Goal: Use online tool/utility: Utilize a website feature to perform a specific function

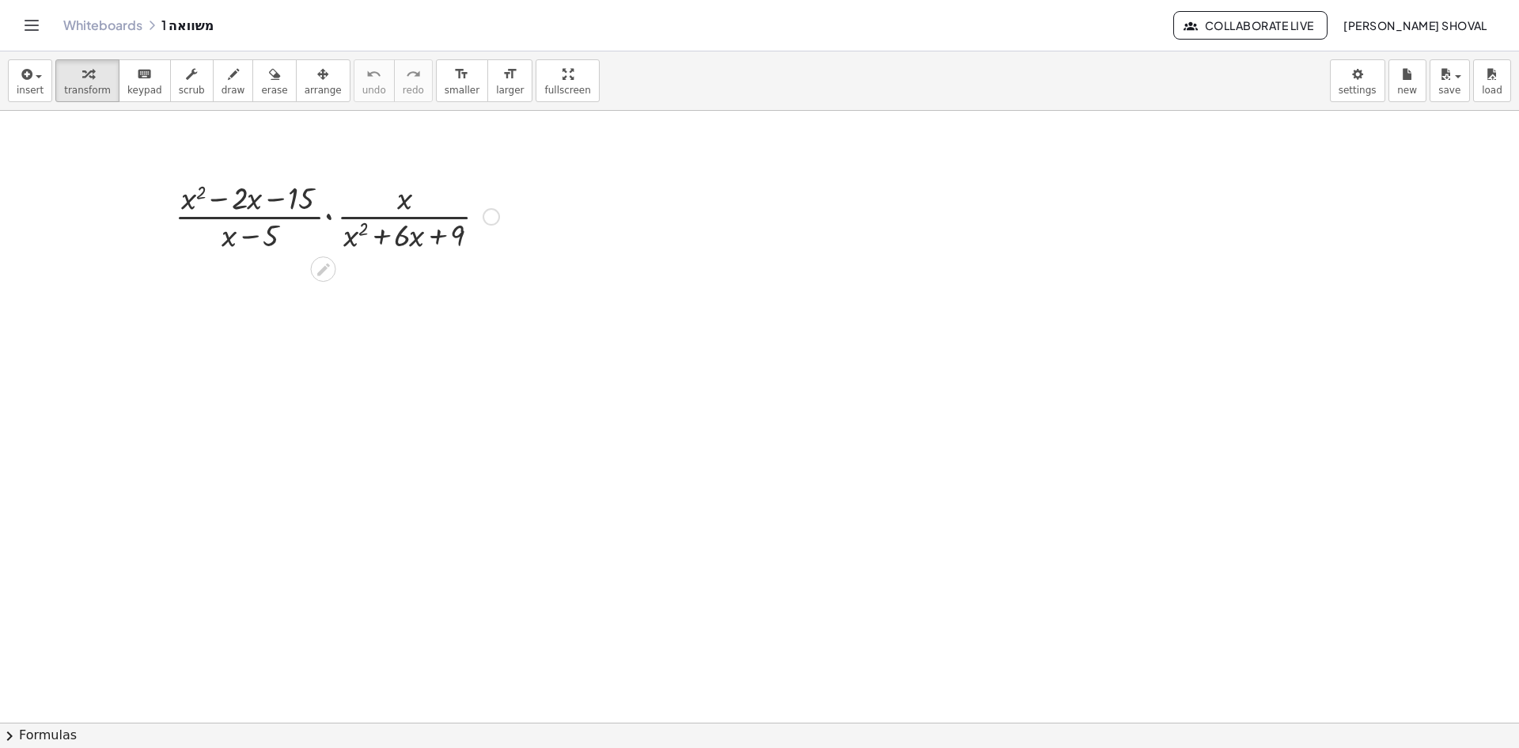
click at [490, 214] on div at bounding box center [491, 216] width 17 height 17
click at [494, 216] on div "Fix a mistake Transform line Copy line as LaTeX Copy derivation as LaTeX Expand…" at bounding box center [491, 216] width 17 height 17
click at [33, 91] on span "insert" at bounding box center [30, 90] width 27 height 11
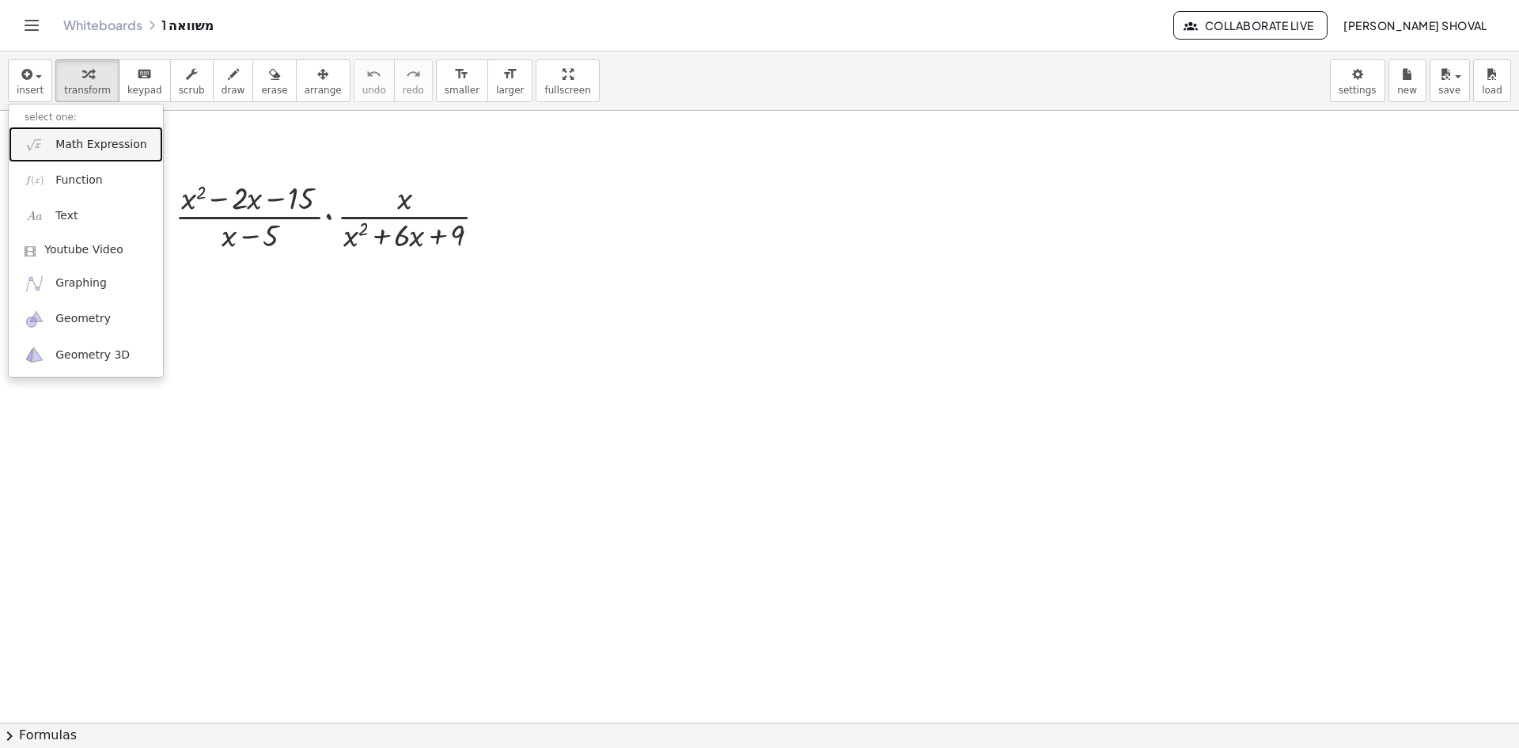
click at [81, 150] on span "Math Expression" at bounding box center [100, 145] width 91 height 16
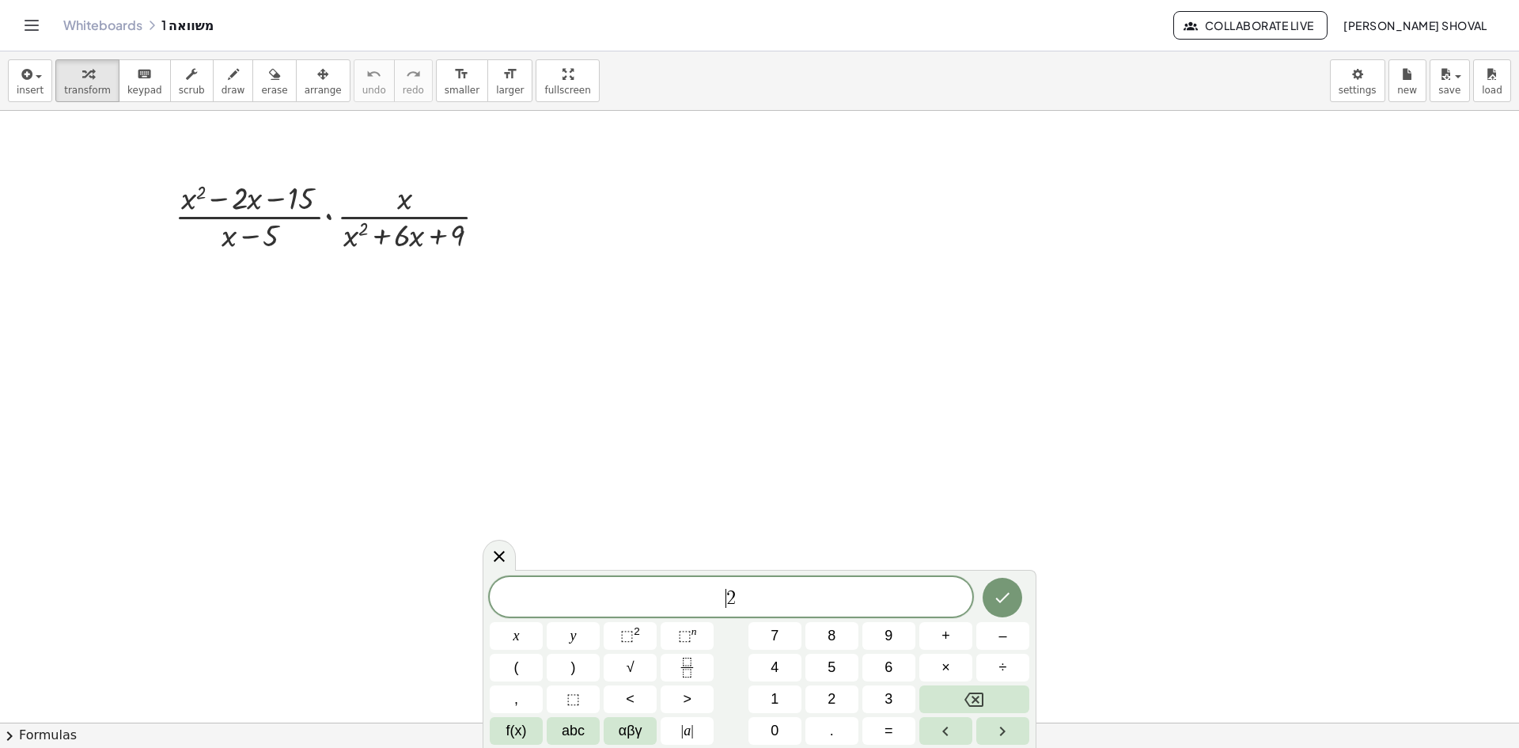
drag, startPoint x: 729, startPoint y: 597, endPoint x: 734, endPoint y: 604, distance: 8.4
click at [700, 661] on button "Fraction" at bounding box center [687, 667] width 53 height 28
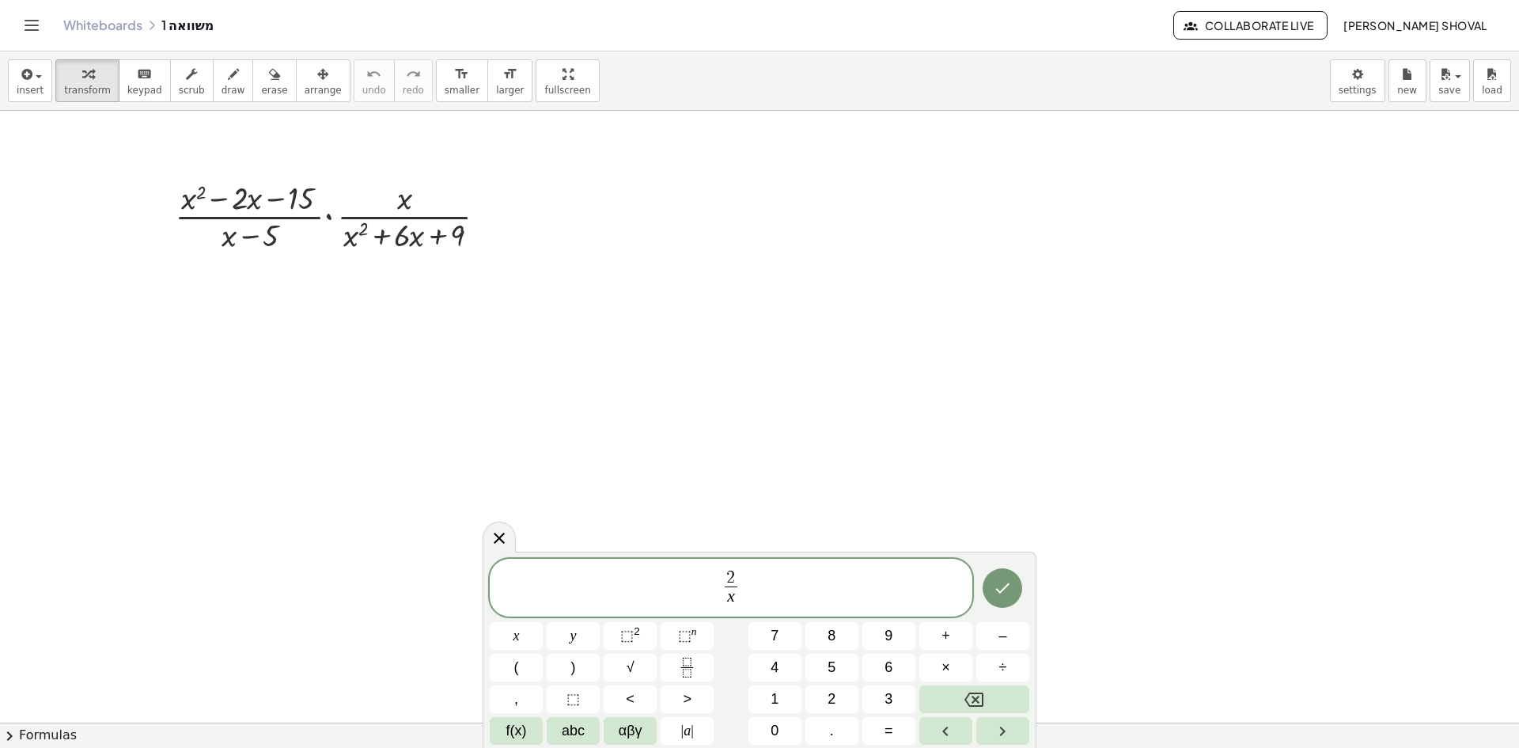
click at [748, 589] on span "2 x ​ ​" at bounding box center [731, 589] width 483 height 42
click at [934, 634] on button "+" at bounding box center [945, 636] width 53 height 28
click at [995, 673] on button "÷" at bounding box center [1002, 667] width 53 height 28
click at [681, 669] on icon "Fraction" at bounding box center [687, 667] width 20 height 20
click at [754, 602] on span "​" at bounding box center [752, 596] width 20 height 21
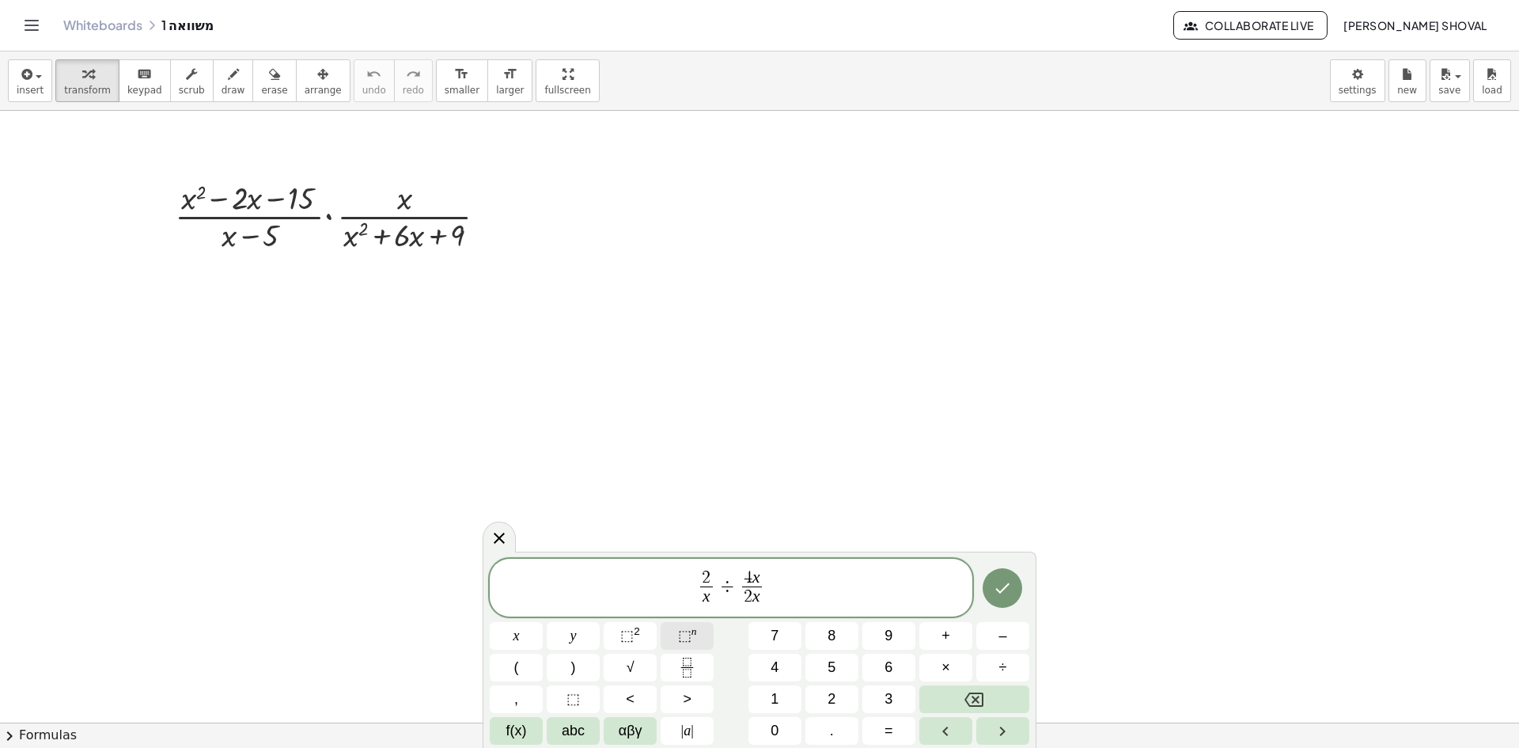
click at [676, 634] on button "⬚ n" at bounding box center [687, 636] width 53 height 28
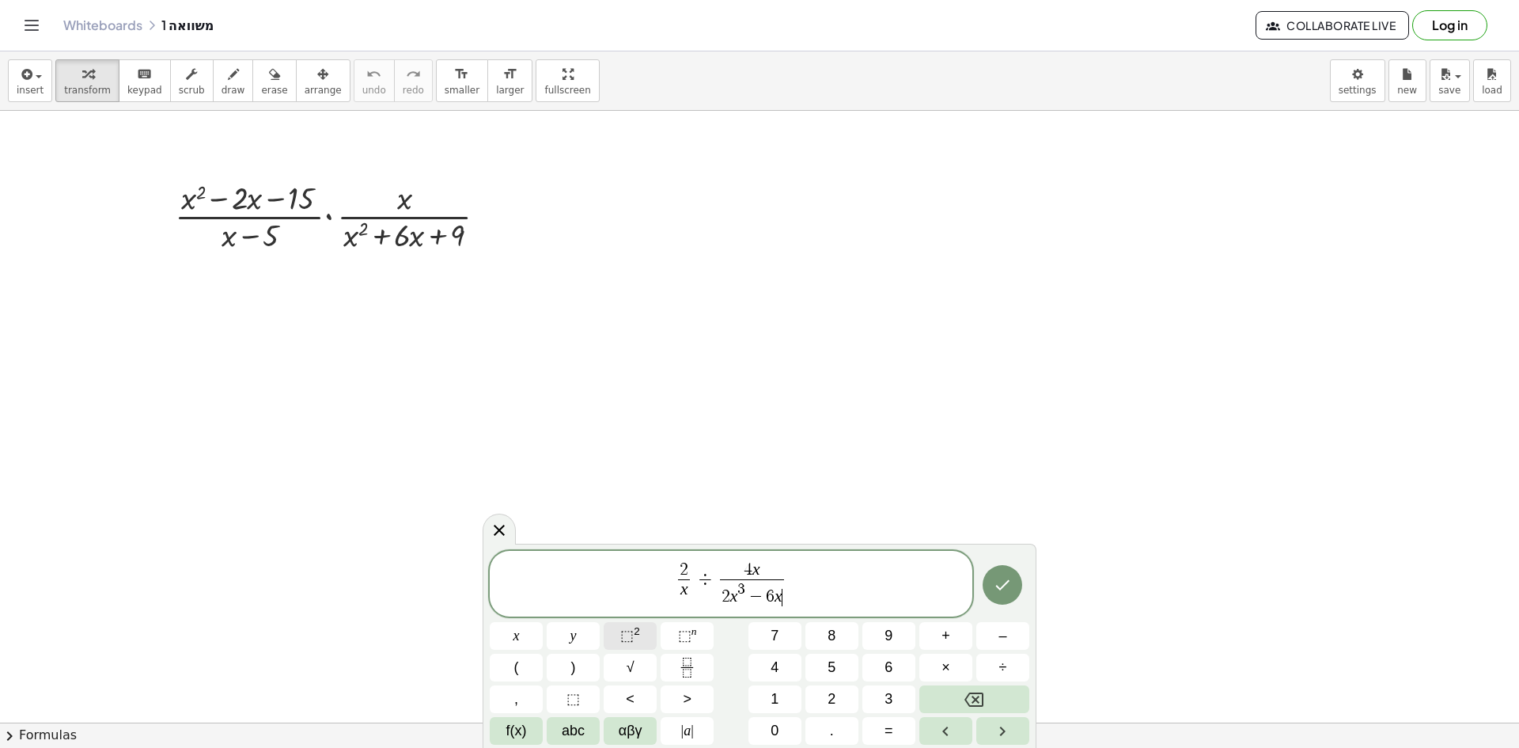
click at [628, 633] on span "⬚" at bounding box center [626, 635] width 13 height 16
click at [1012, 583] on icon "Done" at bounding box center [1002, 584] width 19 height 19
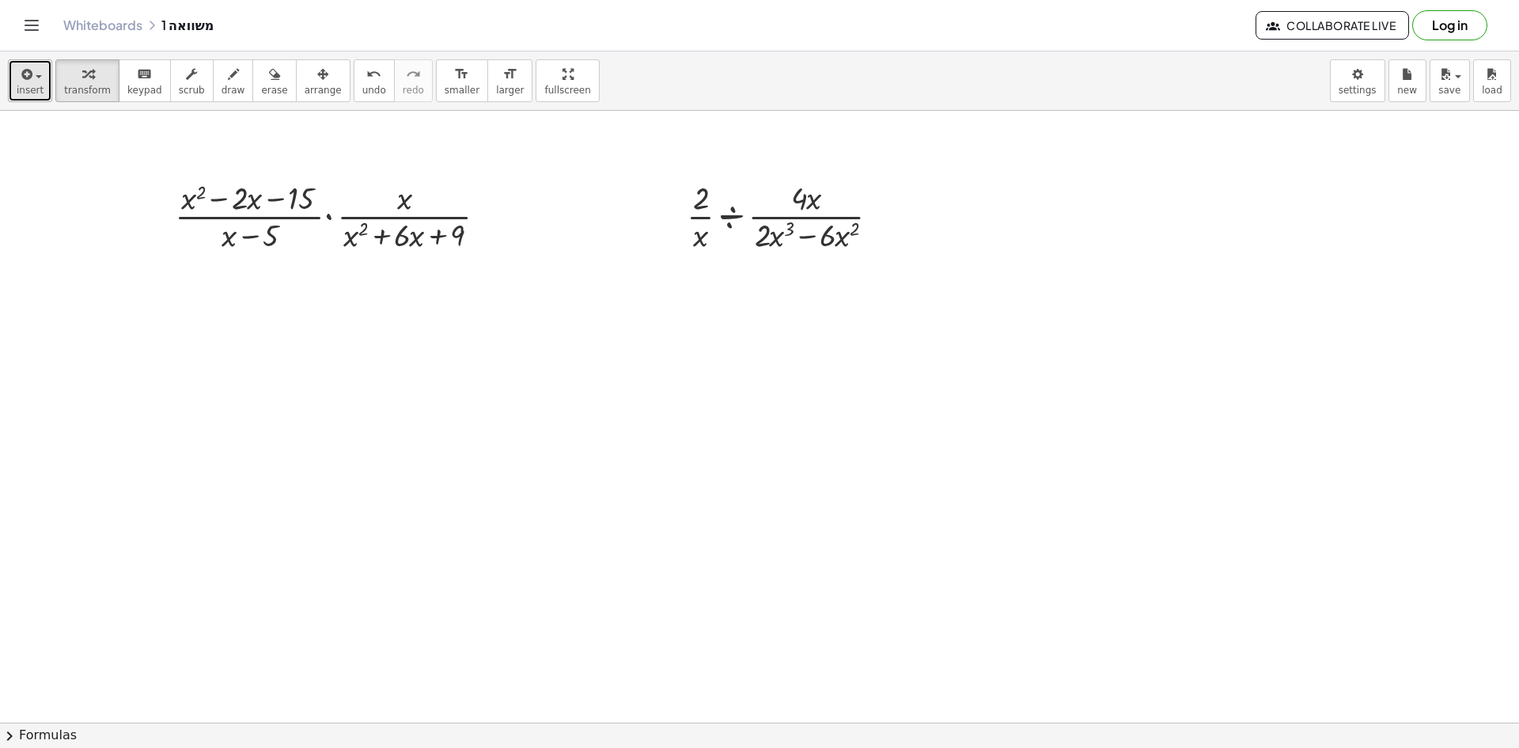
click at [28, 85] on span "insert" at bounding box center [30, 90] width 27 height 11
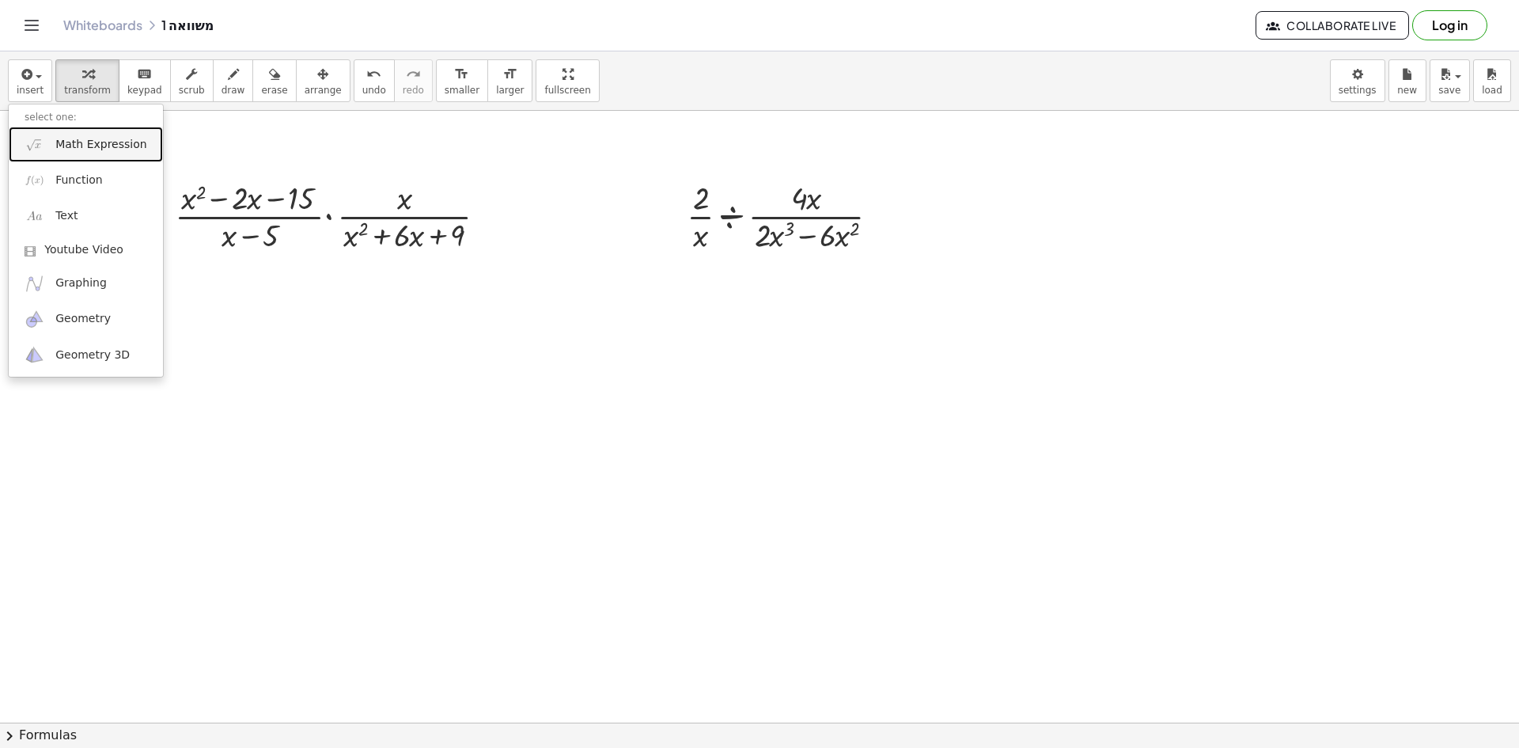
click at [76, 150] on span "Math Expression" at bounding box center [100, 145] width 91 height 16
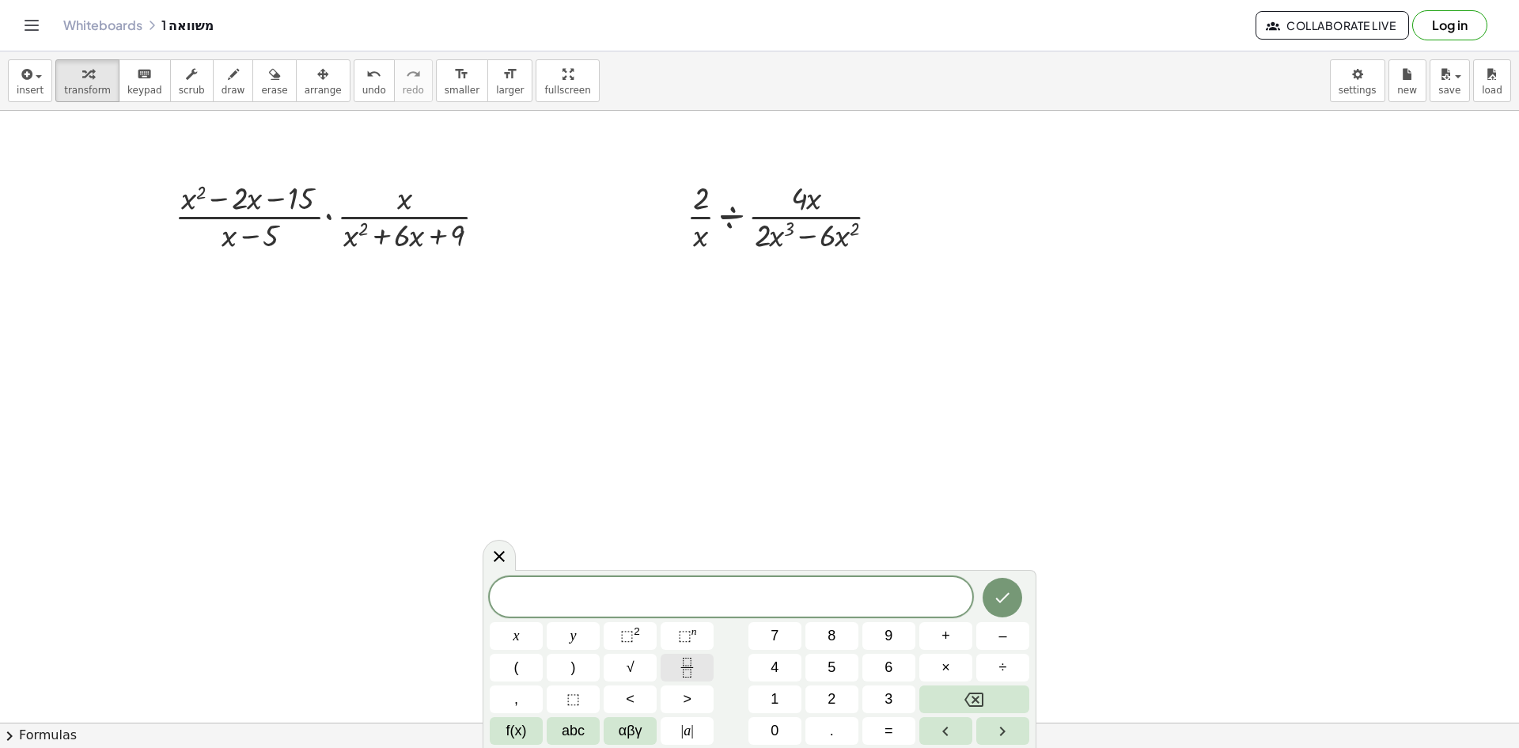
click at [691, 664] on icon "Fraction" at bounding box center [687, 667] width 20 height 20
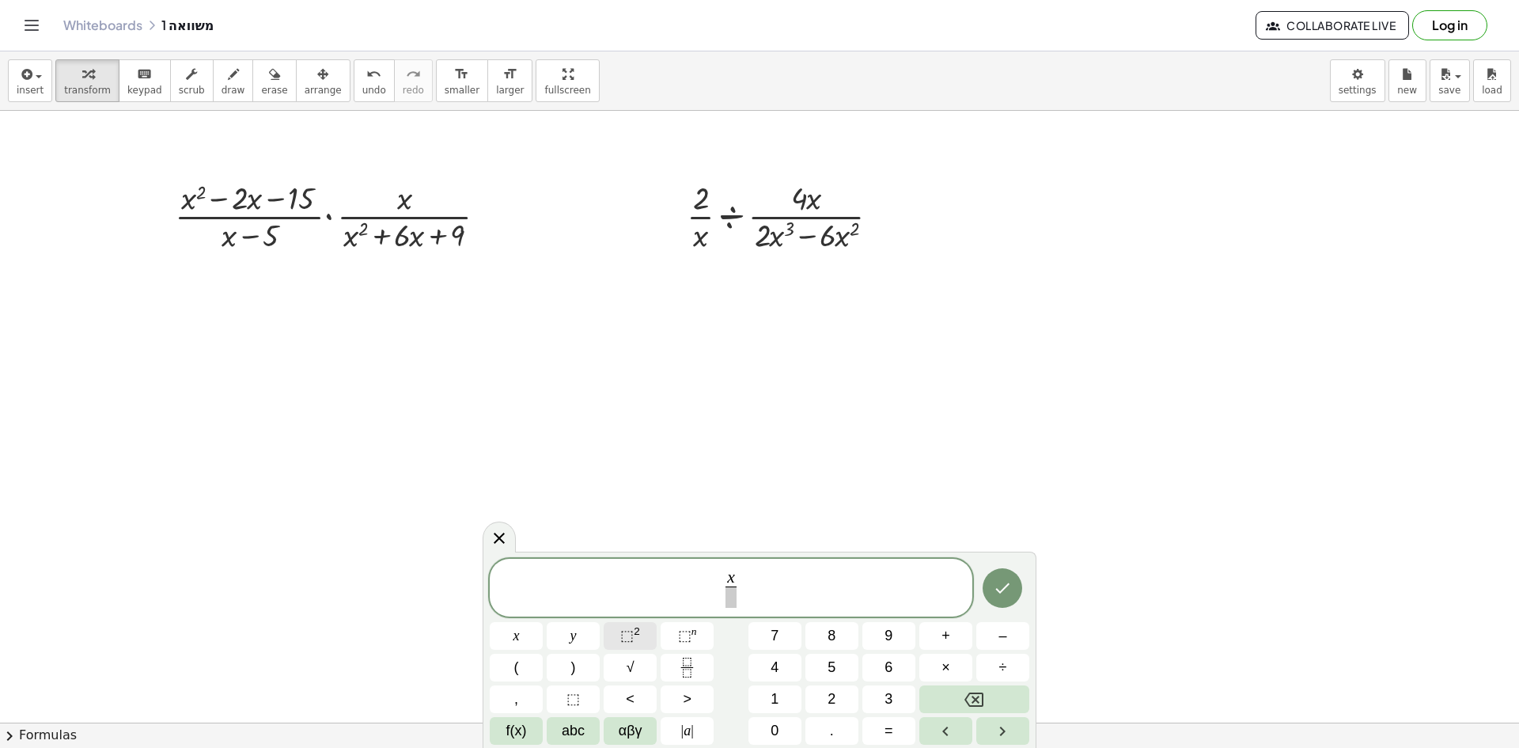
click at [634, 630] on sup "2" at bounding box center [637, 631] width 6 height 12
click at [702, 596] on span at bounding box center [731, 596] width 85 height 21
click at [798, 581] on span "x 2 − 5 x + 4 4 x − 4 ​ ​" at bounding box center [731, 584] width 483 height 49
click at [946, 671] on span "×" at bounding box center [945, 667] width 9 height 21
click at [683, 669] on icon "Fraction" at bounding box center [687, 667] width 20 height 20
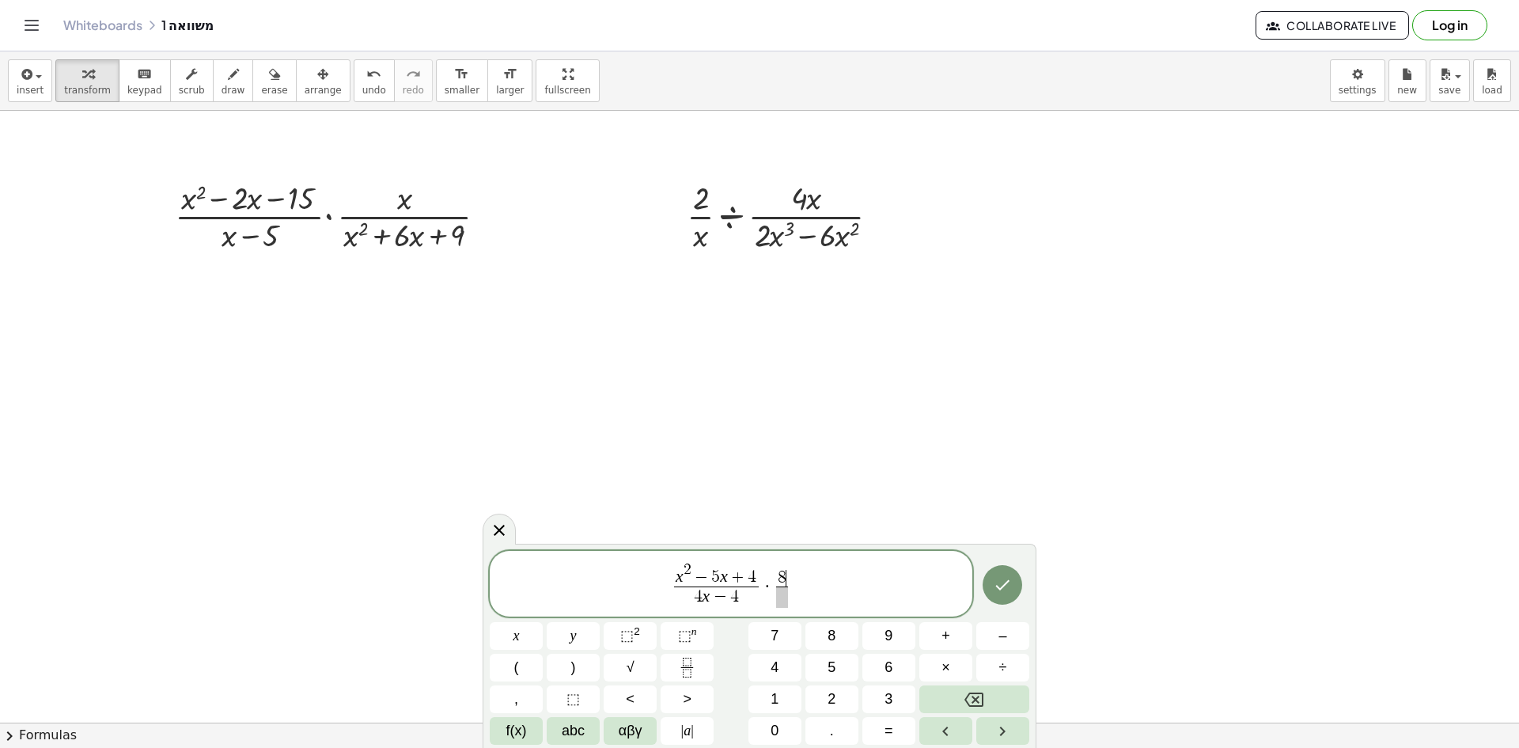
click at [778, 598] on span at bounding box center [782, 596] width 12 height 21
click at [1005, 589] on icon "Done" at bounding box center [1002, 584] width 19 height 19
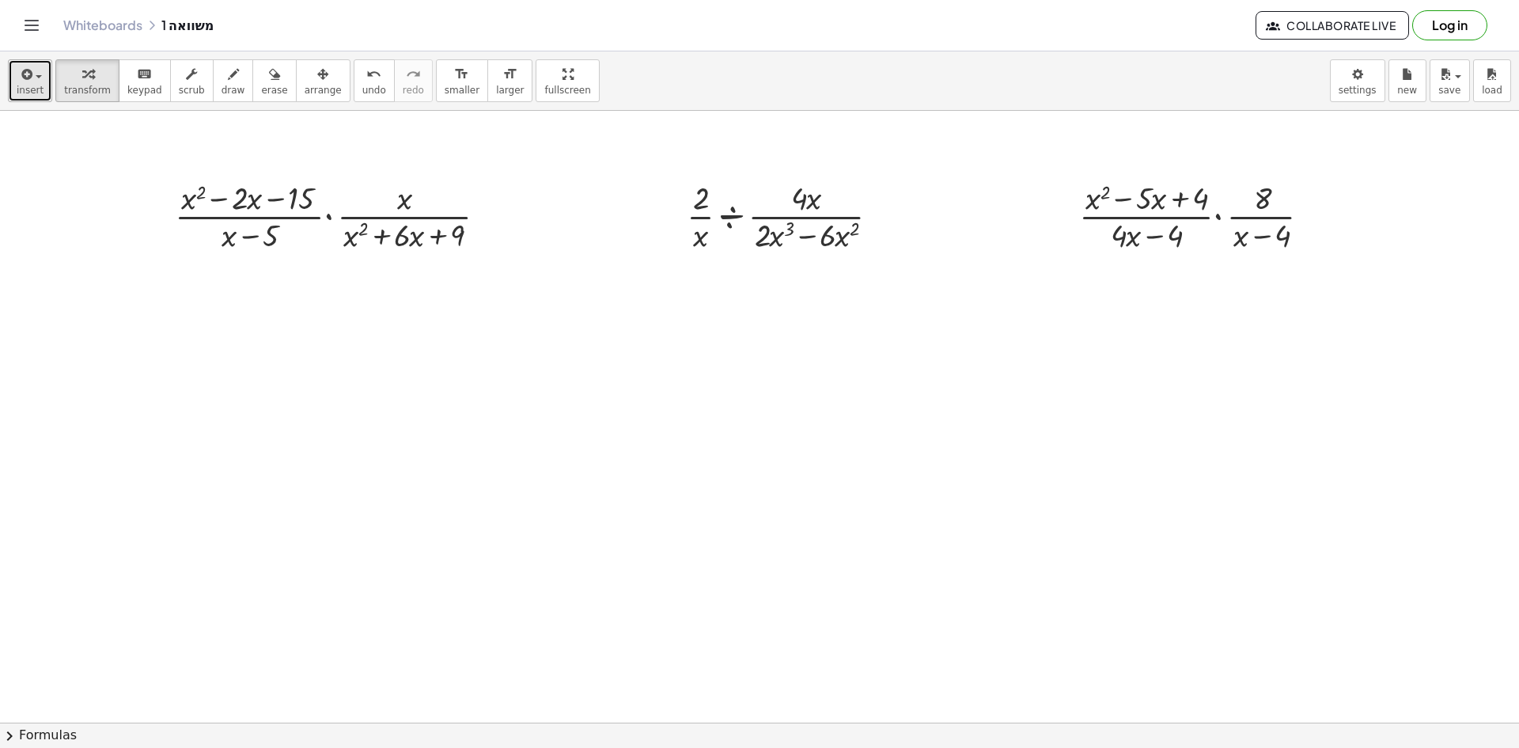
click at [27, 76] on icon "button" at bounding box center [25, 74] width 14 height 19
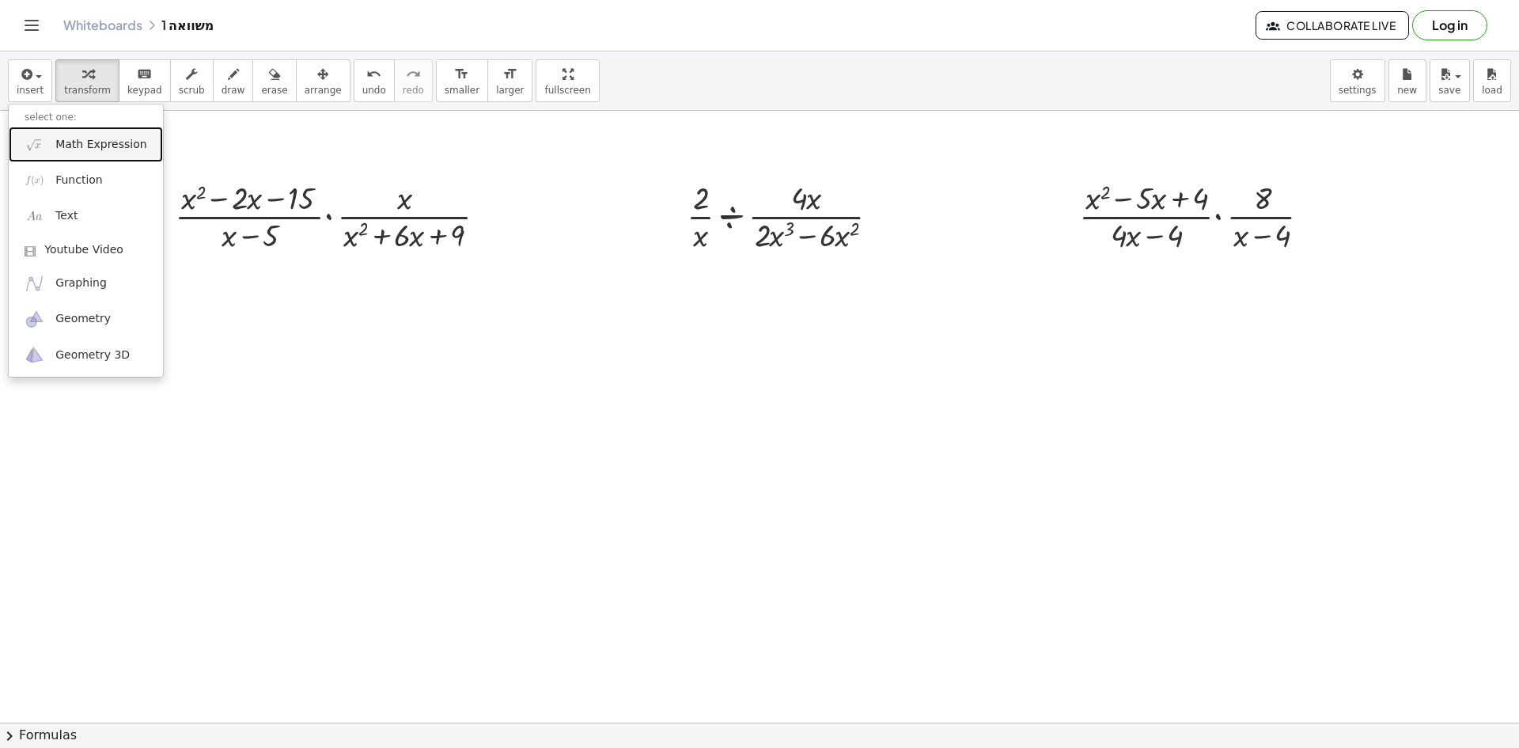
click at [75, 146] on span "Math Expression" at bounding box center [100, 145] width 91 height 16
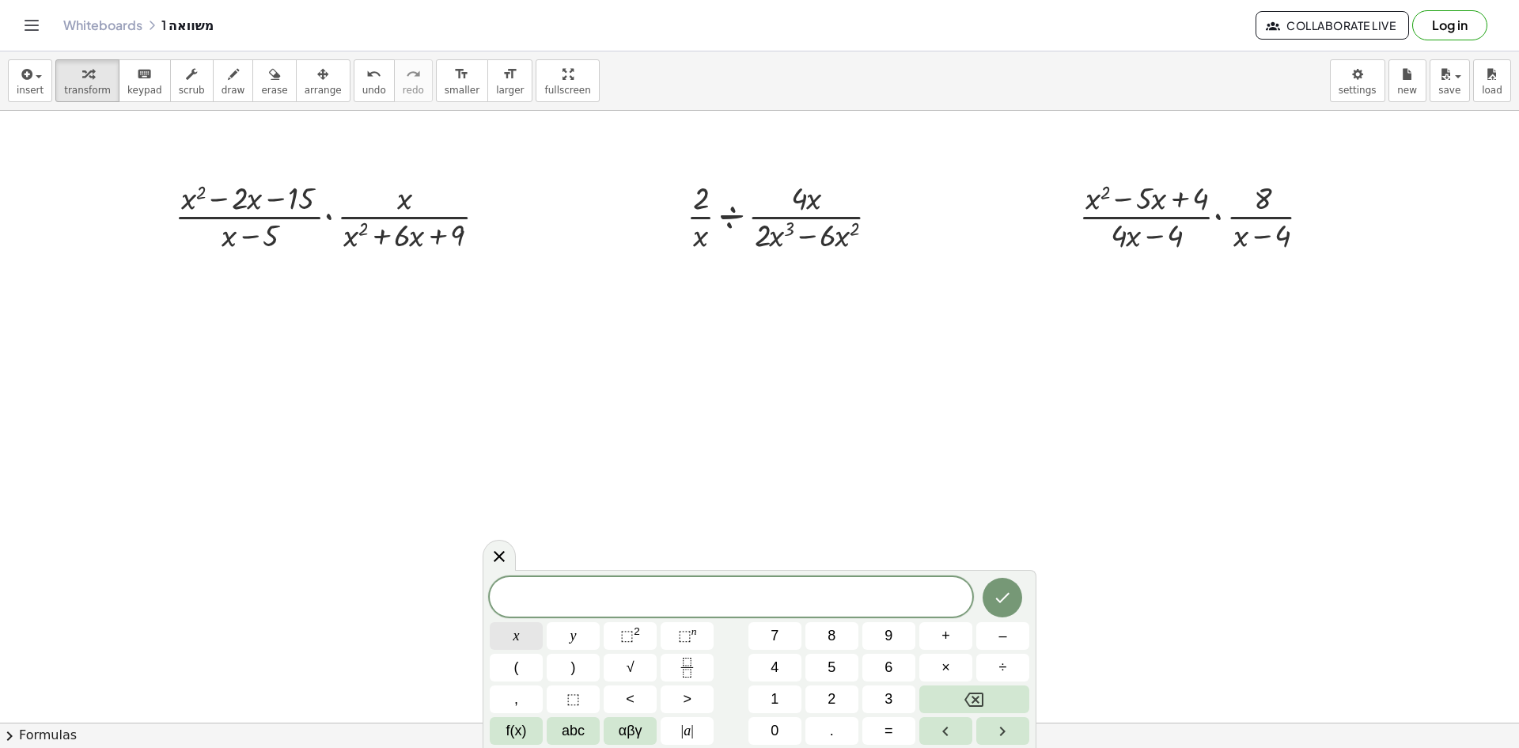
click at [518, 636] on span "x" at bounding box center [516, 635] width 6 height 21
click at [640, 636] on button "⬚ 2" at bounding box center [630, 636] width 53 height 28
click at [998, 639] on span "–" at bounding box center [1002, 635] width 8 height 21
click at [896, 635] on button "9" at bounding box center [888, 636] width 53 height 28
drag, startPoint x: 716, startPoint y: 594, endPoint x: 667, endPoint y: 594, distance: 49.1
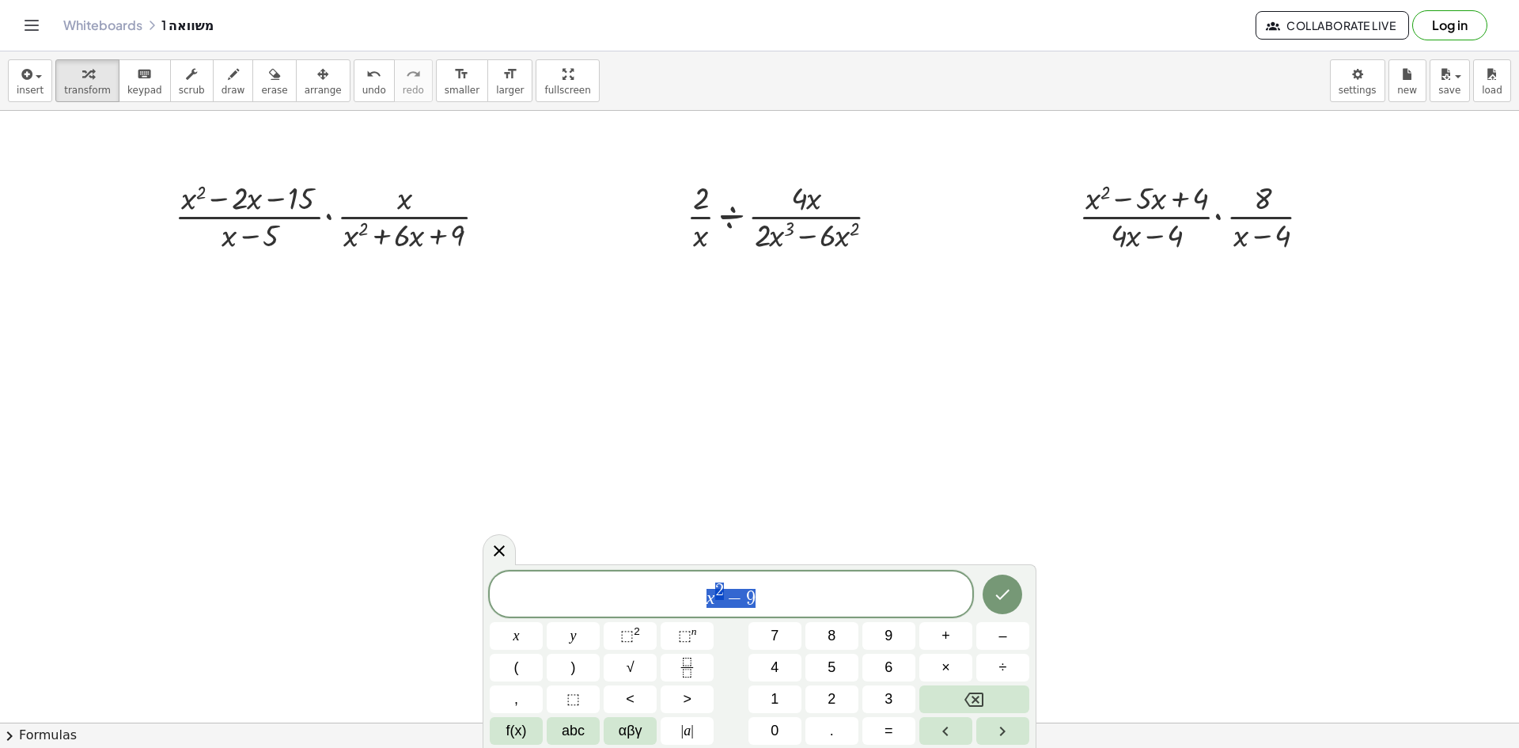
click at [667, 594] on span "x 2 − 9" at bounding box center [731, 595] width 483 height 28
click at [693, 676] on icon "Fraction" at bounding box center [687, 667] width 20 height 20
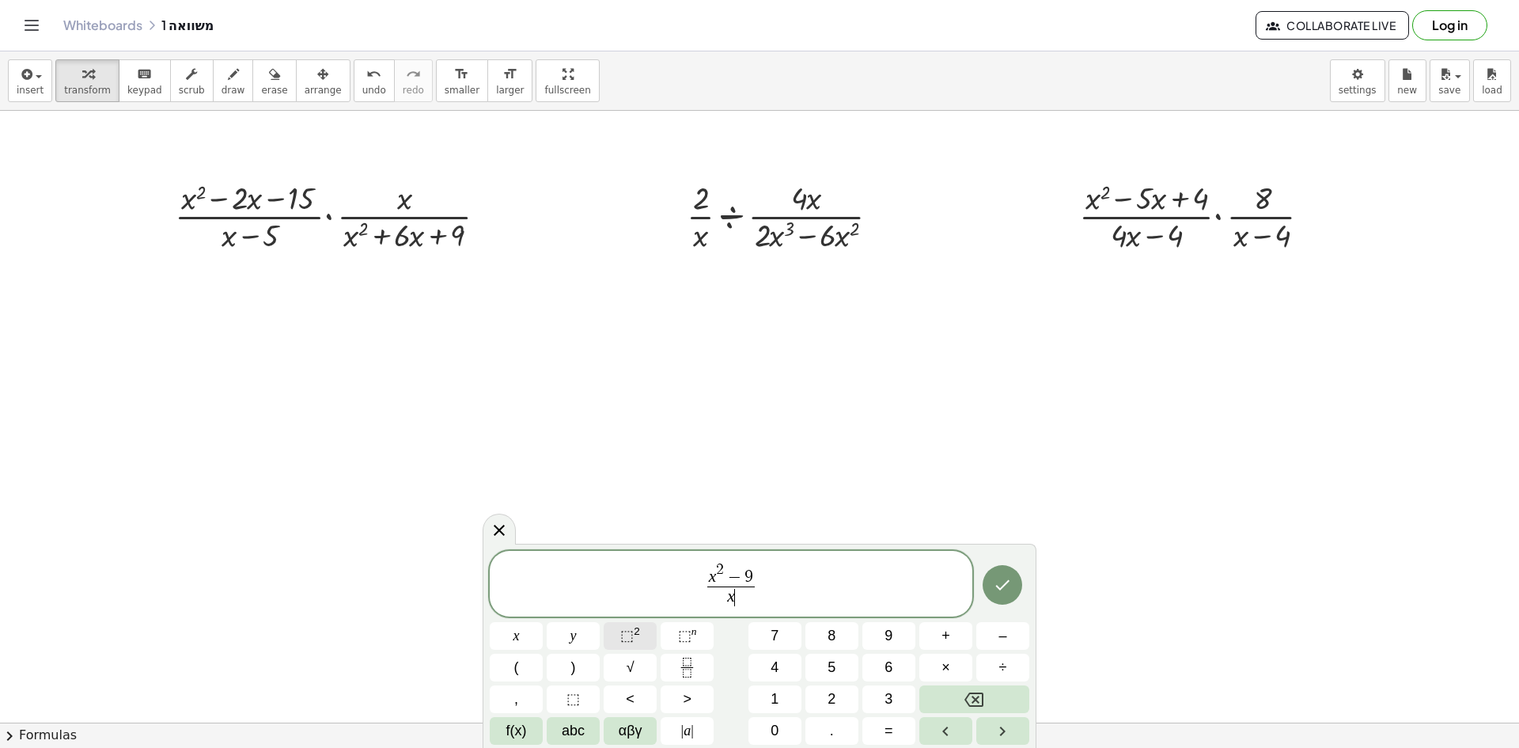
click at [634, 634] on sup "2" at bounding box center [637, 631] width 6 height 12
click at [1011, 657] on button "÷" at bounding box center [1002, 667] width 53 height 28
click at [951, 631] on button "+" at bounding box center [945, 636] width 53 height 28
click at [773, 669] on span "4" at bounding box center [775, 667] width 8 height 21
click at [795, 586] on span "x 2 − 9 x 2 + 4 x ​ ​" at bounding box center [731, 581] width 483 height 56
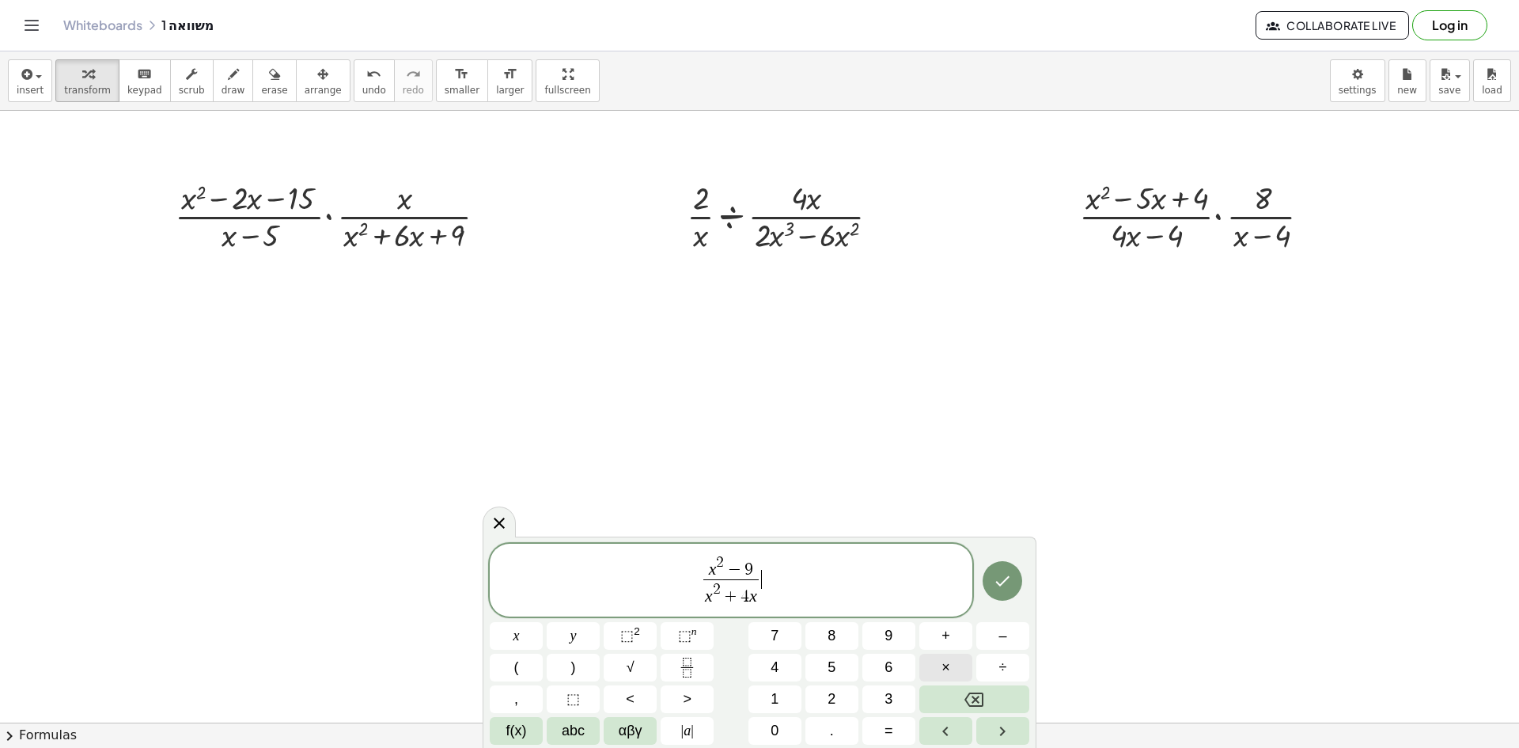
click at [947, 671] on span "×" at bounding box center [945, 667] width 9 height 21
click at [686, 665] on icon "Fraction" at bounding box center [687, 661] width 8 height 8
click at [1009, 589] on icon "Done" at bounding box center [1002, 580] width 19 height 19
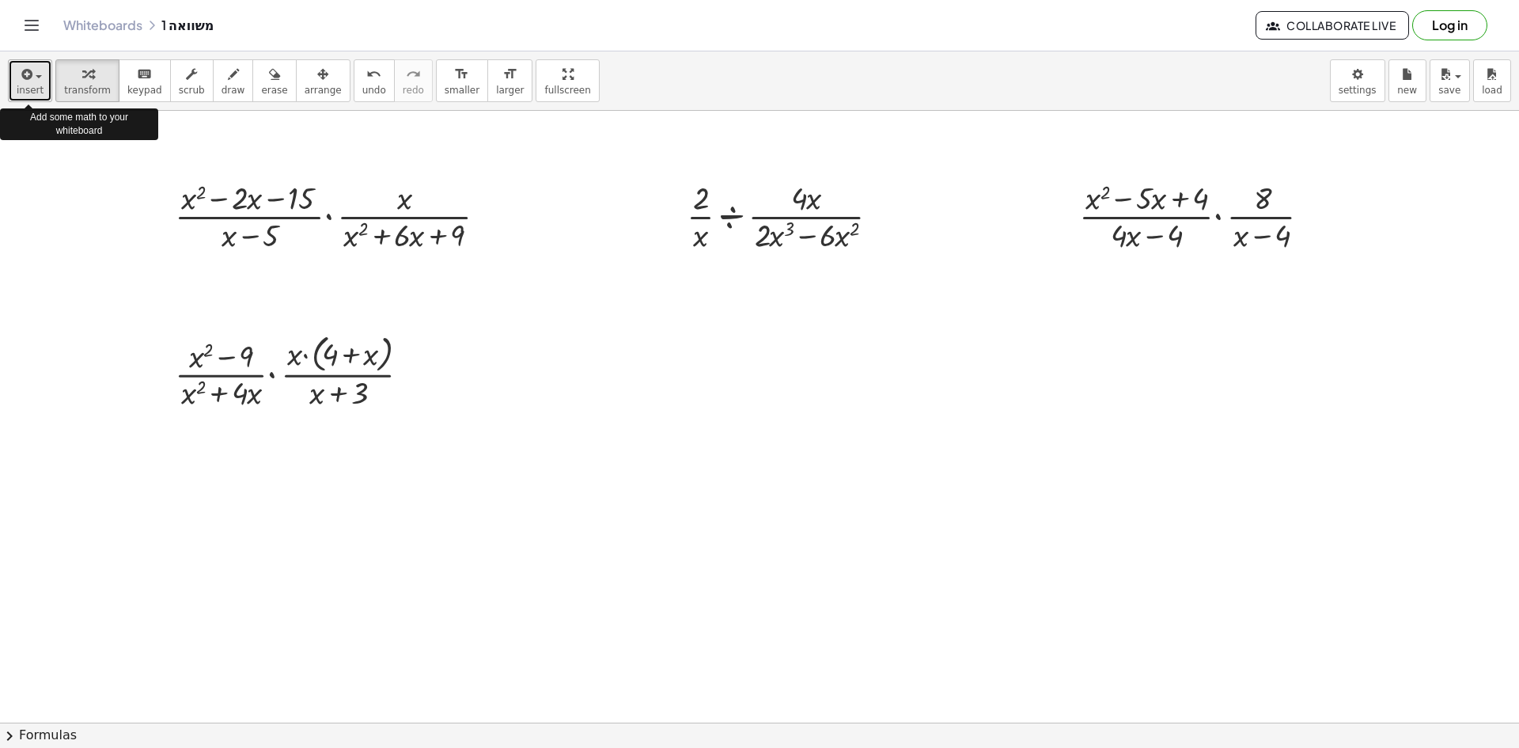
click at [27, 82] on icon "button" at bounding box center [25, 74] width 14 height 19
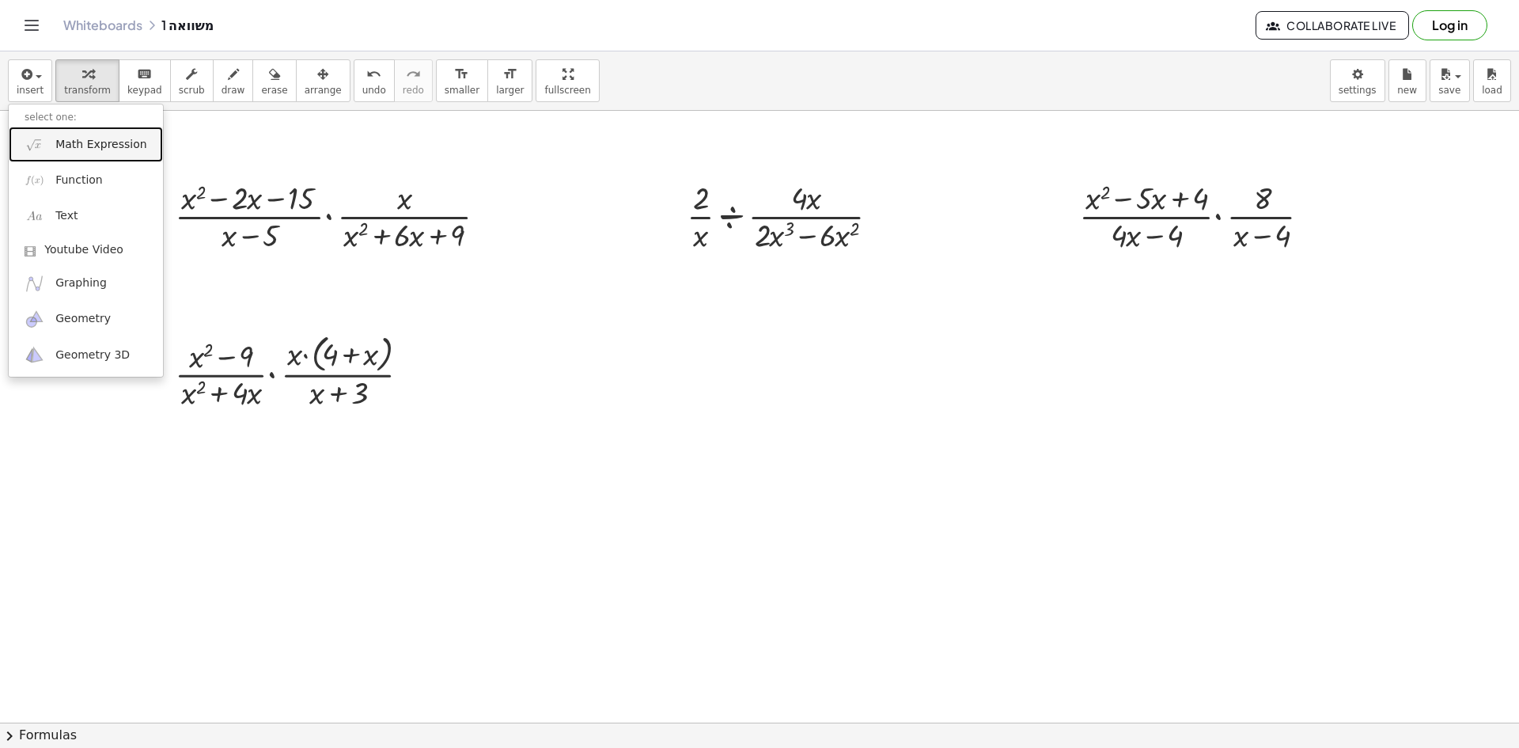
click at [89, 151] on span "Math Expression" at bounding box center [100, 145] width 91 height 16
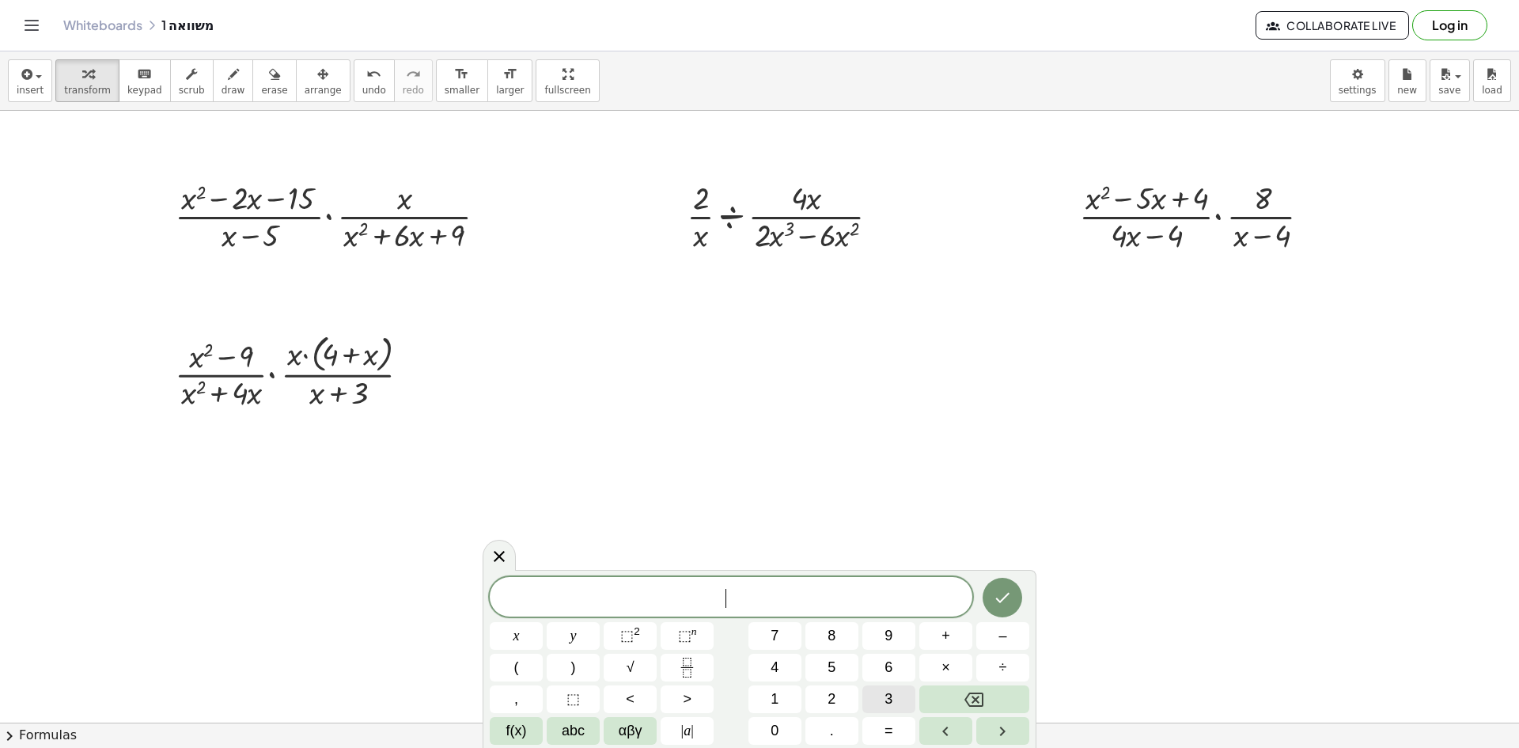
click at [888, 696] on span "3" at bounding box center [888, 698] width 8 height 21
click at [1002, 639] on span "–" at bounding box center [1002, 635] width 8 height 21
click at [633, 627] on span "⬚" at bounding box center [626, 635] width 13 height 16
drag, startPoint x: 775, startPoint y: 594, endPoint x: 683, endPoint y: 596, distance: 92.6
click at [683, 596] on span "3 x − x 2" at bounding box center [731, 595] width 483 height 28
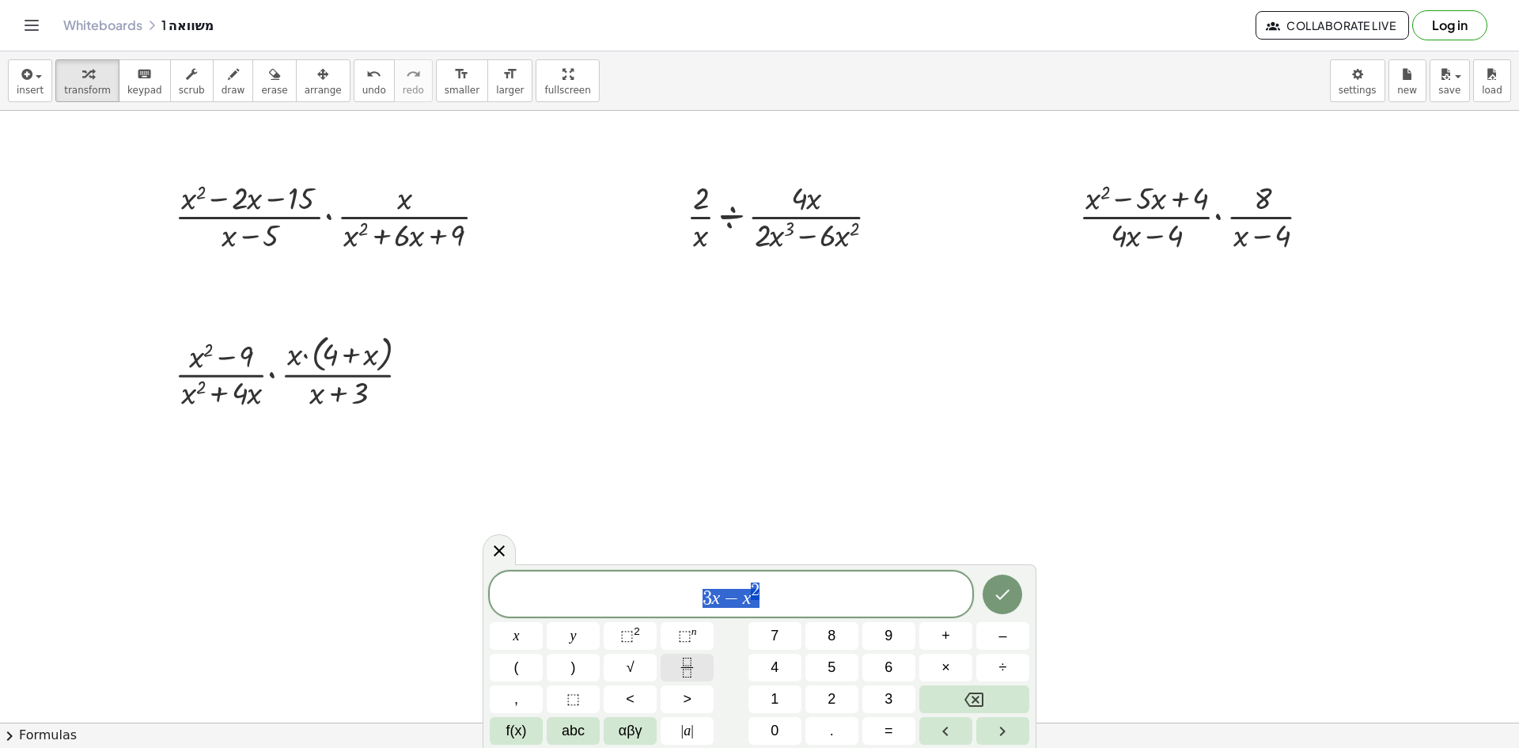
click at [691, 665] on icon "Fraction" at bounding box center [687, 667] width 20 height 20
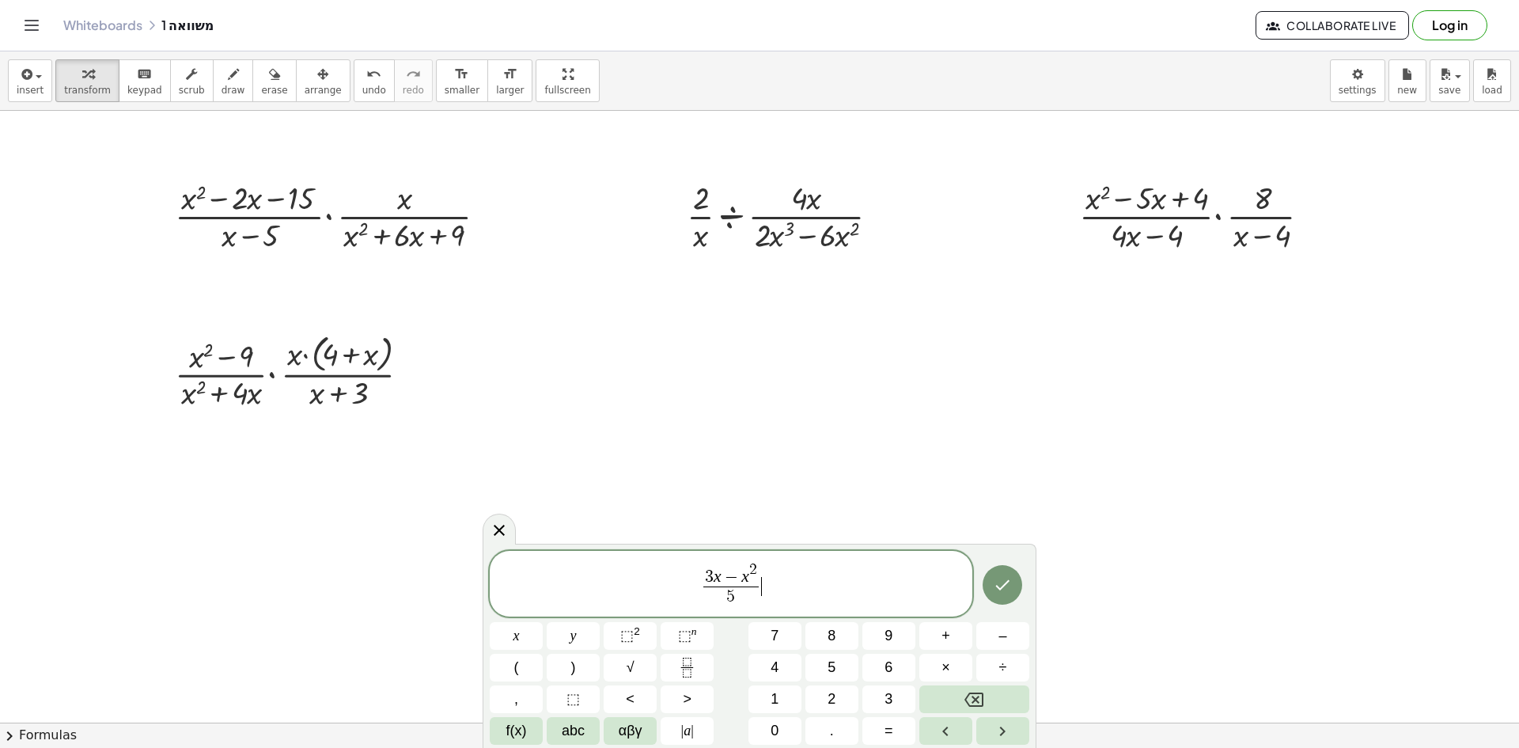
click at [838, 585] on span "3 x − x 2 5 ​ ​" at bounding box center [731, 584] width 483 height 49
click at [960, 665] on button "×" at bounding box center [945, 667] width 53 height 28
click at [702, 664] on button "Fraction" at bounding box center [687, 667] width 53 height 28
click at [677, 632] on button "⬚ n" at bounding box center [687, 636] width 53 height 28
click at [998, 582] on icon "Done" at bounding box center [1003, 581] width 14 height 10
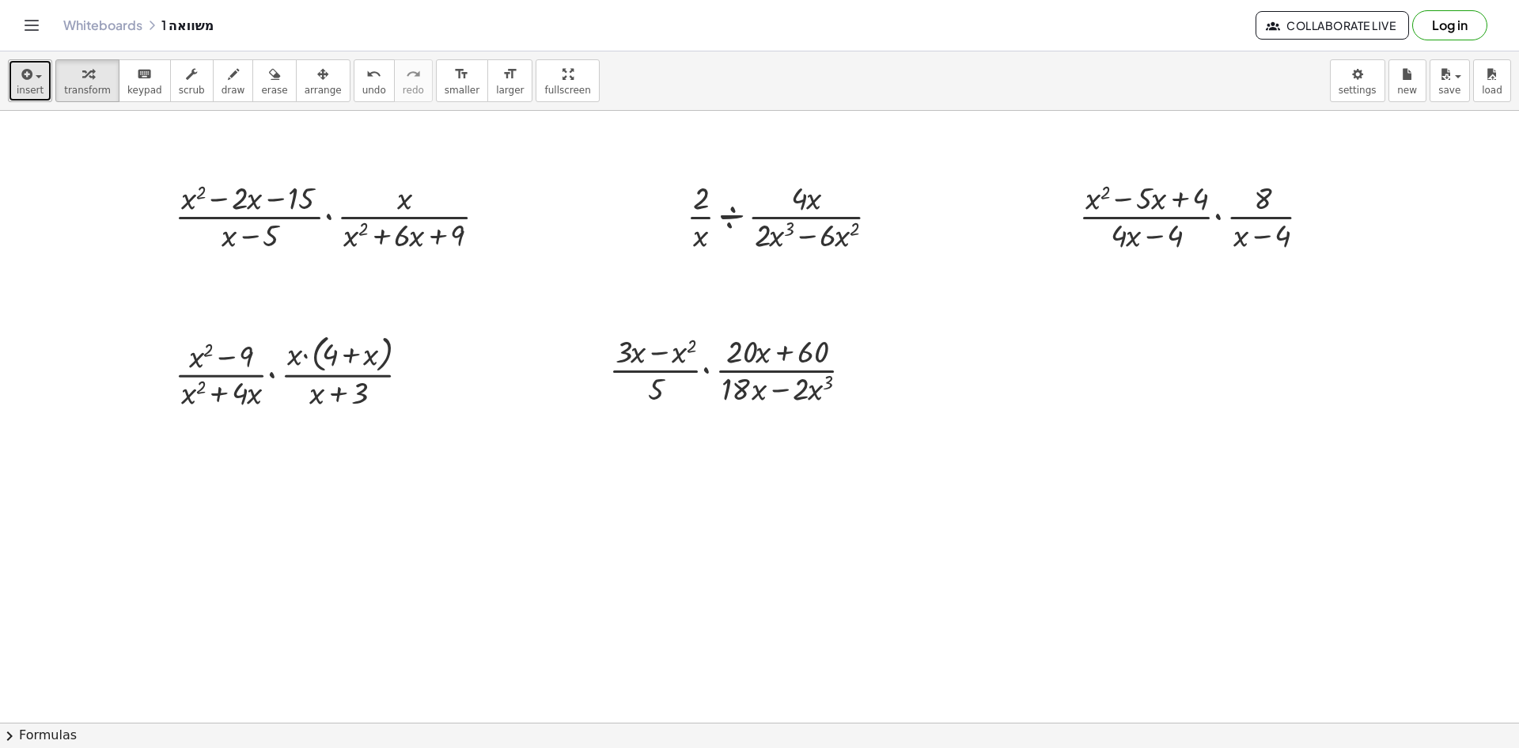
click at [37, 88] on span "insert" at bounding box center [30, 90] width 27 height 11
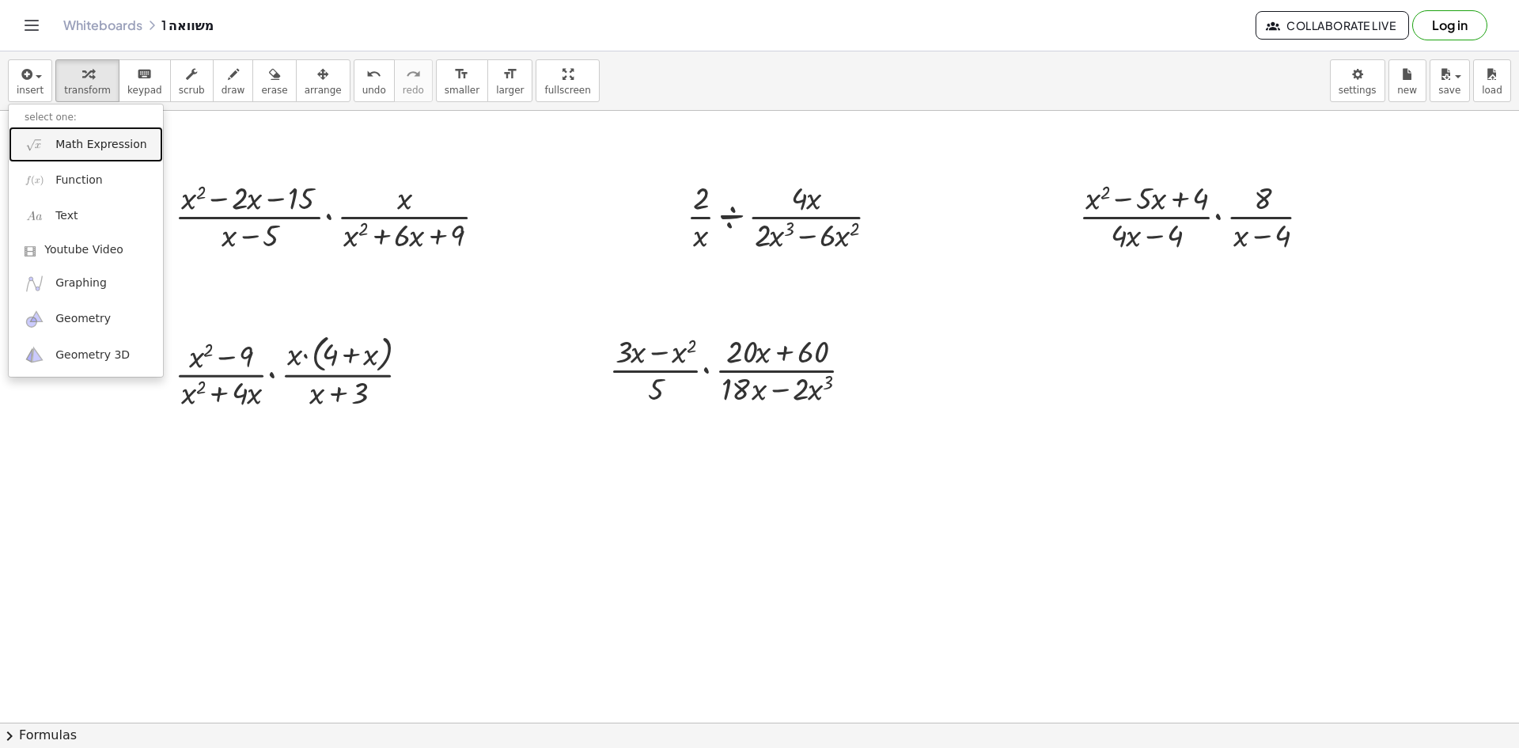
click at [67, 149] on span "Math Expression" at bounding box center [100, 145] width 91 height 16
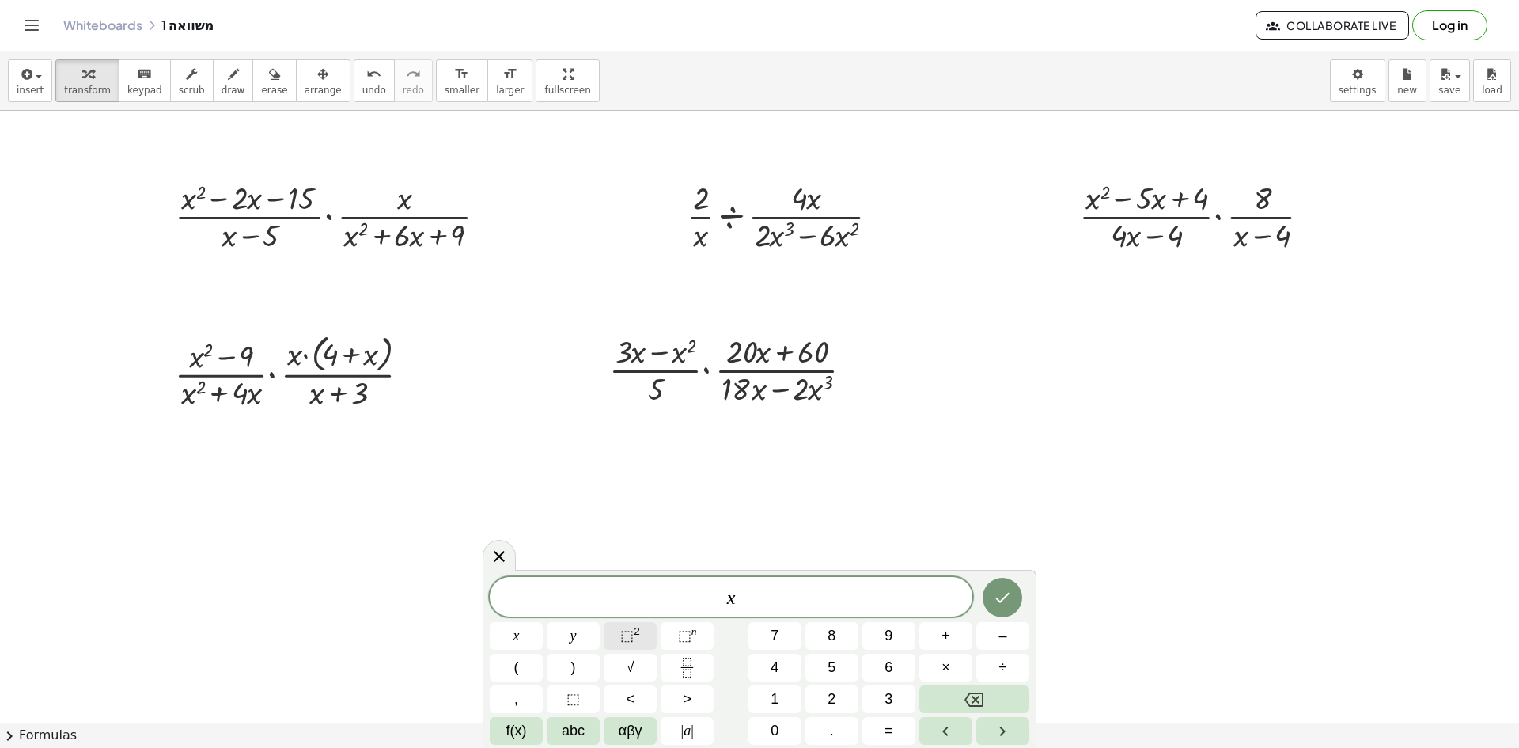
click at [632, 633] on span "⬚" at bounding box center [626, 635] width 13 height 16
click at [1003, 642] on span "–" at bounding box center [1002, 635] width 8 height 21
click at [775, 664] on span "4" at bounding box center [775, 667] width 8 height 21
drag, startPoint x: 778, startPoint y: 584, endPoint x: 657, endPoint y: 612, distance: 125.1
click at [657, 612] on div "***** x 2 − 4" at bounding box center [731, 593] width 483 height 45
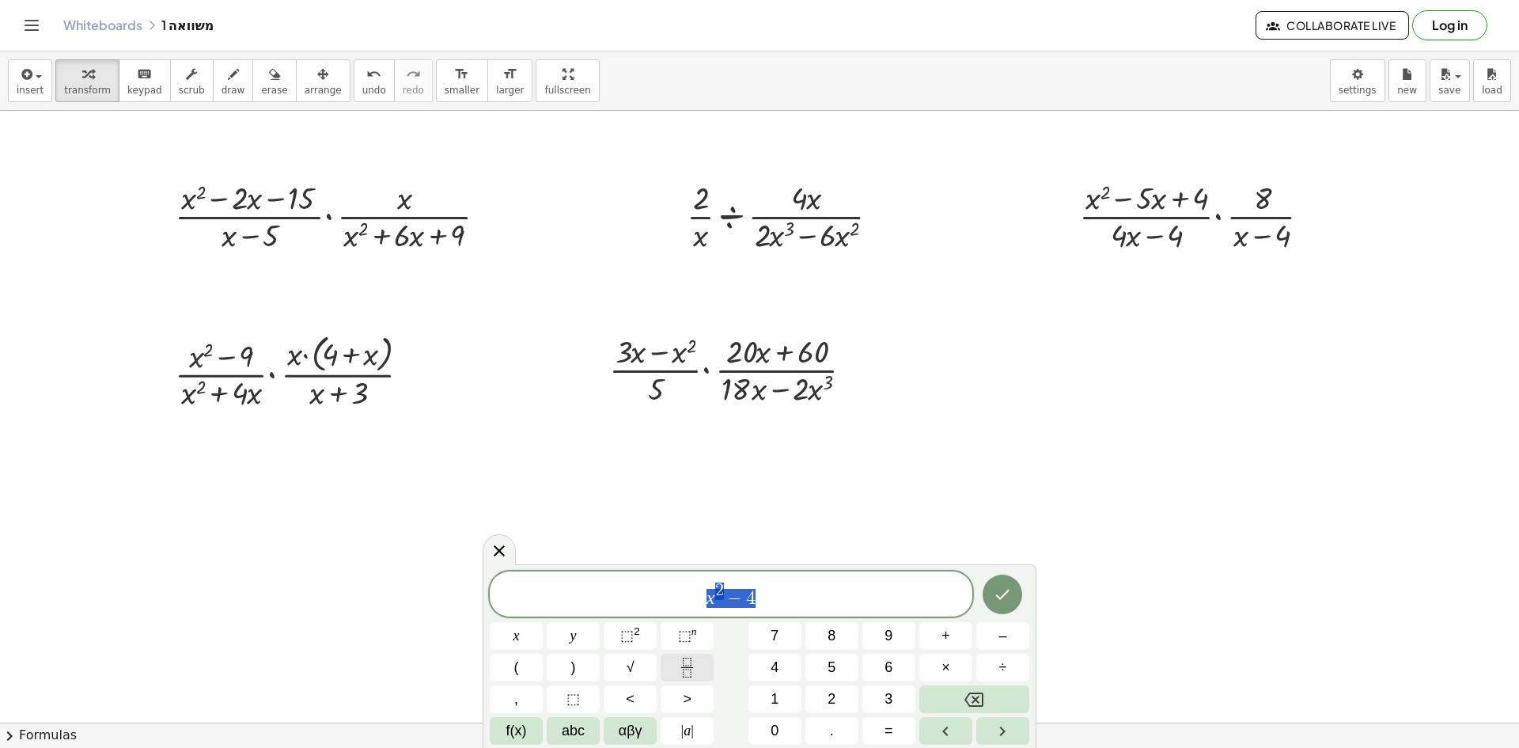
click at [684, 668] on icon "Fraction" at bounding box center [687, 667] width 20 height 20
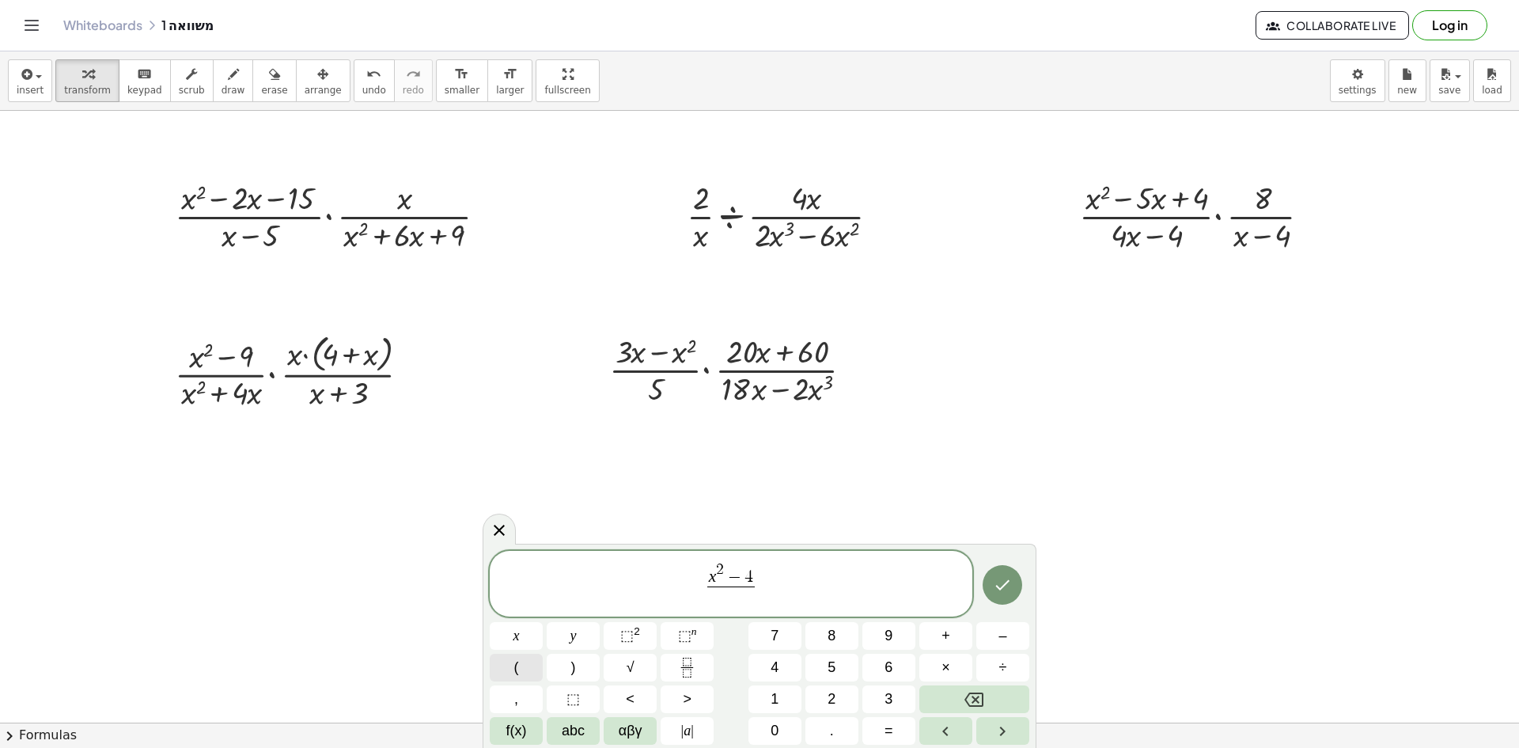
click at [517, 661] on span "(" at bounding box center [516, 667] width 5 height 21
click at [888, 695] on span "3" at bounding box center [888, 698] width 8 height 21
click at [950, 635] on button "+" at bounding box center [945, 636] width 53 height 28
click at [583, 662] on button ")" at bounding box center [573, 667] width 53 height 28
click at [532, 666] on button "(" at bounding box center [516, 667] width 53 height 28
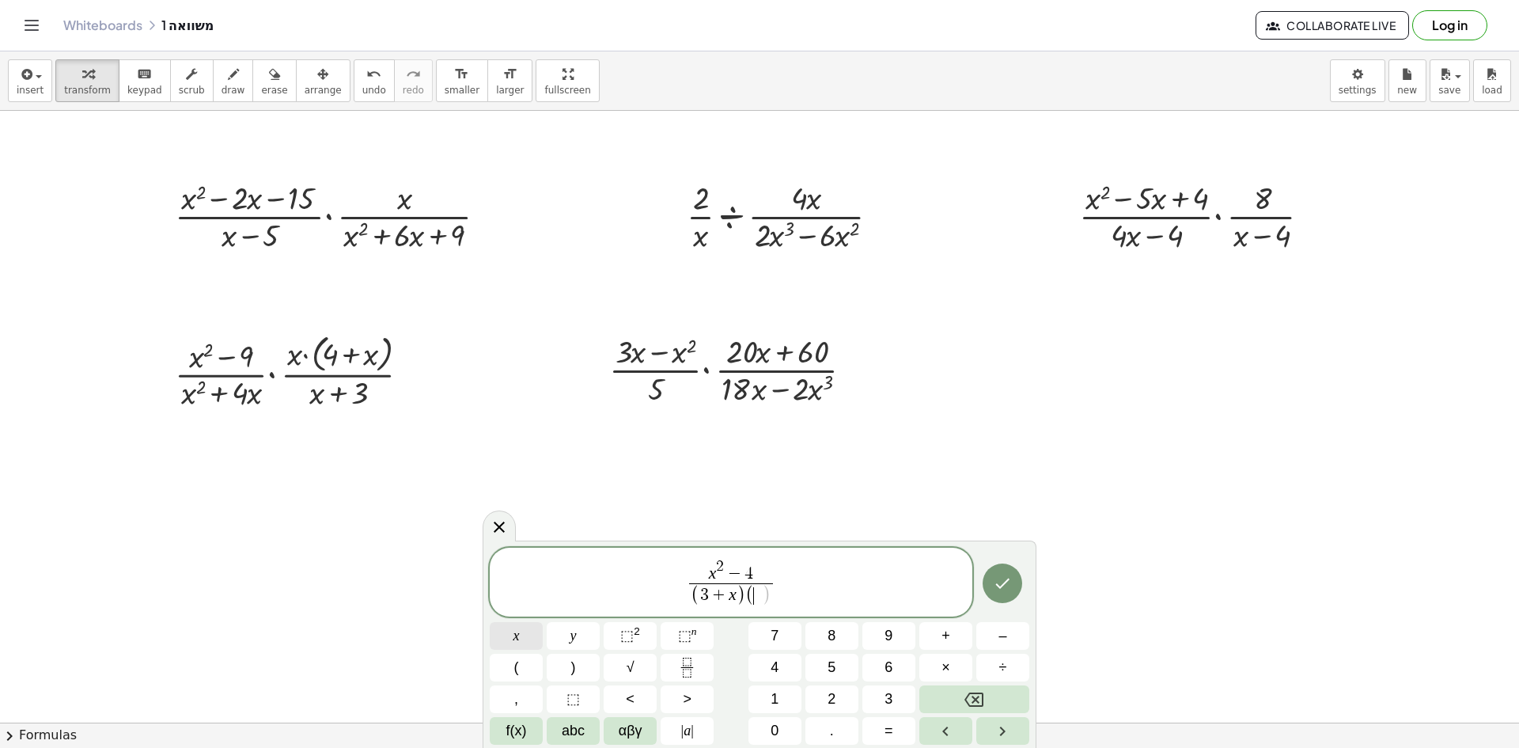
click at [519, 645] on span "x" at bounding box center [516, 635] width 6 height 21
click at [1020, 638] on button "–" at bounding box center [1002, 636] width 53 height 28
click at [831, 700] on span "2" at bounding box center [832, 698] width 8 height 21
click at [573, 661] on span ")" at bounding box center [573, 667] width 5 height 21
click at [868, 585] on span "x 2 − 4 ( 3 + x ) ( x − 2 ) ​ ​" at bounding box center [731, 583] width 483 height 52
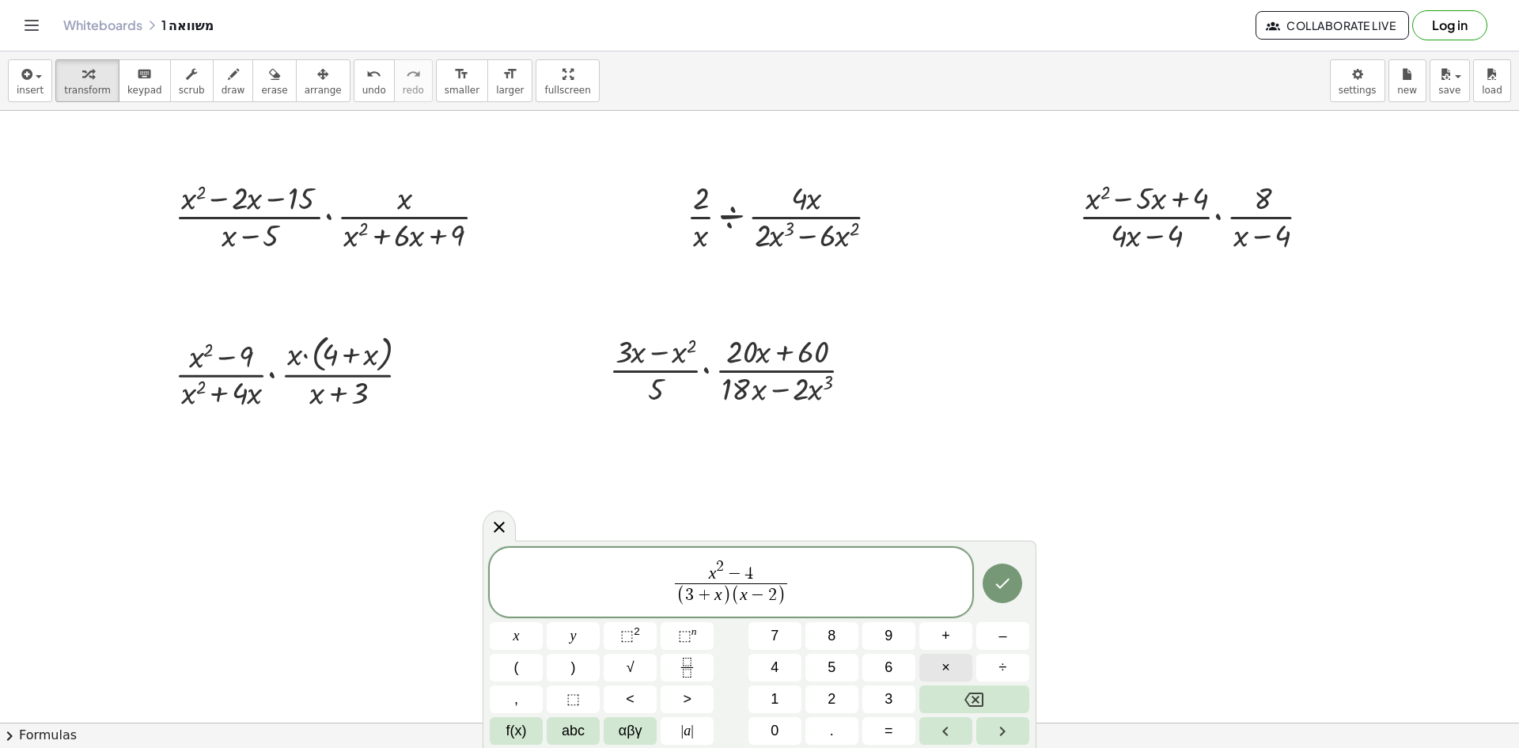
click at [946, 668] on span "×" at bounding box center [945, 667] width 9 height 21
click at [699, 662] on button "Fraction" at bounding box center [687, 667] width 53 height 28
drag, startPoint x: 788, startPoint y: 575, endPoint x: 805, endPoint y: 573, distance: 17.6
click at [529, 632] on button "x" at bounding box center [516, 636] width 53 height 28
click at [1006, 664] on span "÷" at bounding box center [1003, 667] width 8 height 21
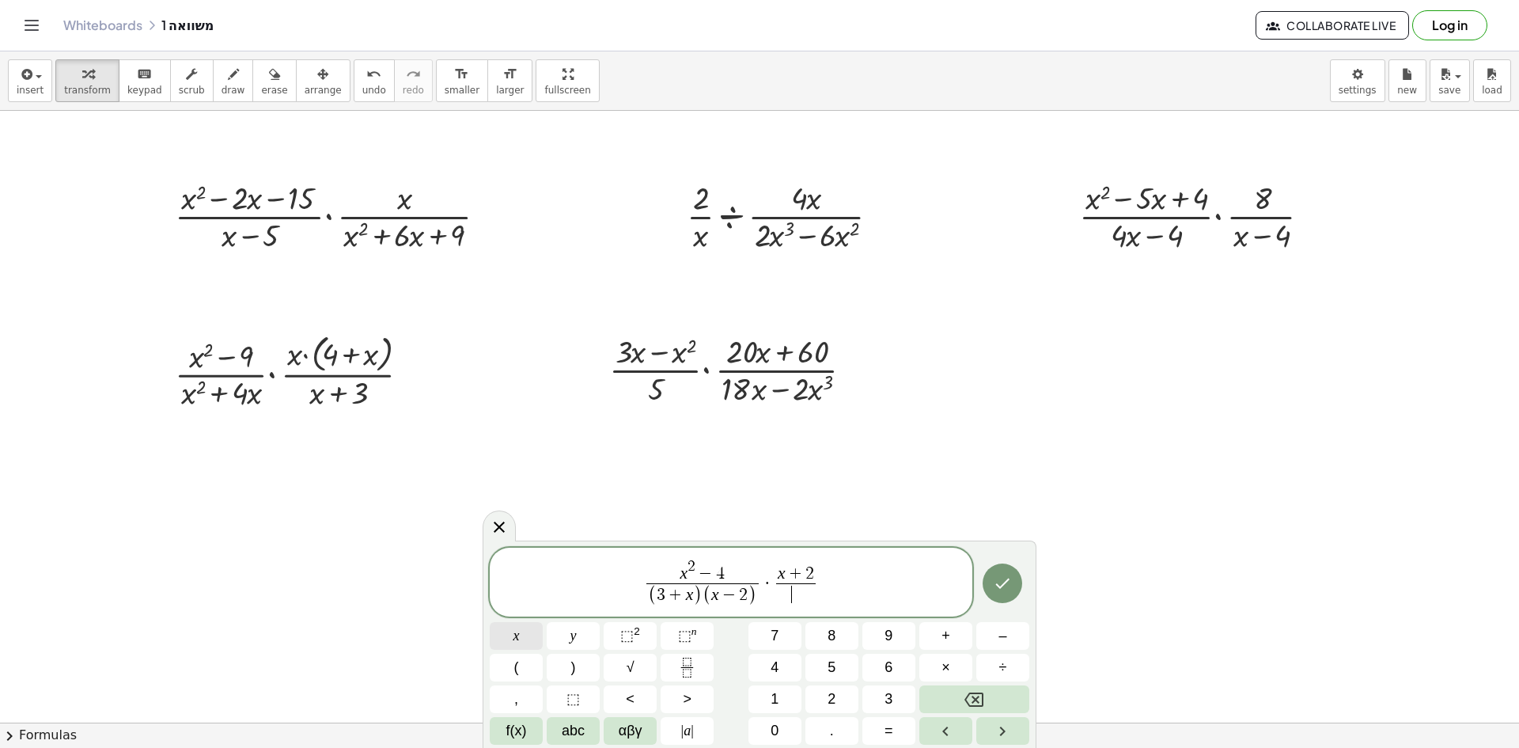
click at [523, 638] on button "x" at bounding box center [516, 636] width 53 height 28
click at [998, 584] on icon "Done" at bounding box center [1003, 583] width 14 height 10
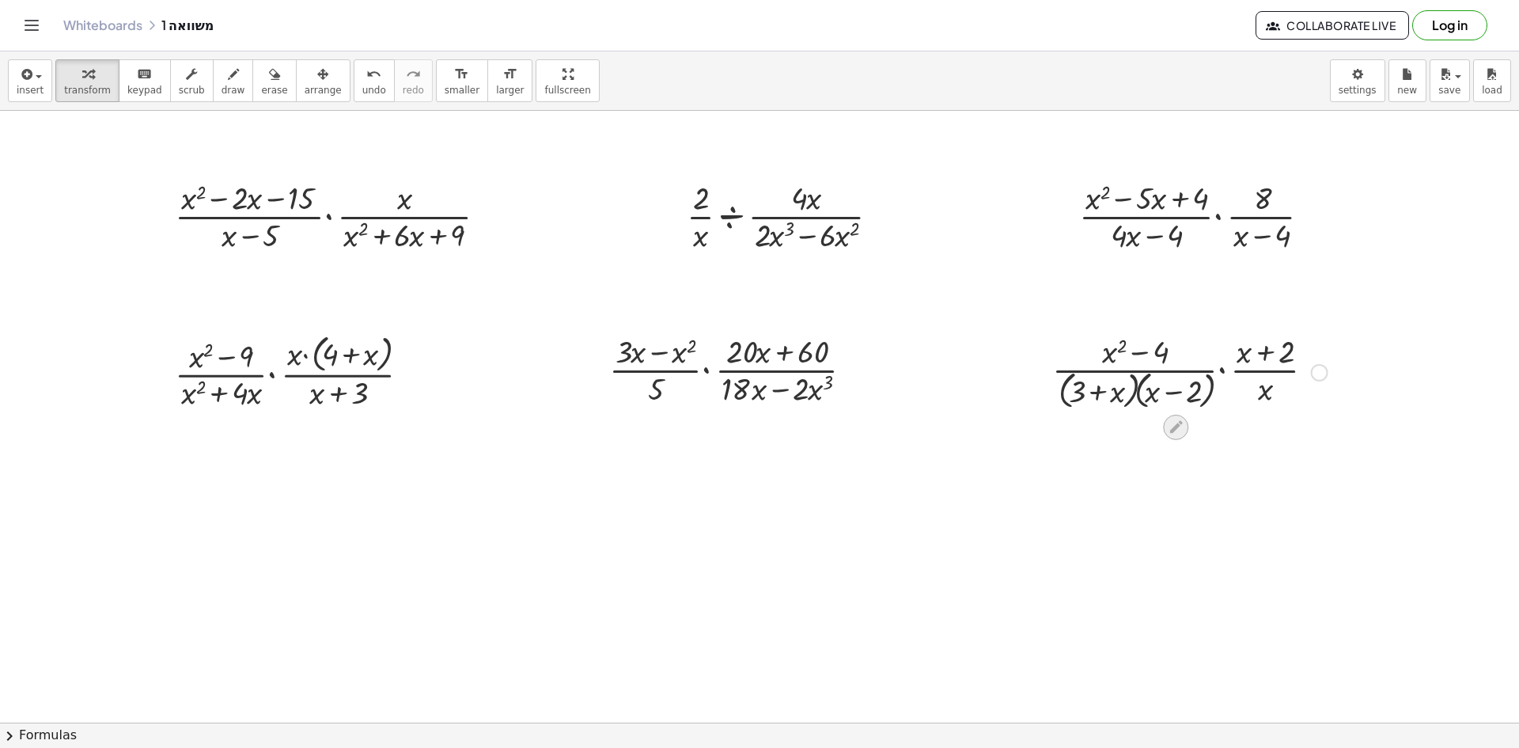
drag, startPoint x: 1190, startPoint y: 439, endPoint x: 1179, endPoint y: 430, distance: 14.1
click at [1179, 430] on icon at bounding box center [1176, 427] width 17 height 17
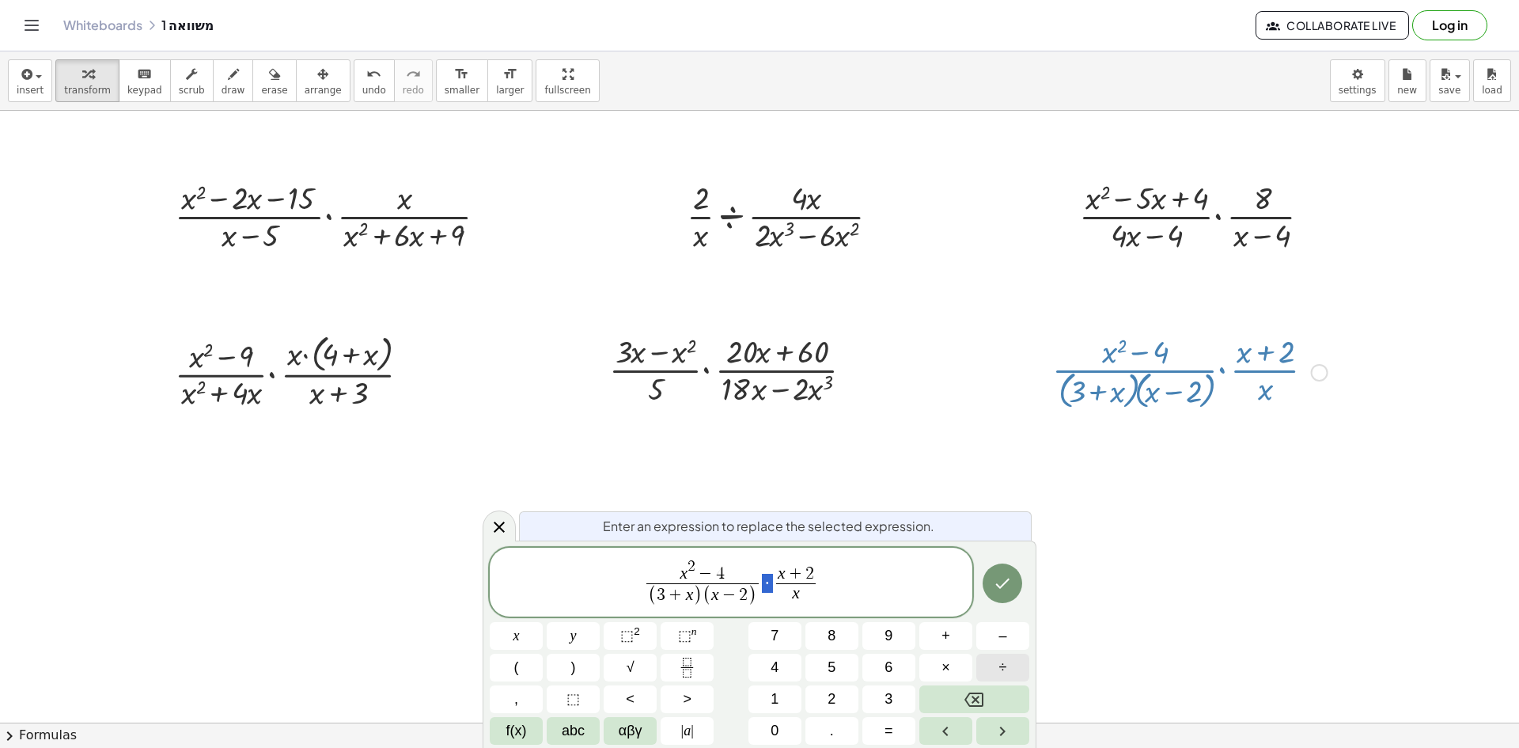
click at [1012, 664] on button "÷" at bounding box center [1002, 667] width 53 height 28
click at [1003, 577] on icon "Done" at bounding box center [1002, 583] width 19 height 19
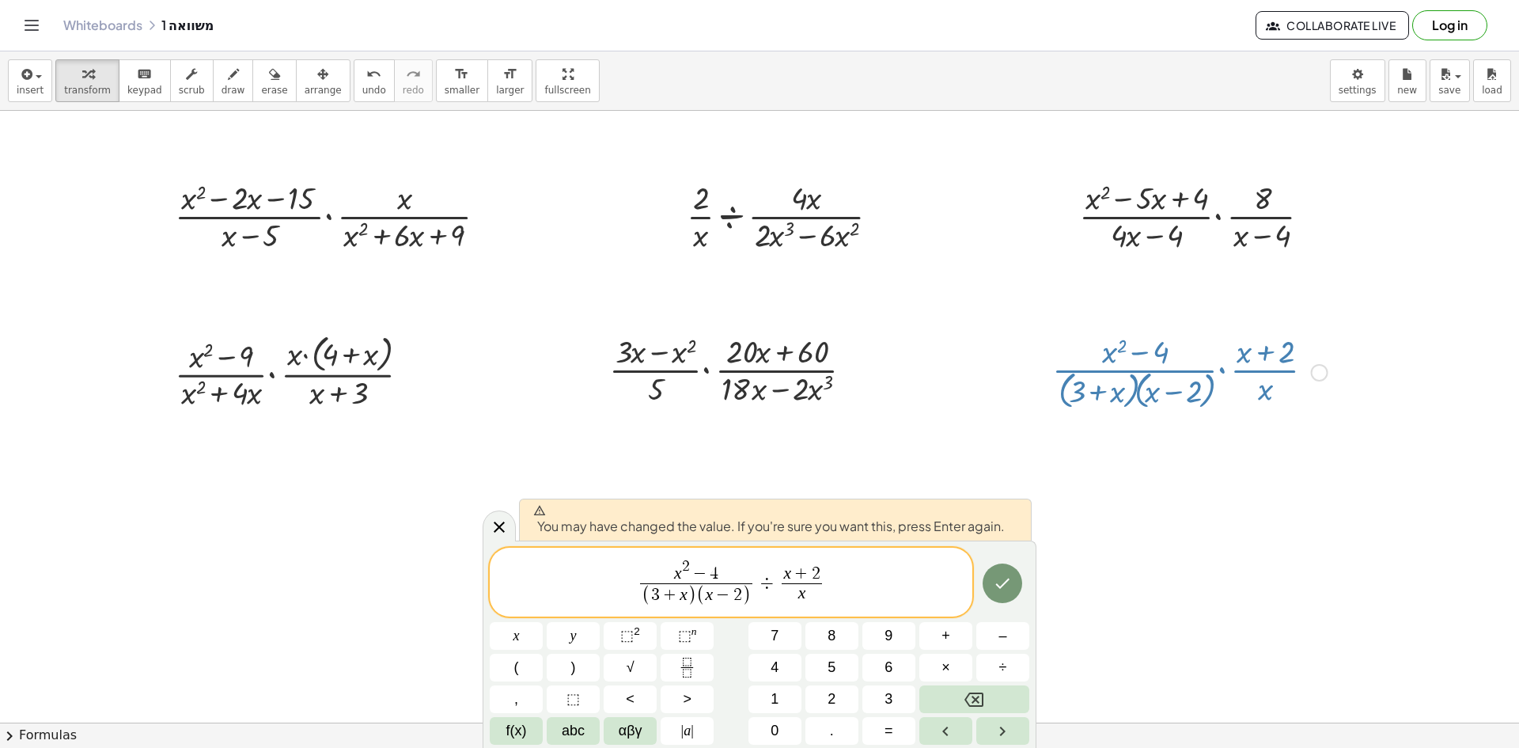
click at [752, 564] on span "x 2 − 4" at bounding box center [696, 571] width 112 height 25
click at [1002, 580] on icon "Done" at bounding box center [1002, 583] width 19 height 19
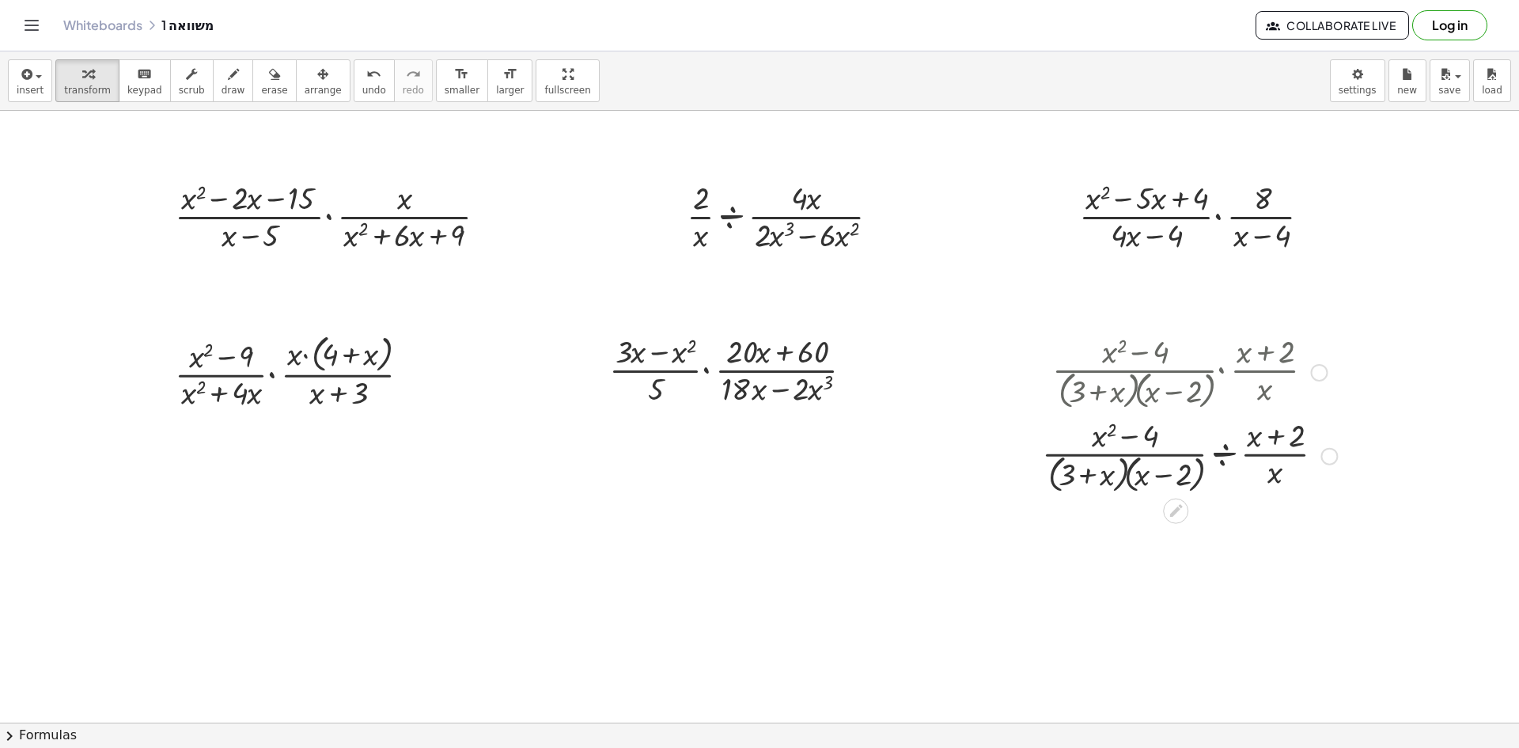
click at [1209, 378] on div at bounding box center [1189, 371] width 311 height 84
click at [366, 81] on icon "undo" at bounding box center [373, 74] width 15 height 19
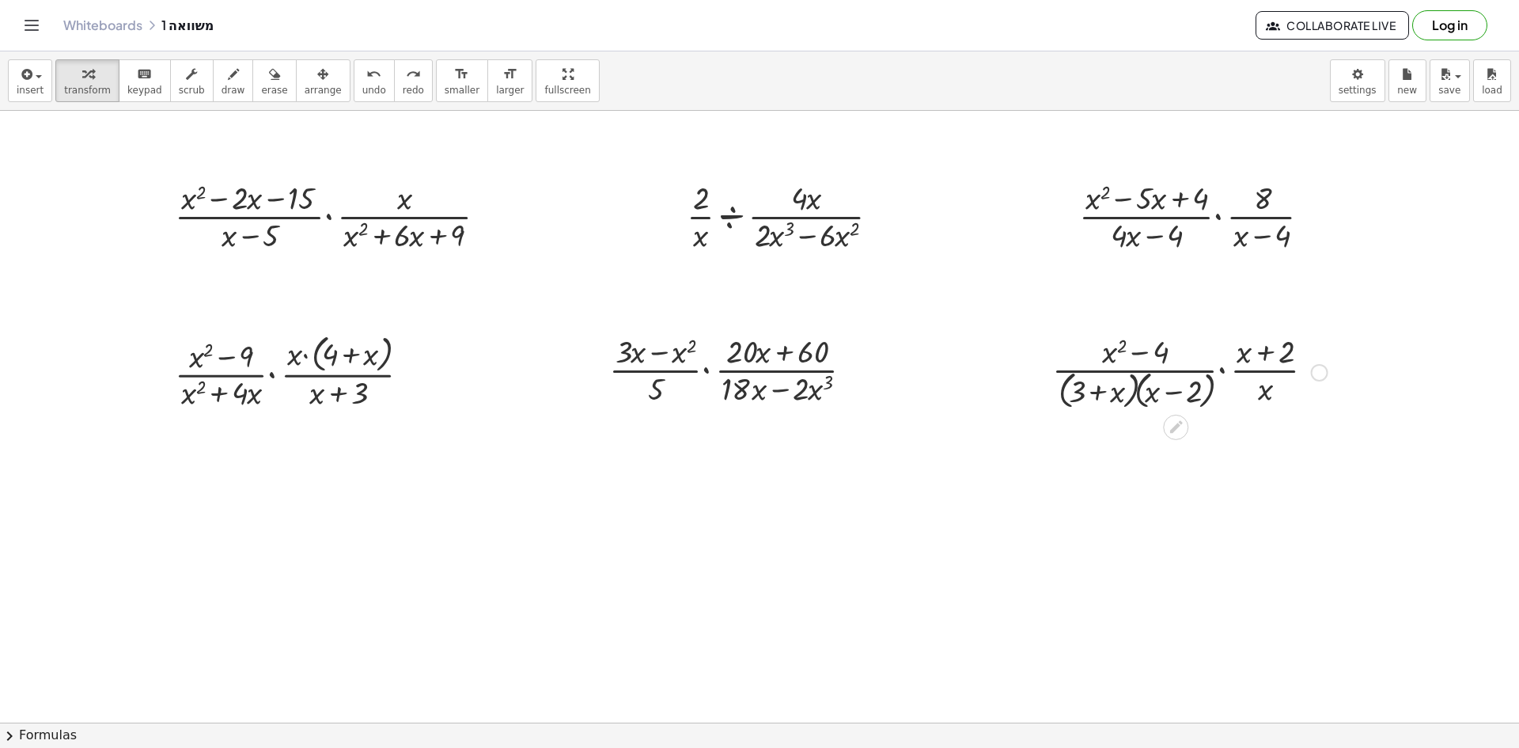
click at [1241, 377] on div at bounding box center [1189, 371] width 291 height 84
click at [1168, 425] on icon at bounding box center [1176, 427] width 17 height 17
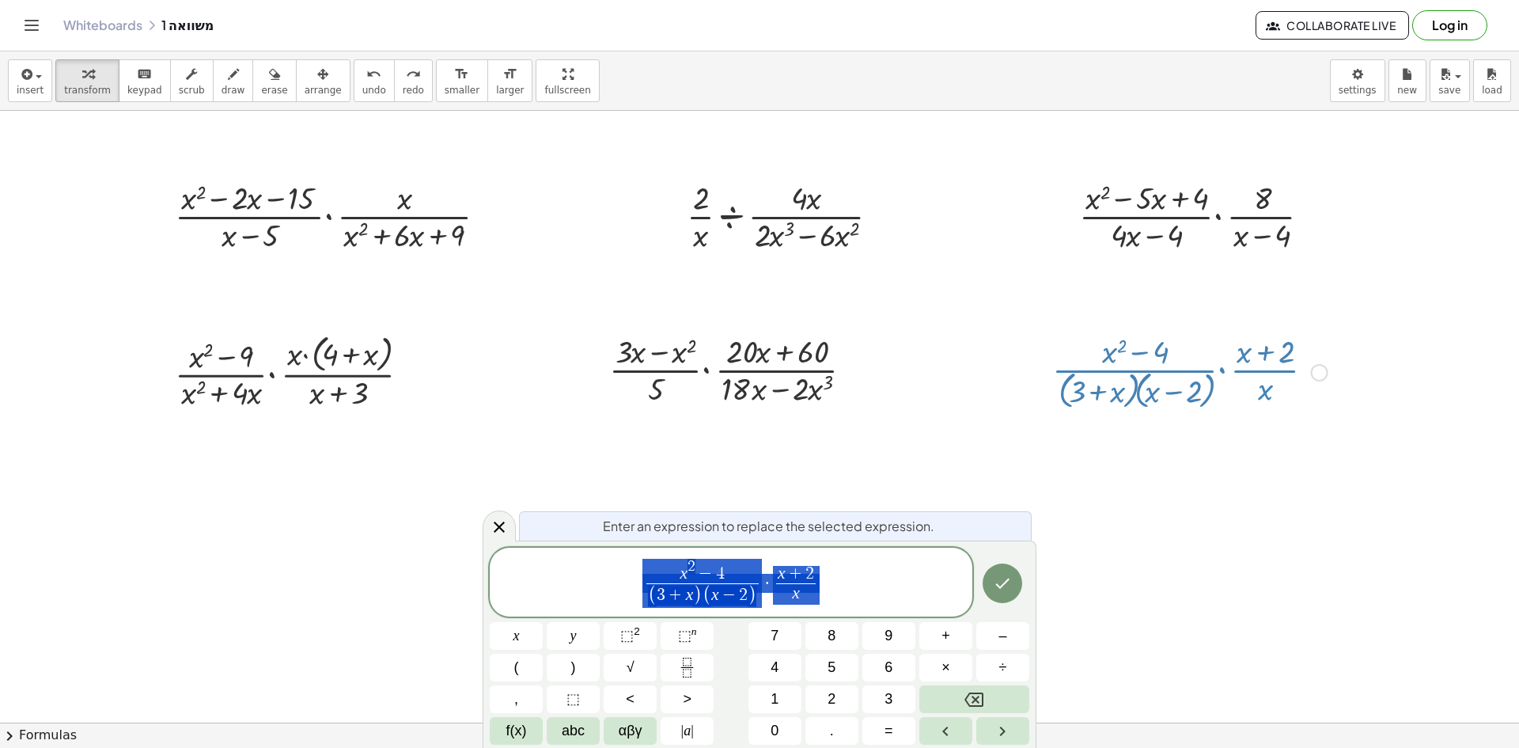
click at [779, 604] on span "x 2 − 4 ( 3 + x ) ( x − 2 ) ​ · x + 2 x ​" at bounding box center [731, 583] width 483 height 52
click at [1000, 661] on span "÷" at bounding box center [1003, 667] width 8 height 21
drag, startPoint x: 884, startPoint y: 578, endPoint x: 628, endPoint y: 578, distance: 256.3
click at [628, 578] on span "x 2 − 4 ( 3 + x ) ( x − 2 ) ​ ÷ x + 2 x ​" at bounding box center [731, 583] width 483 height 52
click at [1013, 581] on button "Done" at bounding box center [1003, 583] width 40 height 40
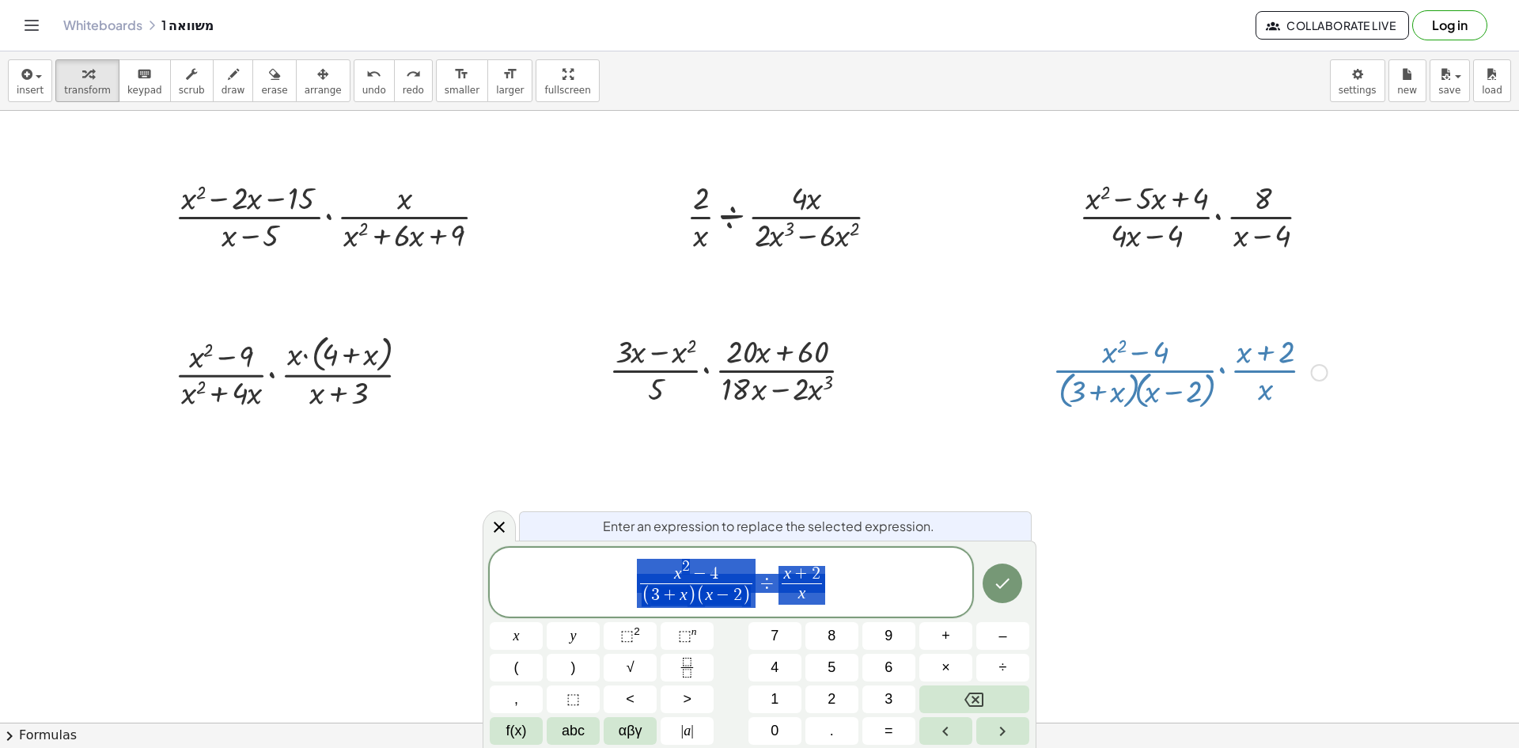
click at [500, 524] on icon at bounding box center [499, 526] width 19 height 19
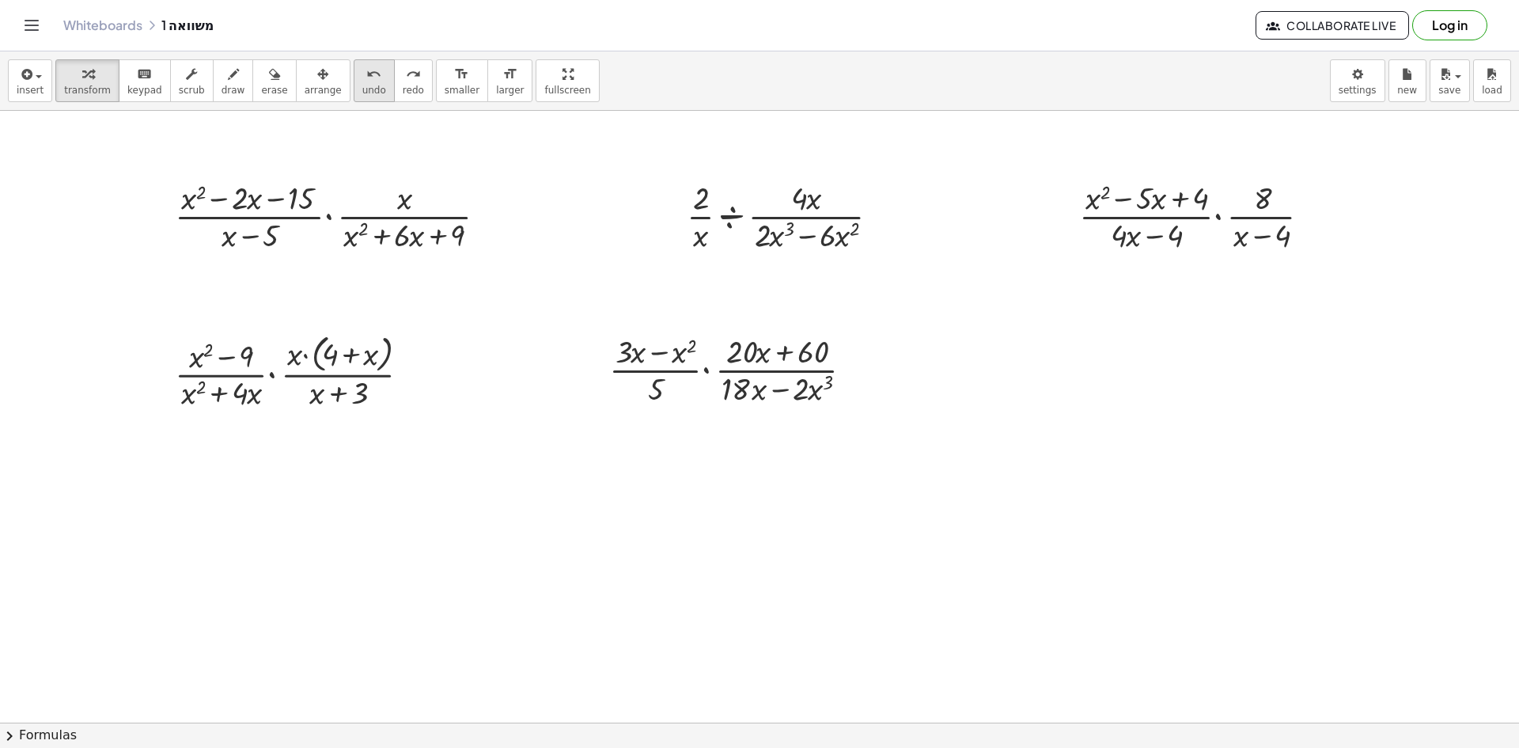
click at [366, 80] on icon "undo" at bounding box center [373, 74] width 15 height 19
click at [25, 78] on icon "button" at bounding box center [25, 74] width 14 height 19
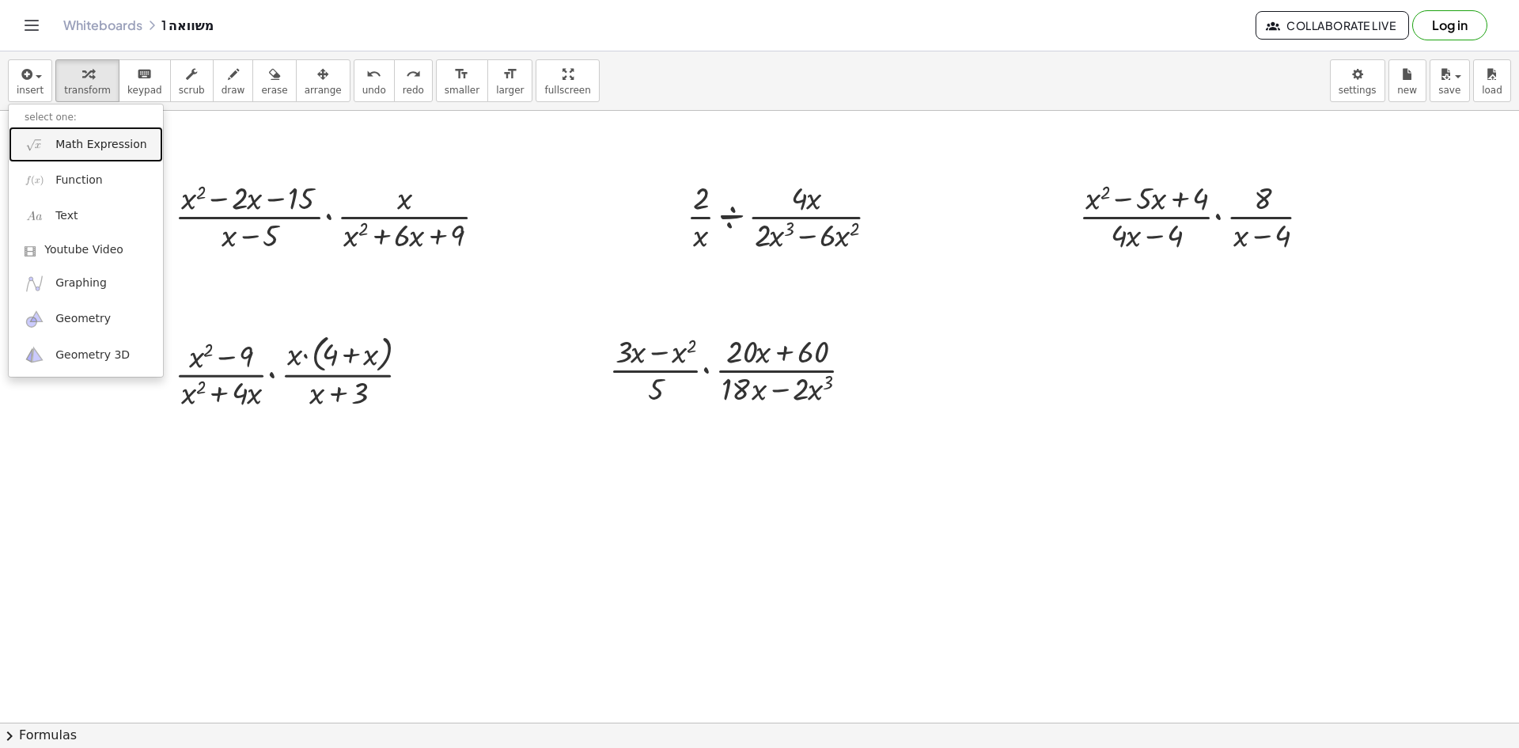
click at [78, 144] on span "Math Expression" at bounding box center [100, 145] width 91 height 16
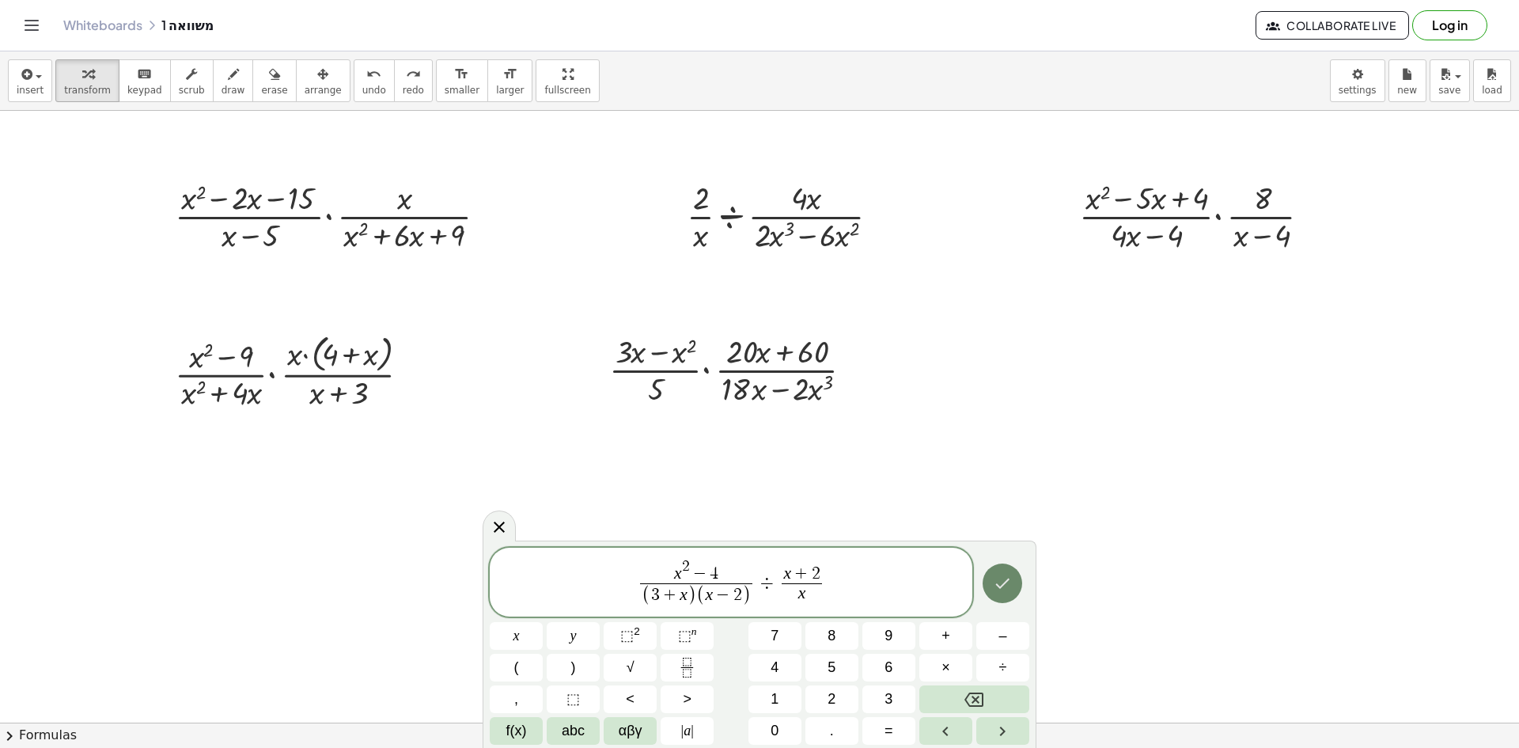
click at [1021, 588] on button "Done" at bounding box center [1003, 583] width 40 height 40
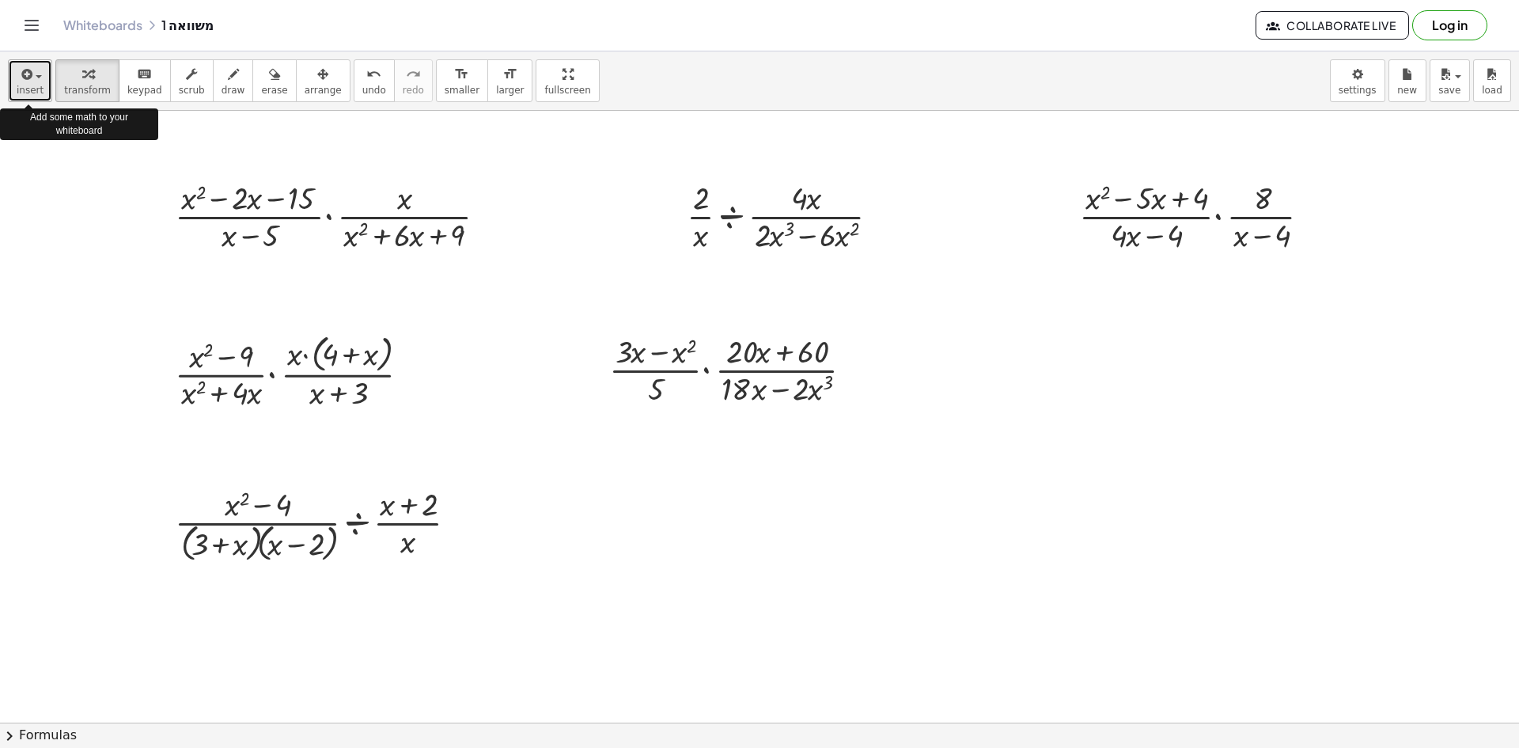
click at [27, 89] on span "insert" at bounding box center [30, 90] width 27 height 11
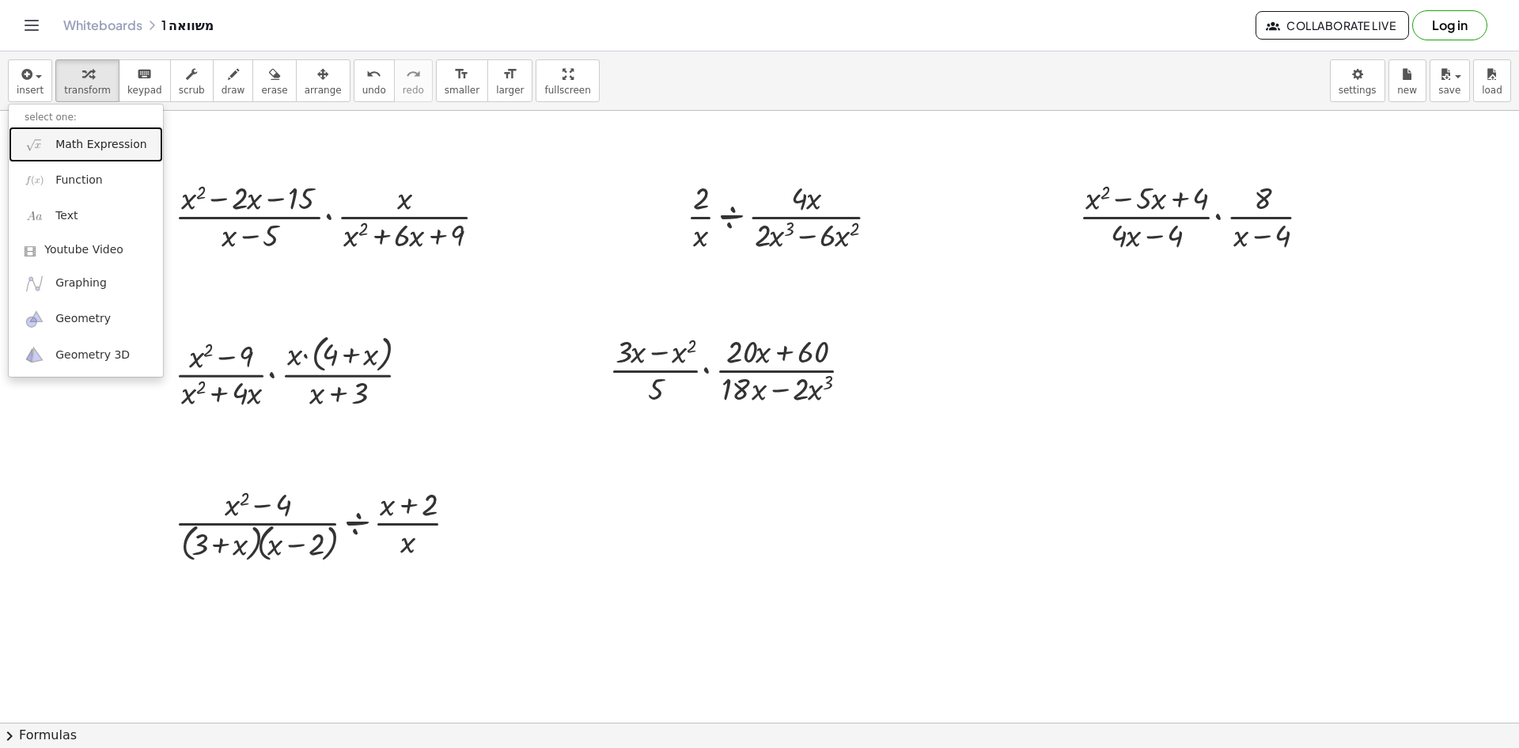
click at [104, 147] on span "Math Expression" at bounding box center [100, 145] width 91 height 16
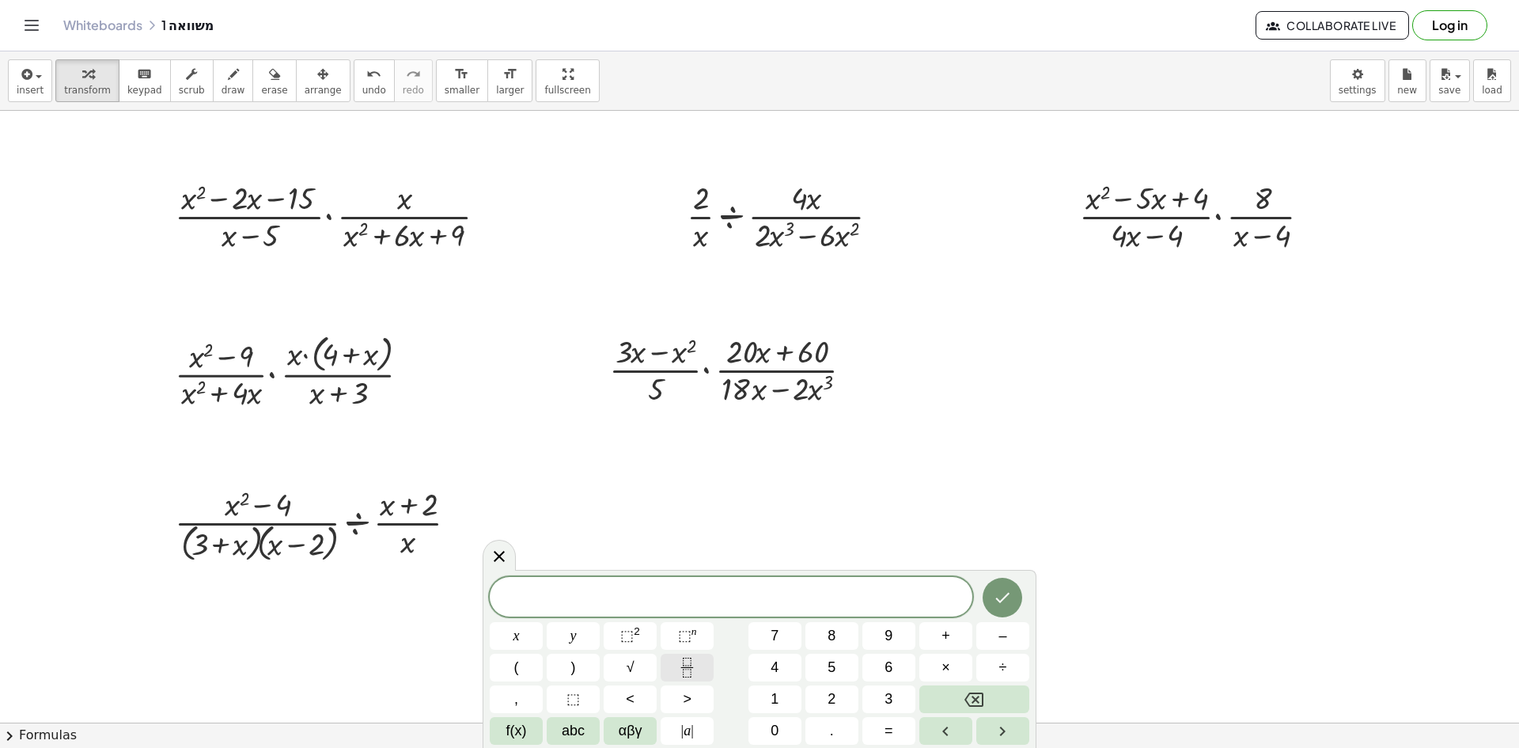
click at [694, 667] on icon "Fraction" at bounding box center [687, 667] width 20 height 20
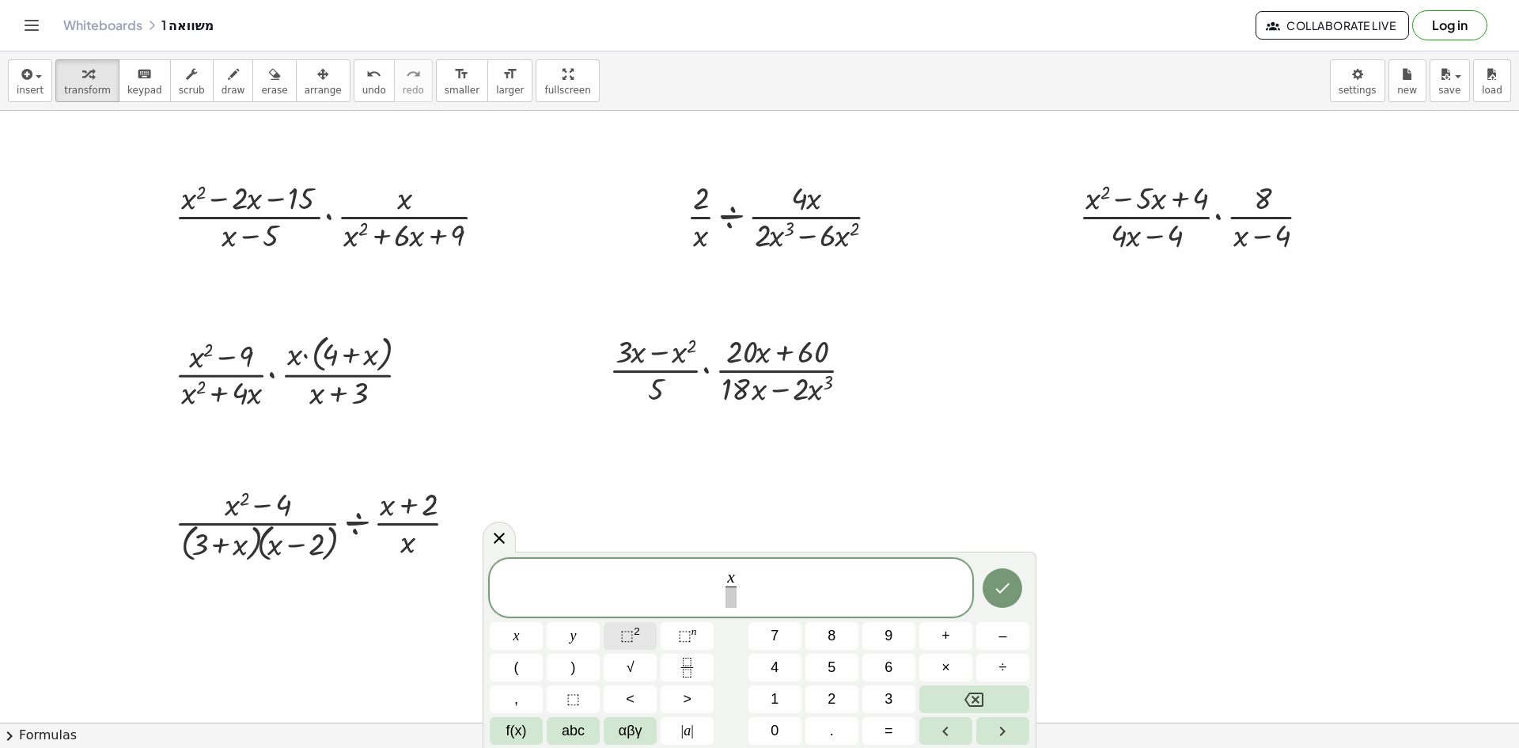
click at [634, 646] on span "⬚ 2" at bounding box center [630, 635] width 20 height 21
click at [1001, 639] on span "–" at bounding box center [1002, 635] width 8 height 21
click at [824, 695] on button "2" at bounding box center [831, 699] width 53 height 28
click at [1007, 637] on button "–" at bounding box center [1002, 636] width 53 height 28
click at [839, 634] on button "8" at bounding box center [831, 636] width 53 height 28
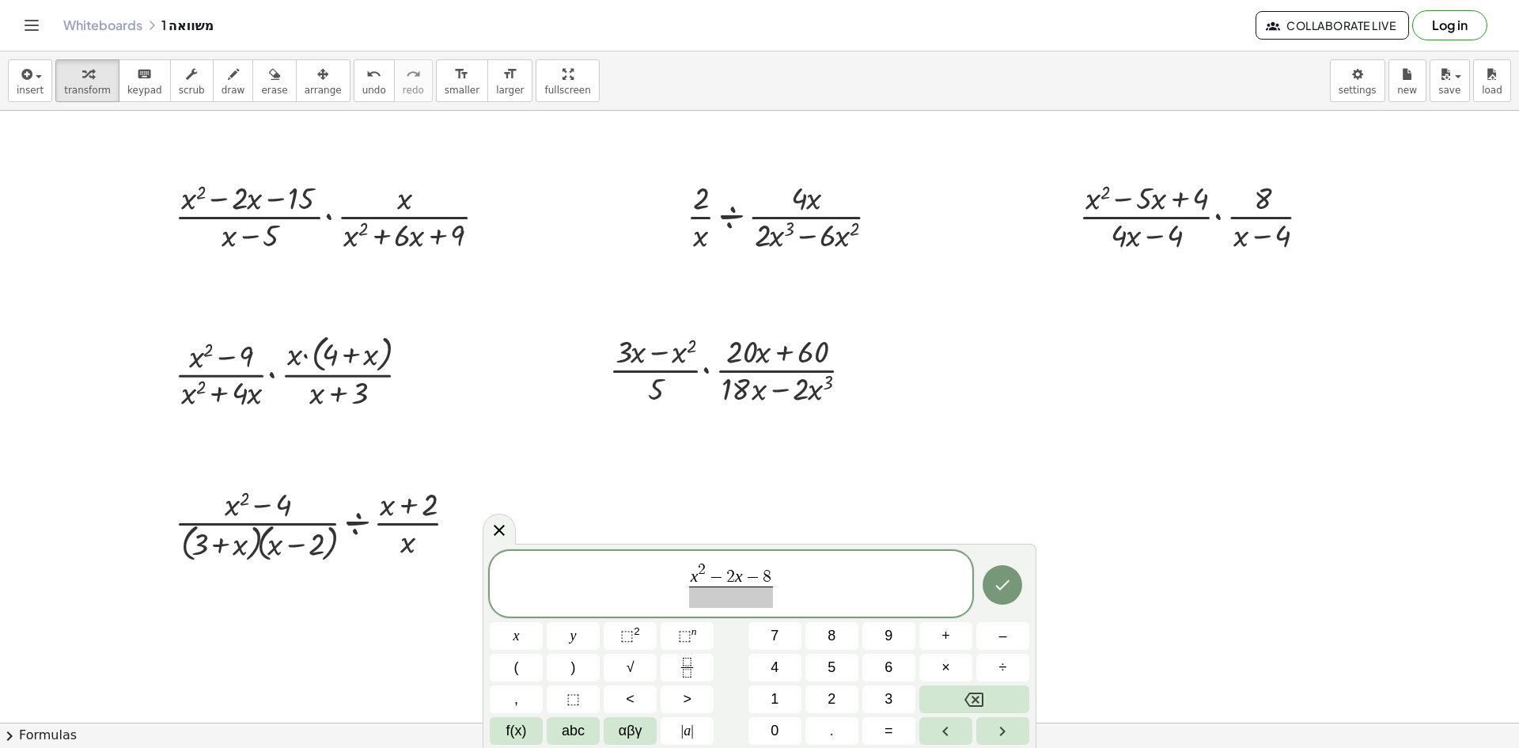
click at [733, 600] on span at bounding box center [731, 596] width 85 height 21
click at [525, 627] on button "x" at bounding box center [516, 636] width 53 height 28
click at [828, 590] on span "x 2 − 2 x − 8 x ​ ​" at bounding box center [731, 584] width 483 height 49
click at [994, 669] on button "÷" at bounding box center [1002, 667] width 53 height 28
click at [684, 657] on button "Fraction" at bounding box center [687, 667] width 53 height 28
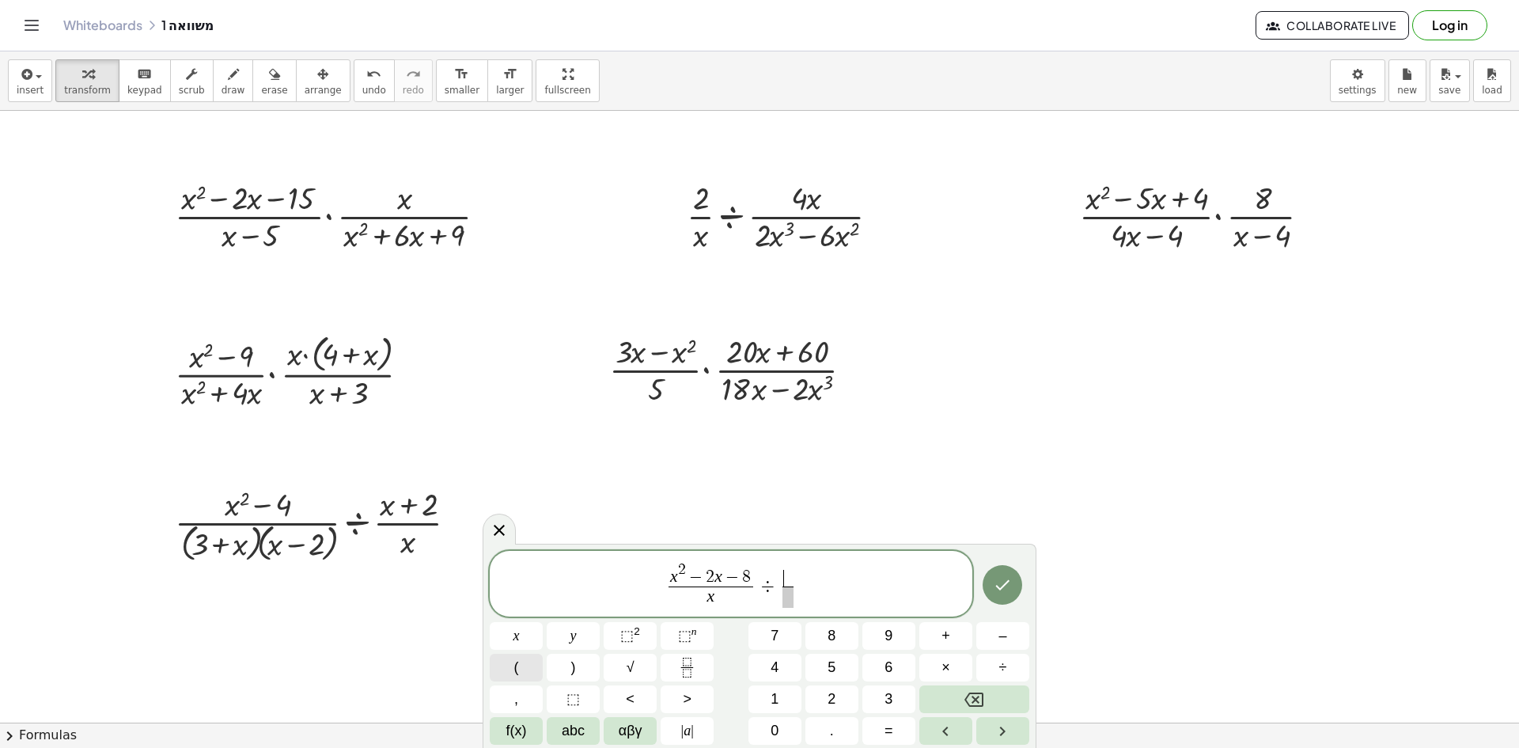
click at [521, 667] on button "(" at bounding box center [516, 667] width 53 height 28
click at [525, 633] on button "x" at bounding box center [516, 636] width 53 height 28
click at [998, 634] on span "–" at bounding box center [1002, 635] width 8 height 21
click at [781, 669] on button "4" at bounding box center [774, 667] width 53 height 28
click at [580, 669] on button ")" at bounding box center [573, 667] width 53 height 28
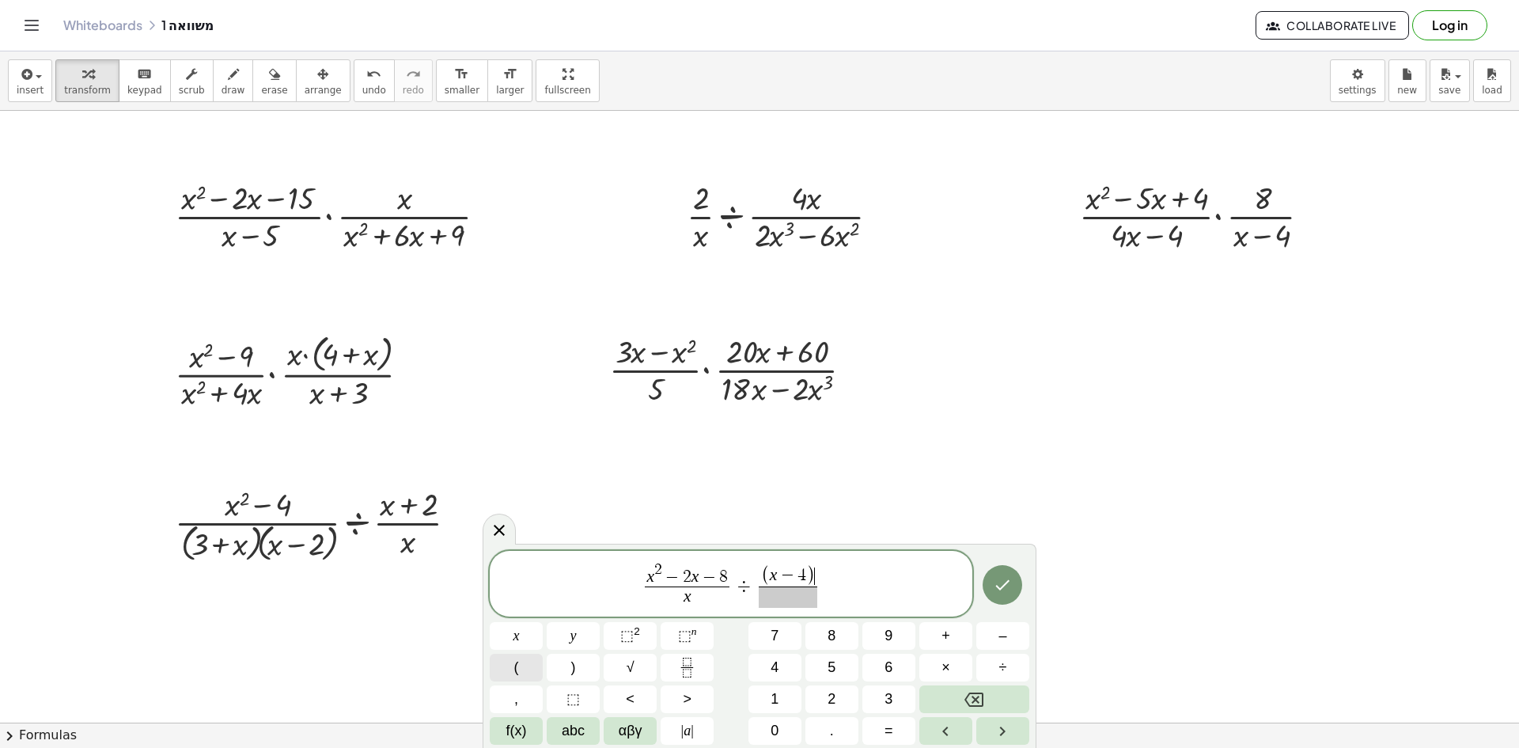
click at [524, 665] on button "(" at bounding box center [516, 667] width 53 height 28
click at [521, 638] on button "x" at bounding box center [516, 636] width 53 height 28
click at [995, 665] on button "÷" at bounding box center [1002, 667] width 53 height 28
click at [835, 700] on span "2" at bounding box center [832, 698] width 8 height 21
click at [574, 659] on span ")" at bounding box center [573, 667] width 5 height 21
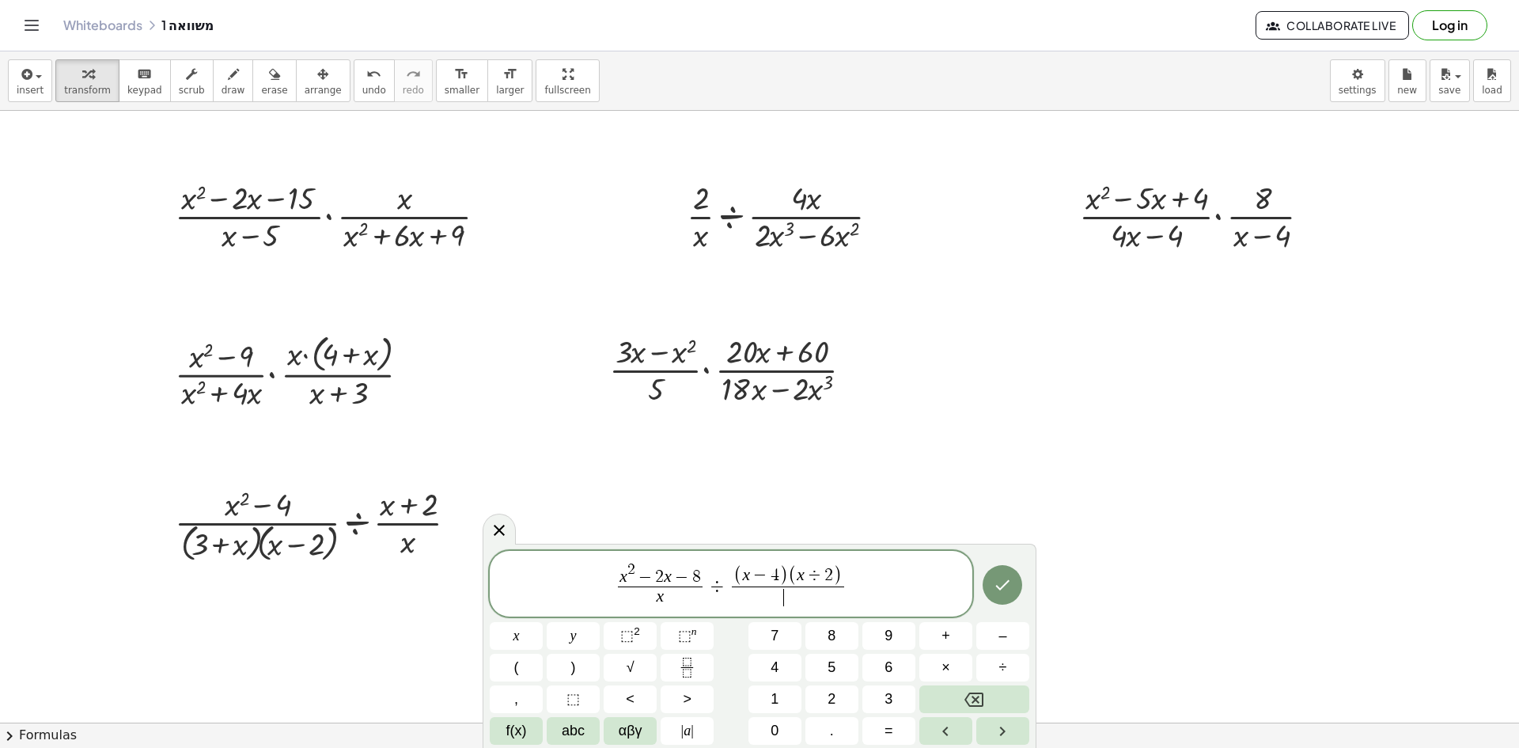
click at [782, 600] on span "​" at bounding box center [788, 596] width 112 height 21
click at [841, 698] on button "2" at bounding box center [831, 699] width 53 height 28
click at [515, 639] on span "x" at bounding box center [516, 635] width 6 height 21
click at [1008, 584] on icon "Done" at bounding box center [1002, 584] width 19 height 19
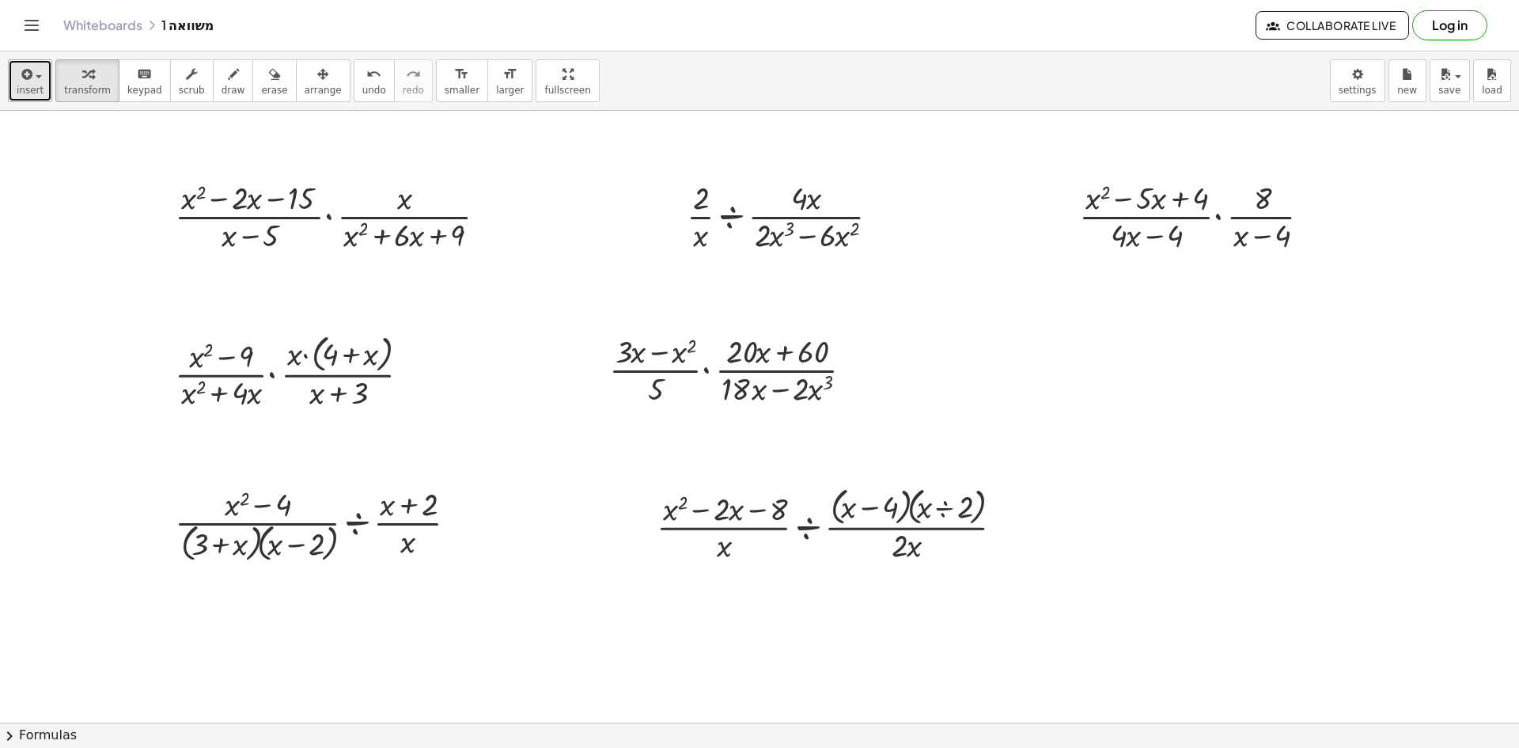
click at [28, 82] on icon "button" at bounding box center [25, 74] width 14 height 19
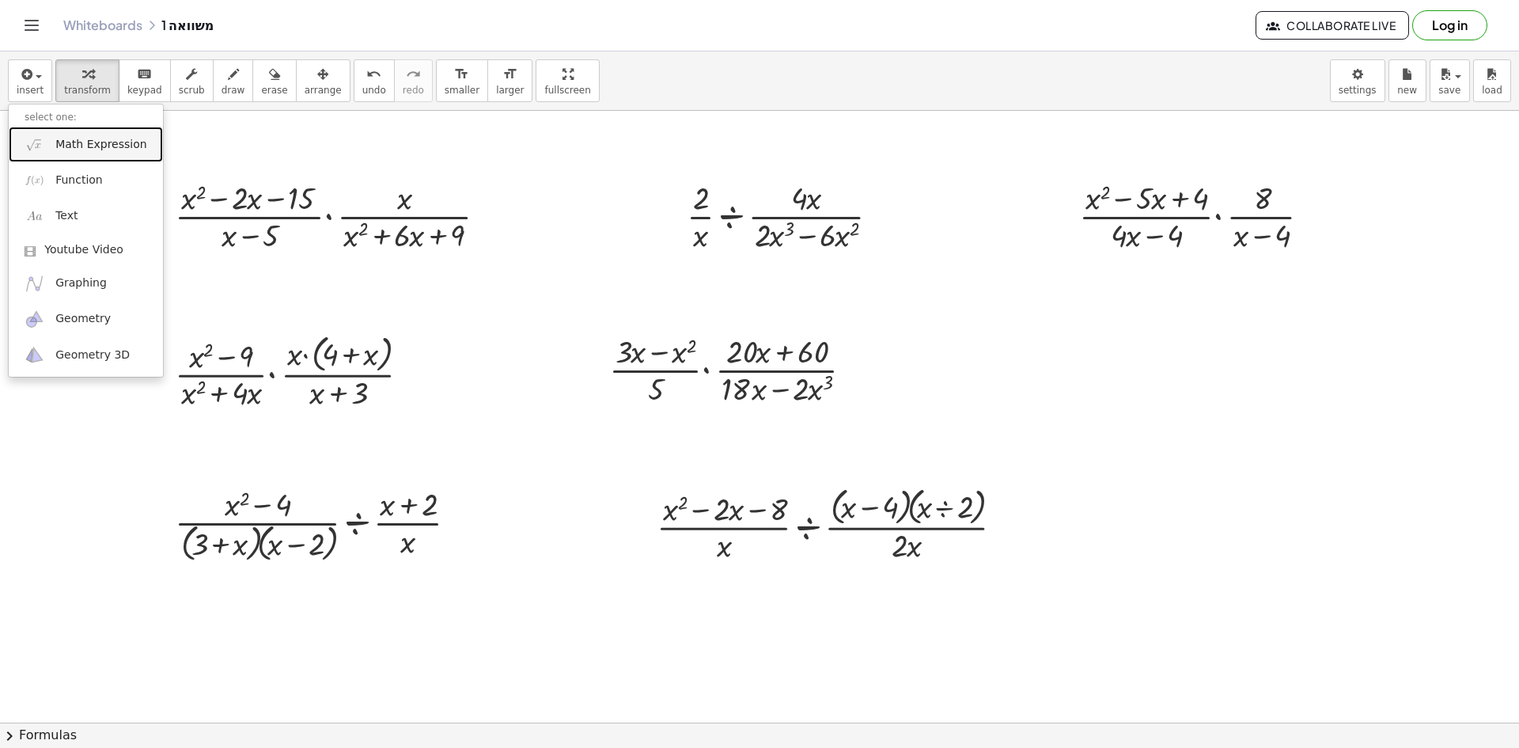
click at [75, 148] on span "Math Expression" at bounding box center [100, 145] width 91 height 16
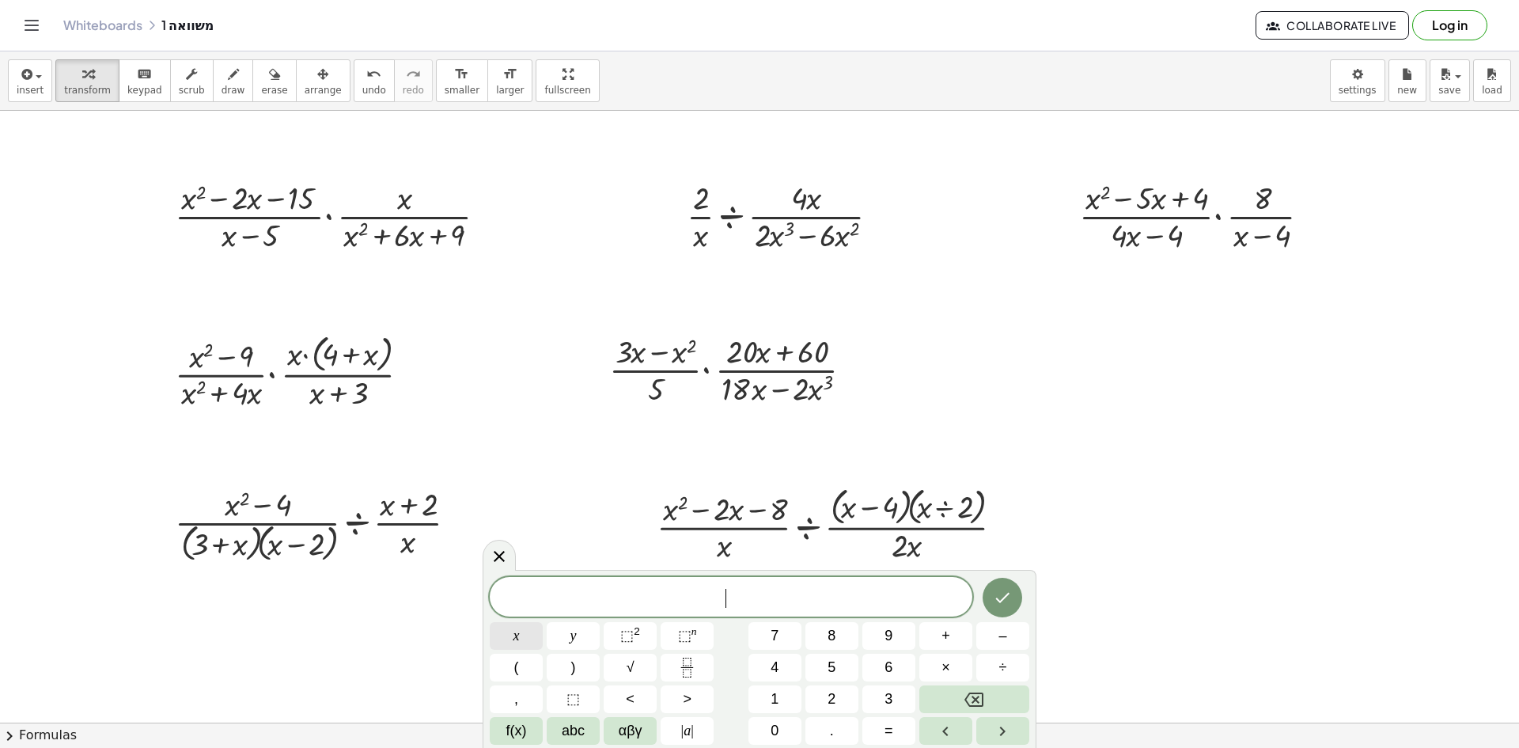
click at [519, 639] on span "x" at bounding box center [516, 635] width 6 height 21
click at [638, 628] on sup "2" at bounding box center [637, 631] width 6 height 12
click at [999, 637] on span "–" at bounding box center [1002, 635] width 8 height 21
click at [778, 662] on span "4" at bounding box center [775, 667] width 8 height 21
click at [517, 641] on span "x" at bounding box center [516, 635] width 6 height 21
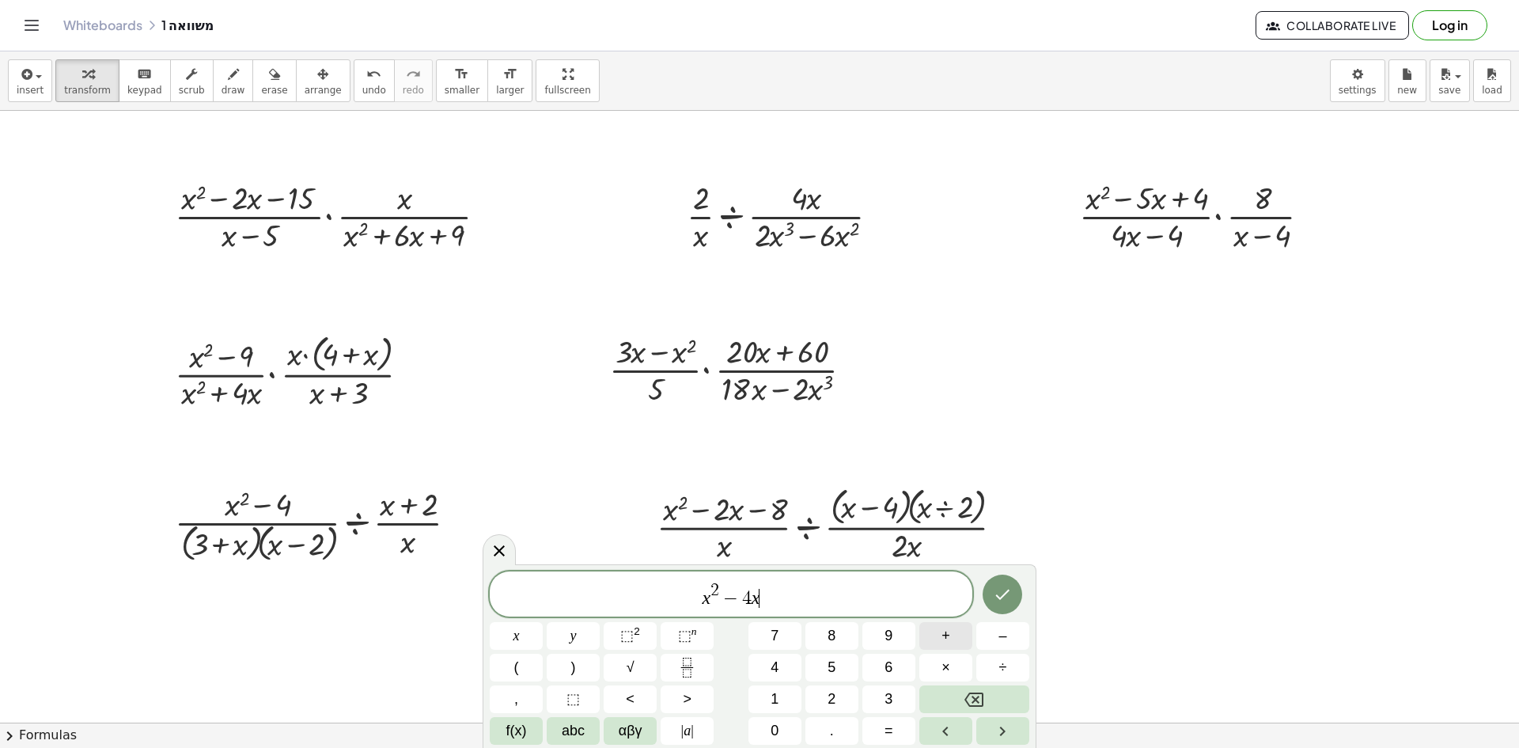
click at [953, 638] on button "+" at bounding box center [945, 636] width 53 height 28
click at [888, 698] on span "3" at bounding box center [888, 698] width 8 height 21
drag, startPoint x: 744, startPoint y: 604, endPoint x: 598, endPoint y: 614, distance: 145.9
click at [598, 614] on div "******** x 2 − 4 x + 3" at bounding box center [731, 593] width 483 height 45
click at [686, 669] on icon "Fraction" at bounding box center [687, 673] width 8 height 8
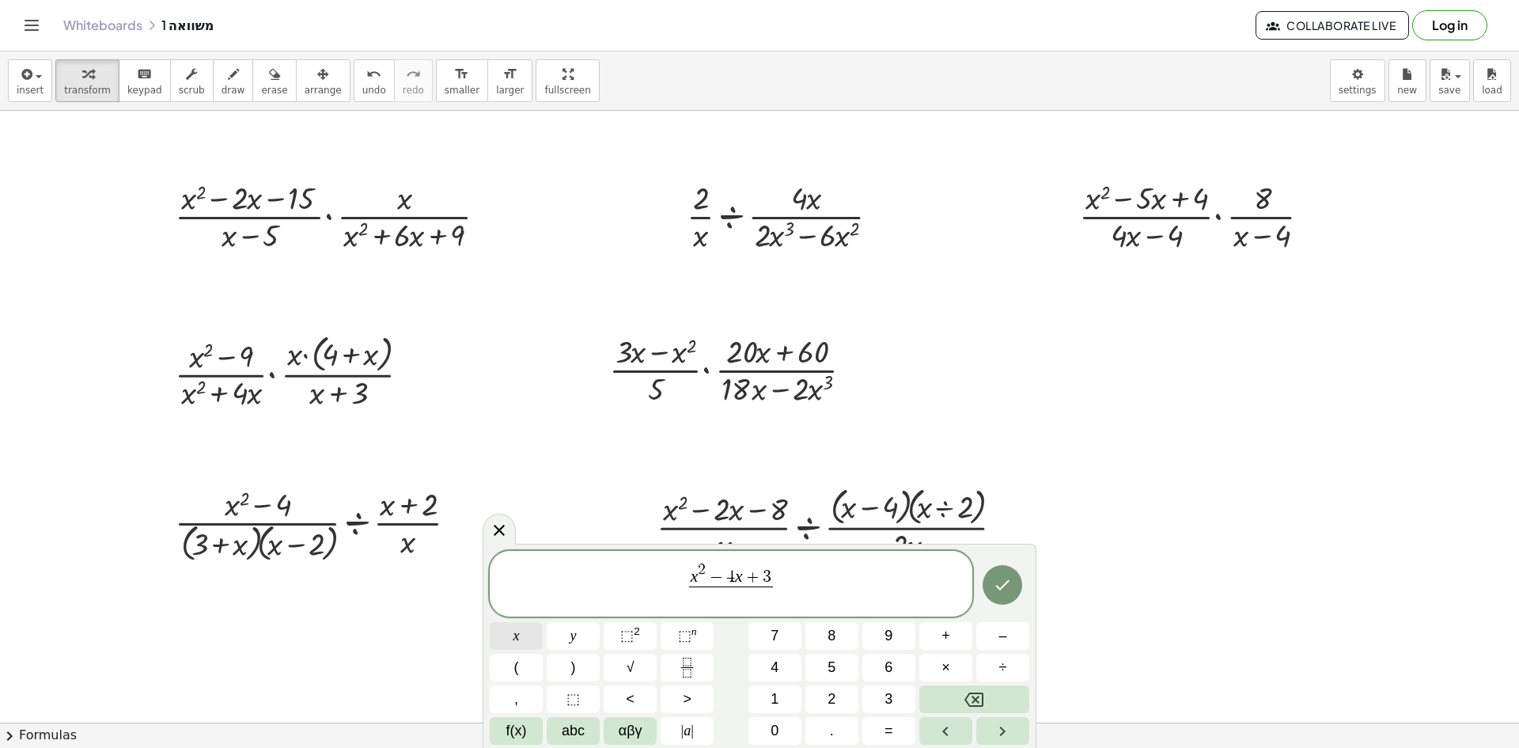
click at [516, 639] on span "x" at bounding box center [516, 635] width 6 height 21
click at [827, 578] on span "x 2 − 4 x + 3 x ​ ​" at bounding box center [731, 584] width 483 height 49
click at [958, 668] on button "×" at bounding box center [945, 667] width 53 height 28
click at [684, 672] on icon "Fraction" at bounding box center [687, 667] width 20 height 20
click at [513, 628] on span "x" at bounding box center [516, 635] width 6 height 21
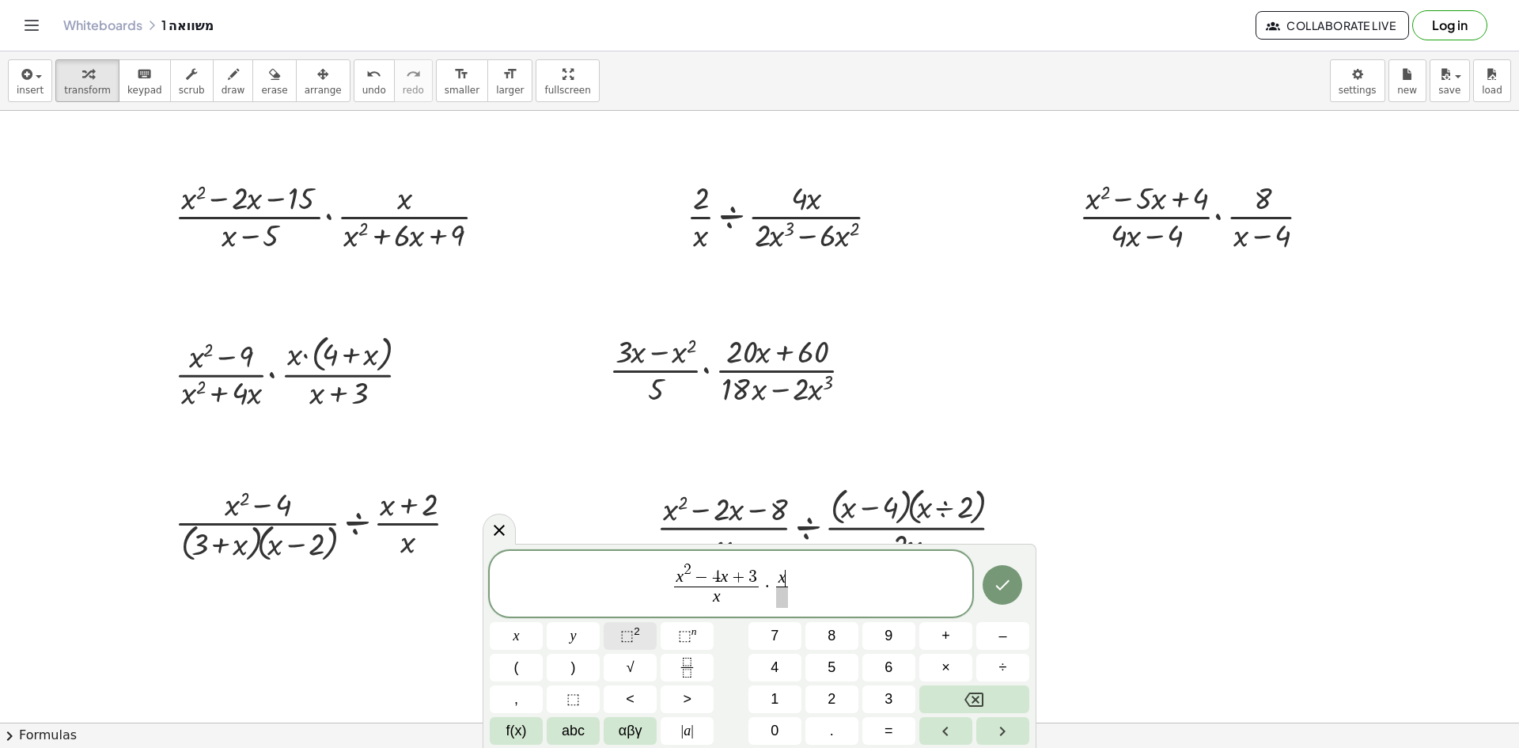
click at [625, 633] on span "⬚" at bounding box center [626, 635] width 13 height 16
click at [952, 646] on button "+" at bounding box center [945, 636] width 53 height 28
click at [519, 649] on button "x" at bounding box center [516, 636] width 53 height 28
click at [773, 597] on span "​" at bounding box center [782, 596] width 47 height 21
click at [516, 636] on button "x" at bounding box center [516, 636] width 53 height 28
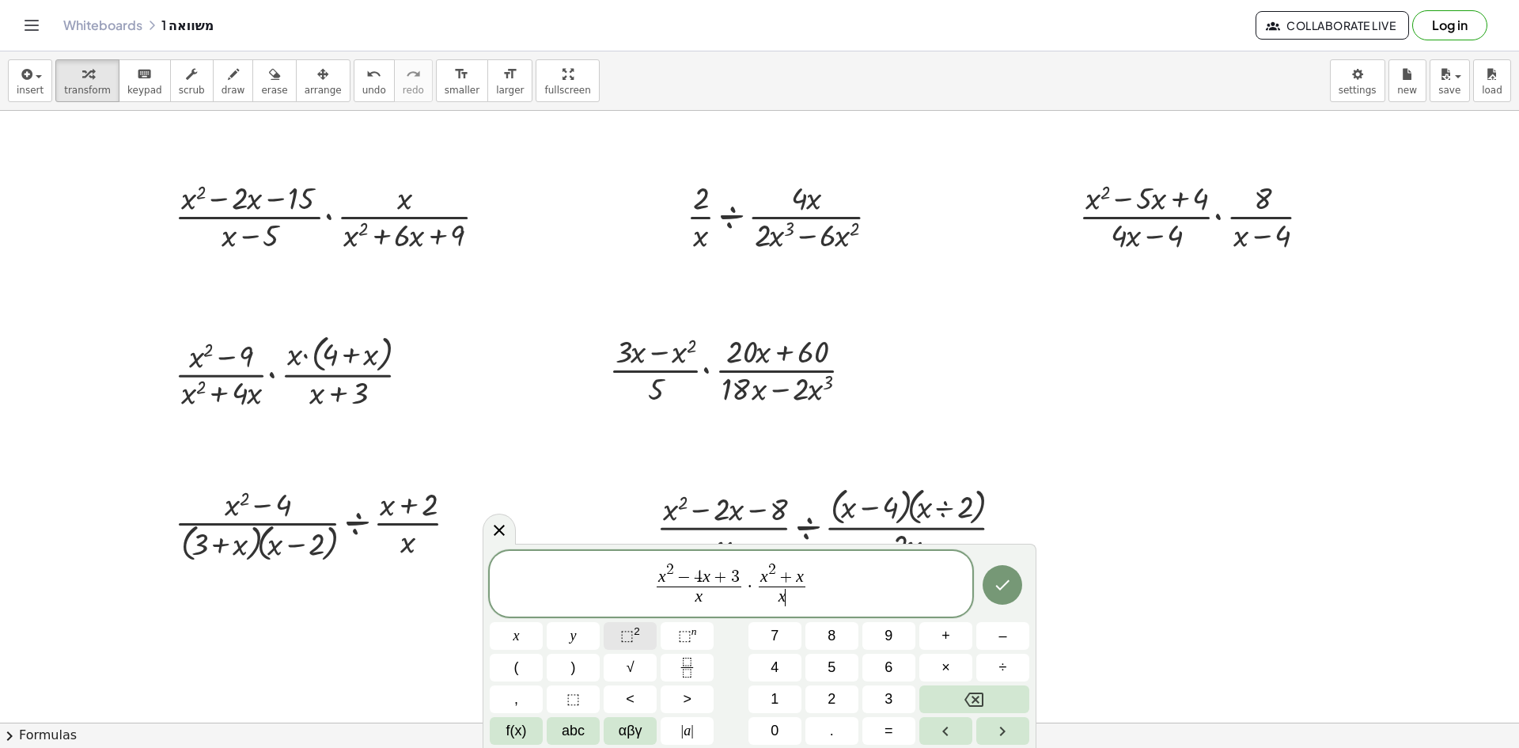
click at [643, 625] on button "⬚ 2" at bounding box center [630, 636] width 53 height 28
click at [1002, 640] on span "–" at bounding box center [1002, 635] width 8 height 21
click at [775, 703] on span "1" at bounding box center [775, 698] width 8 height 21
click at [1007, 575] on icon "Done" at bounding box center [1002, 580] width 19 height 19
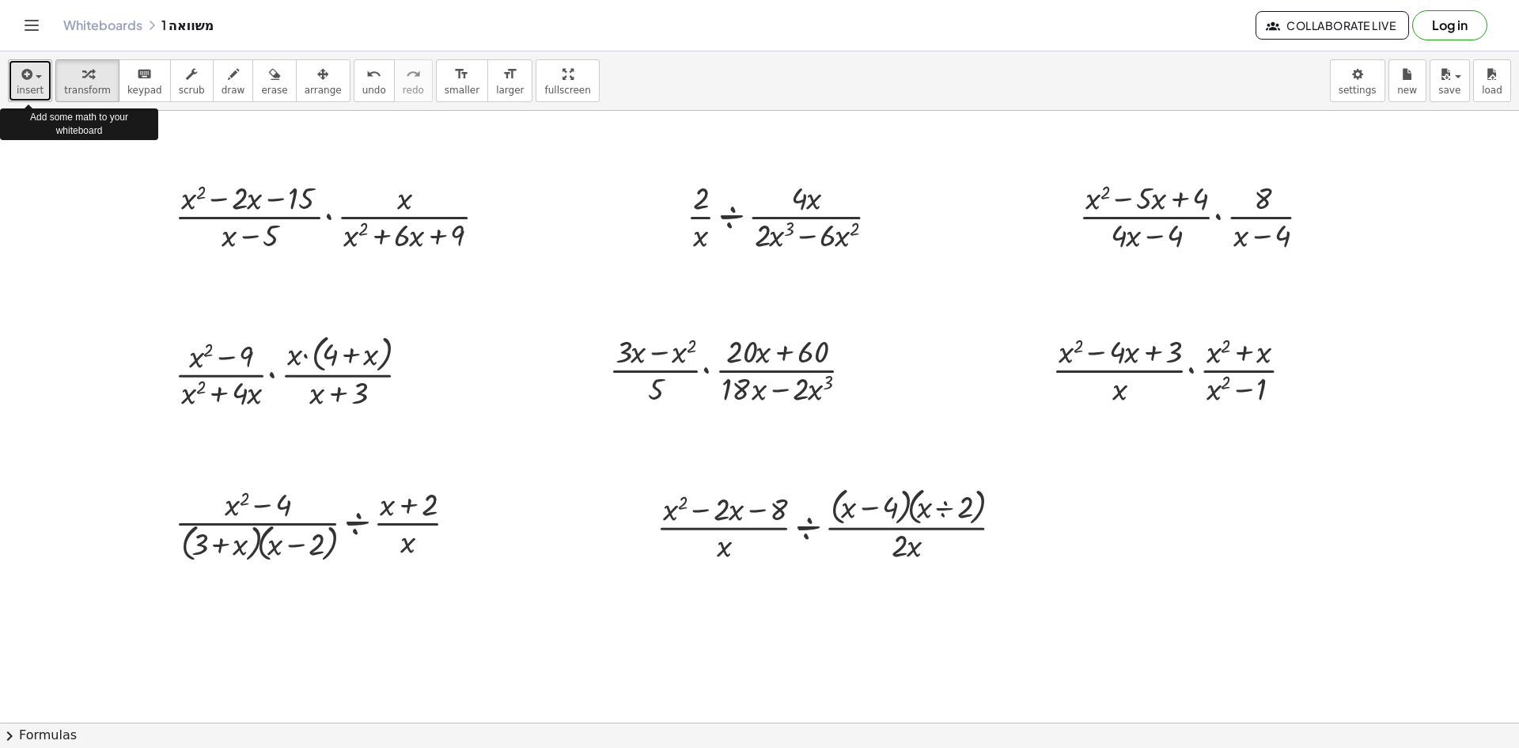
click at [28, 88] on span "insert" at bounding box center [30, 90] width 27 height 11
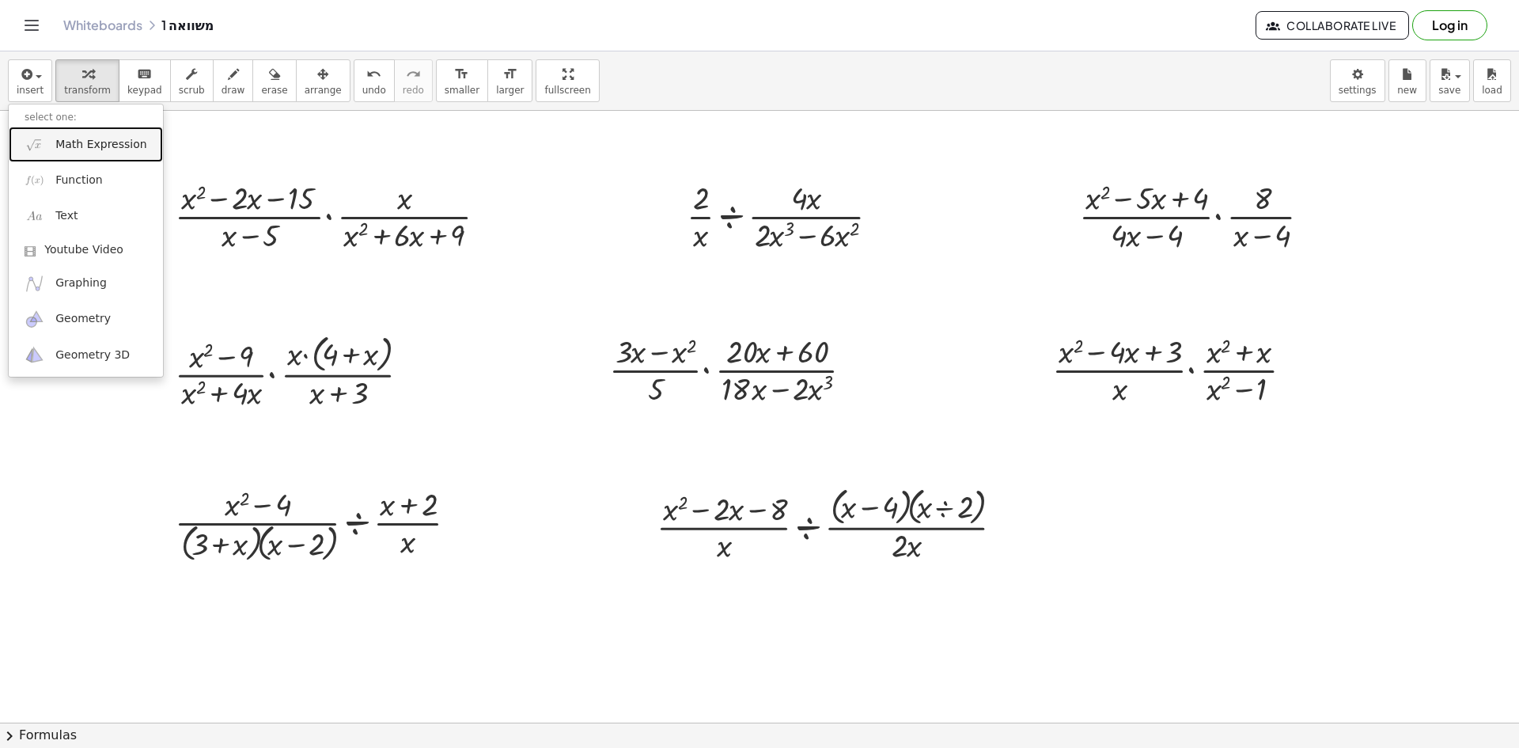
click at [93, 140] on span "Math Expression" at bounding box center [100, 145] width 91 height 16
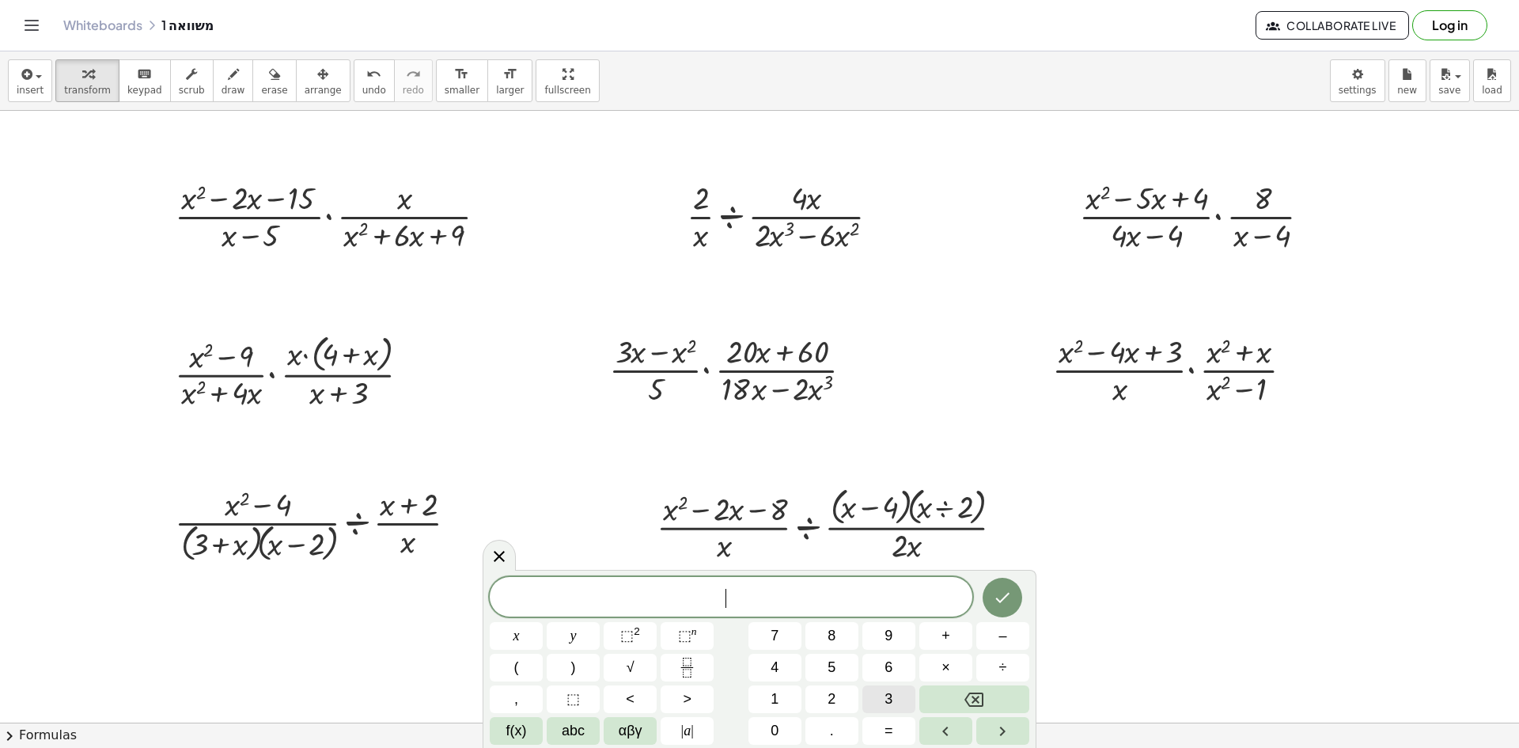
click at [884, 698] on button "3" at bounding box center [888, 699] width 53 height 28
click at [525, 635] on button "x" at bounding box center [516, 636] width 53 height 28
click at [1002, 637] on span "–" at bounding box center [1002, 635] width 8 height 21
click at [520, 644] on button "x" at bounding box center [516, 636] width 53 height 28
click at [631, 636] on span "⬚" at bounding box center [626, 635] width 13 height 16
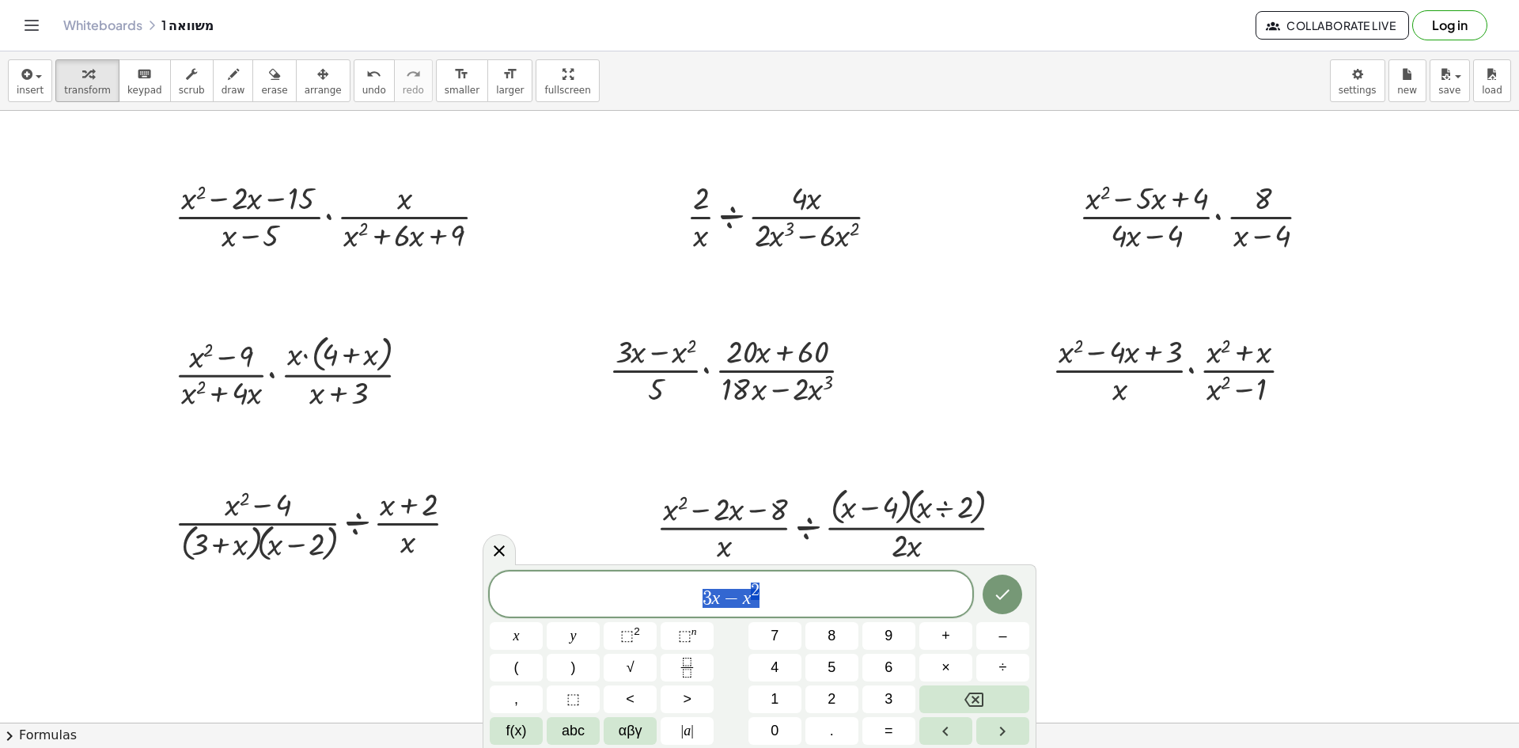
drag, startPoint x: 777, startPoint y: 597, endPoint x: 696, endPoint y: 609, distance: 81.6
click at [696, 609] on div "****** 3 x − x 2" at bounding box center [731, 593] width 483 height 45
click at [695, 667] on icon "Fraction" at bounding box center [687, 667] width 20 height 20
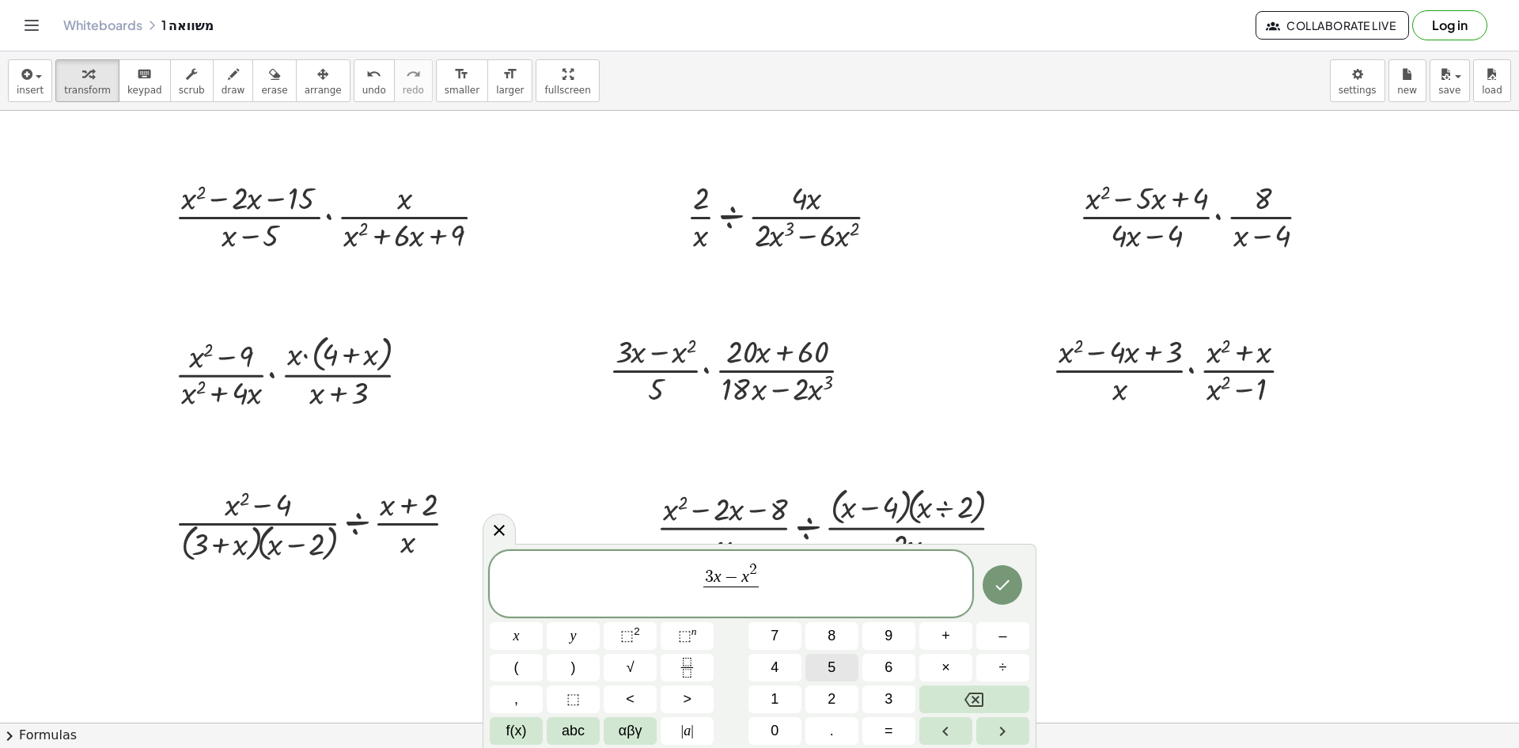
click at [839, 665] on button "5" at bounding box center [831, 667] width 53 height 28
click at [792, 585] on span "3 x − x 2 5 ​ ​" at bounding box center [731, 584] width 483 height 49
click at [960, 660] on button "×" at bounding box center [945, 667] width 53 height 28
click at [690, 663] on icon "Fraction" at bounding box center [687, 667] width 20 height 20
click at [777, 696] on span "1" at bounding box center [775, 698] width 8 height 21
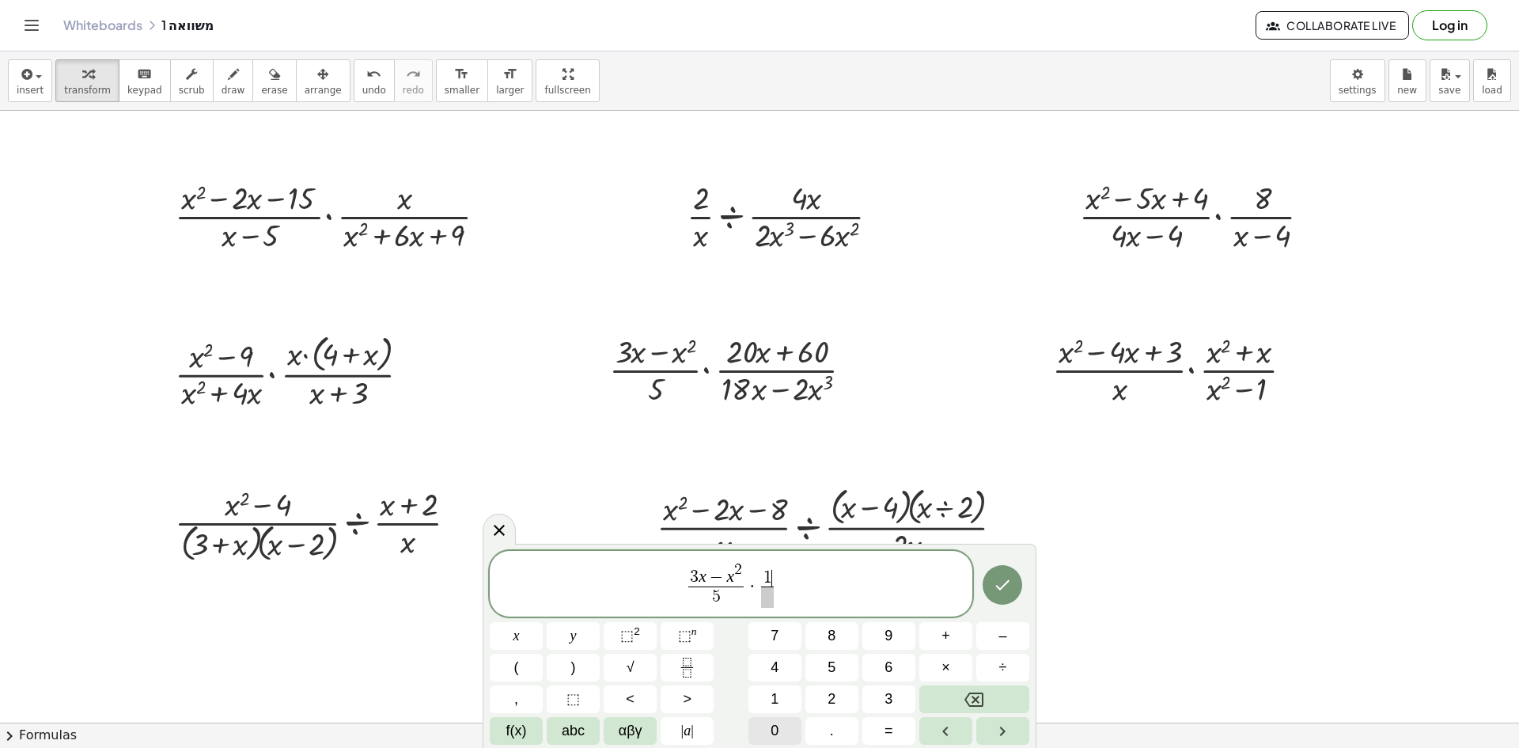
click at [776, 727] on span "0" at bounding box center [775, 730] width 8 height 21
click at [770, 599] on span at bounding box center [767, 596] width 21 height 21
click at [778, 694] on span "1" at bounding box center [775, 698] width 8 height 21
click at [831, 646] on span "8" at bounding box center [832, 635] width 8 height 21
click at [1003, 634] on span "–" at bounding box center [1002, 635] width 8 height 21
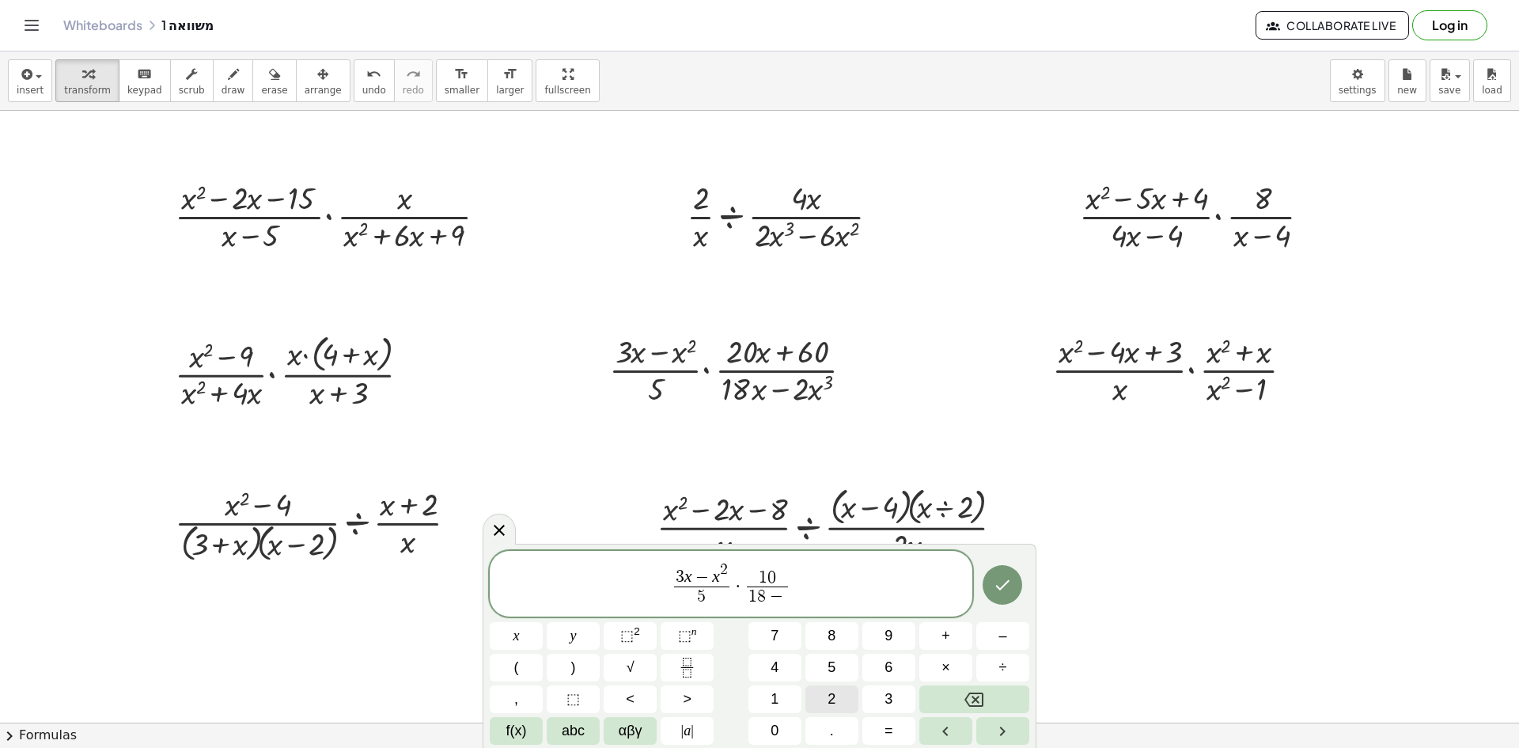
click at [821, 702] on button "2" at bounding box center [831, 699] width 53 height 28
click at [518, 639] on span "x" at bounding box center [516, 635] width 6 height 21
click at [631, 642] on span "⬚" at bounding box center [626, 635] width 13 height 16
click at [1015, 578] on button "Done" at bounding box center [1003, 581] width 40 height 40
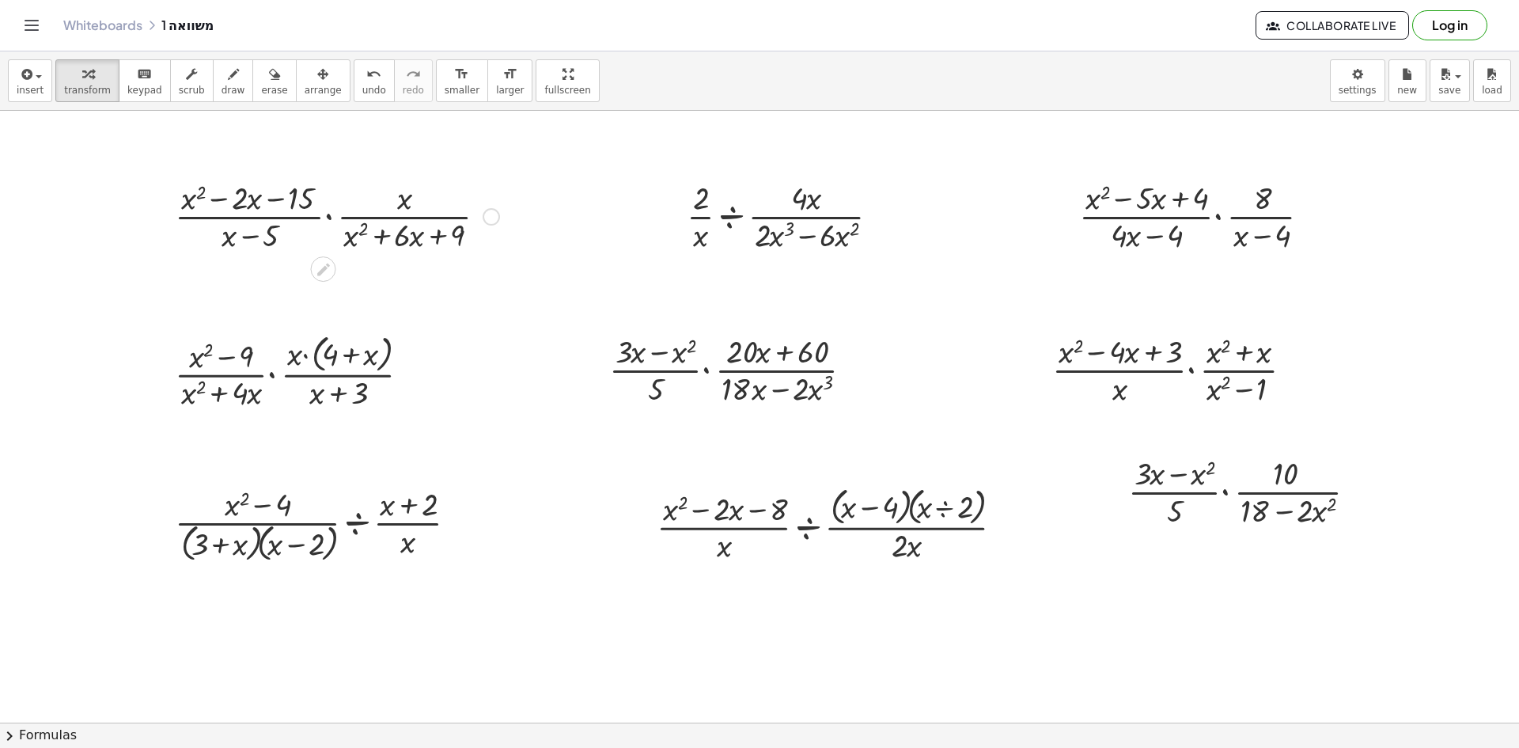
click at [493, 214] on div "Fix a mistake Transform line Copy line as LaTeX Copy derivation as LaTeX Expand…" at bounding box center [491, 216] width 17 height 17
drag, startPoint x: 574, startPoint y: 235, endPoint x: 618, endPoint y: 318, distance: 93.8
click at [574, 236] on span "Copy derivation as LaTeX" at bounding box center [588, 239] width 127 height 13
click at [498, 217] on div "Copied done" at bounding box center [491, 216] width 17 height 17
click at [552, 221] on span "Copy line as LaTeX" at bounding box center [573, 216] width 96 height 13
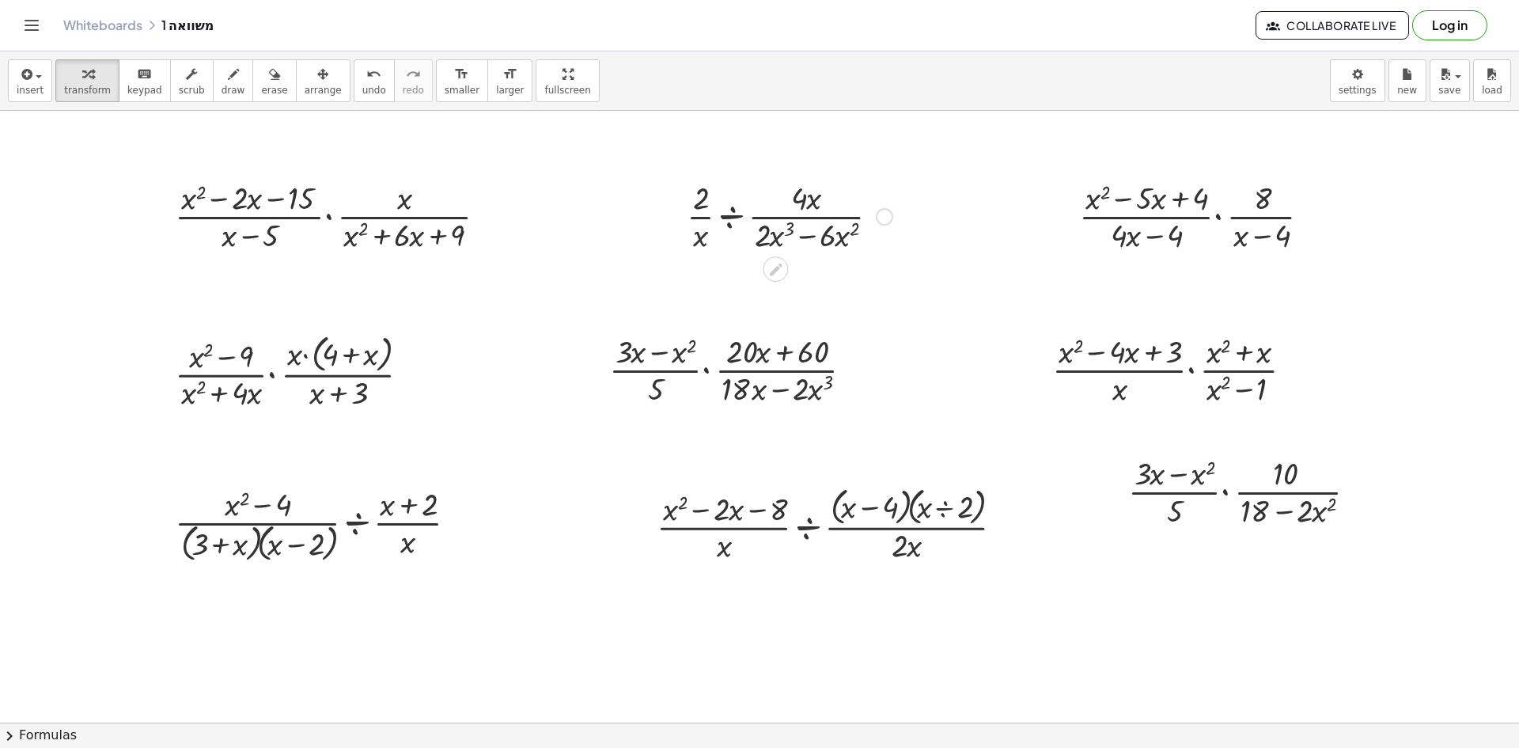
click at [883, 214] on div at bounding box center [884, 216] width 17 height 17
click at [930, 213] on span "Copy line as LaTeX" at bounding box center [966, 216] width 96 height 13
click at [1316, 213] on div at bounding box center [1315, 216] width 17 height 17
click at [1367, 221] on span "Copy line as LaTeX" at bounding box center [1397, 216] width 96 height 13
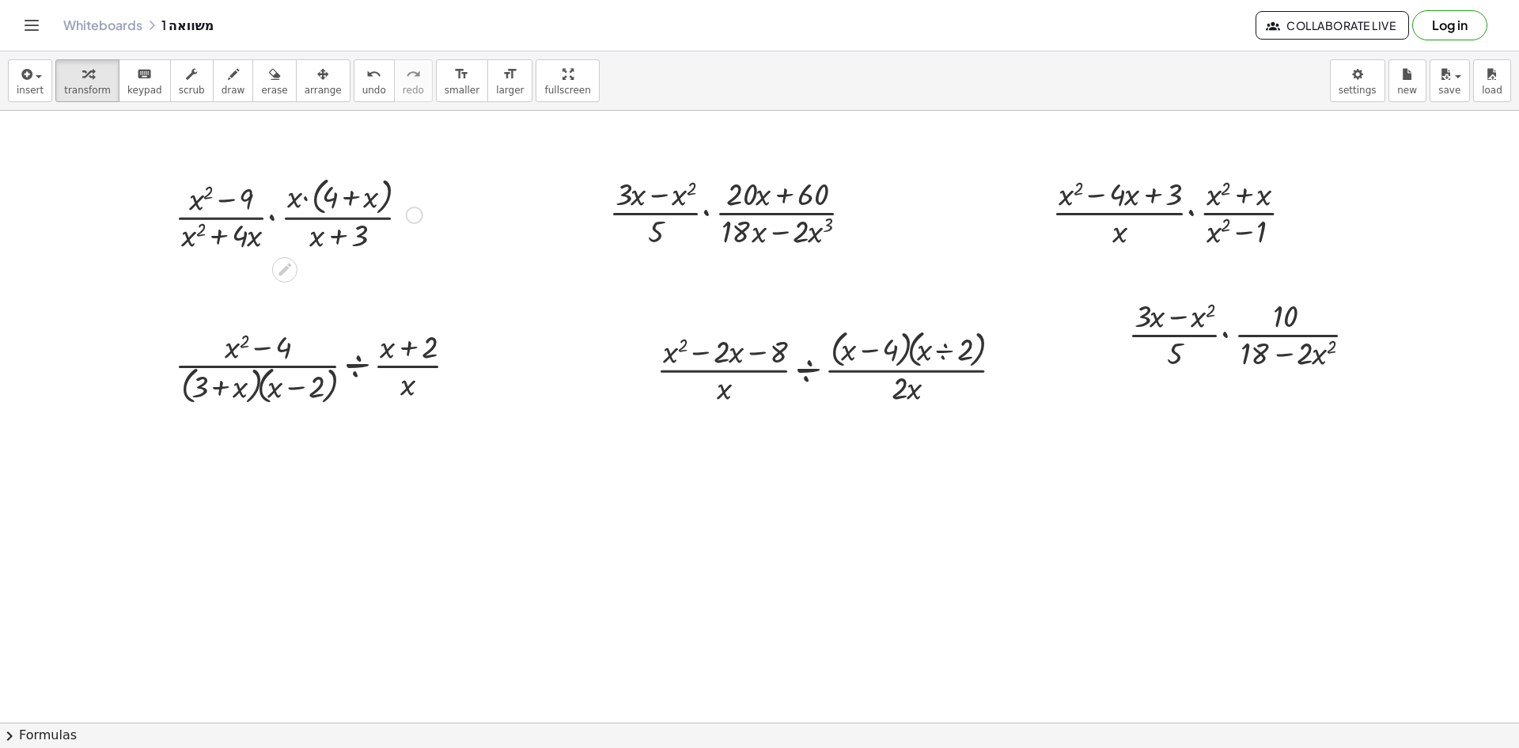
scroll to position [158, 0]
click at [416, 215] on div at bounding box center [414, 214] width 17 height 17
click at [495, 219] on span "Copy line as LaTeX" at bounding box center [496, 213] width 96 height 13
click at [854, 211] on div at bounding box center [857, 211] width 17 height 17
click at [934, 211] on span "Copy line as LaTeX" at bounding box center [939, 211] width 96 height 13
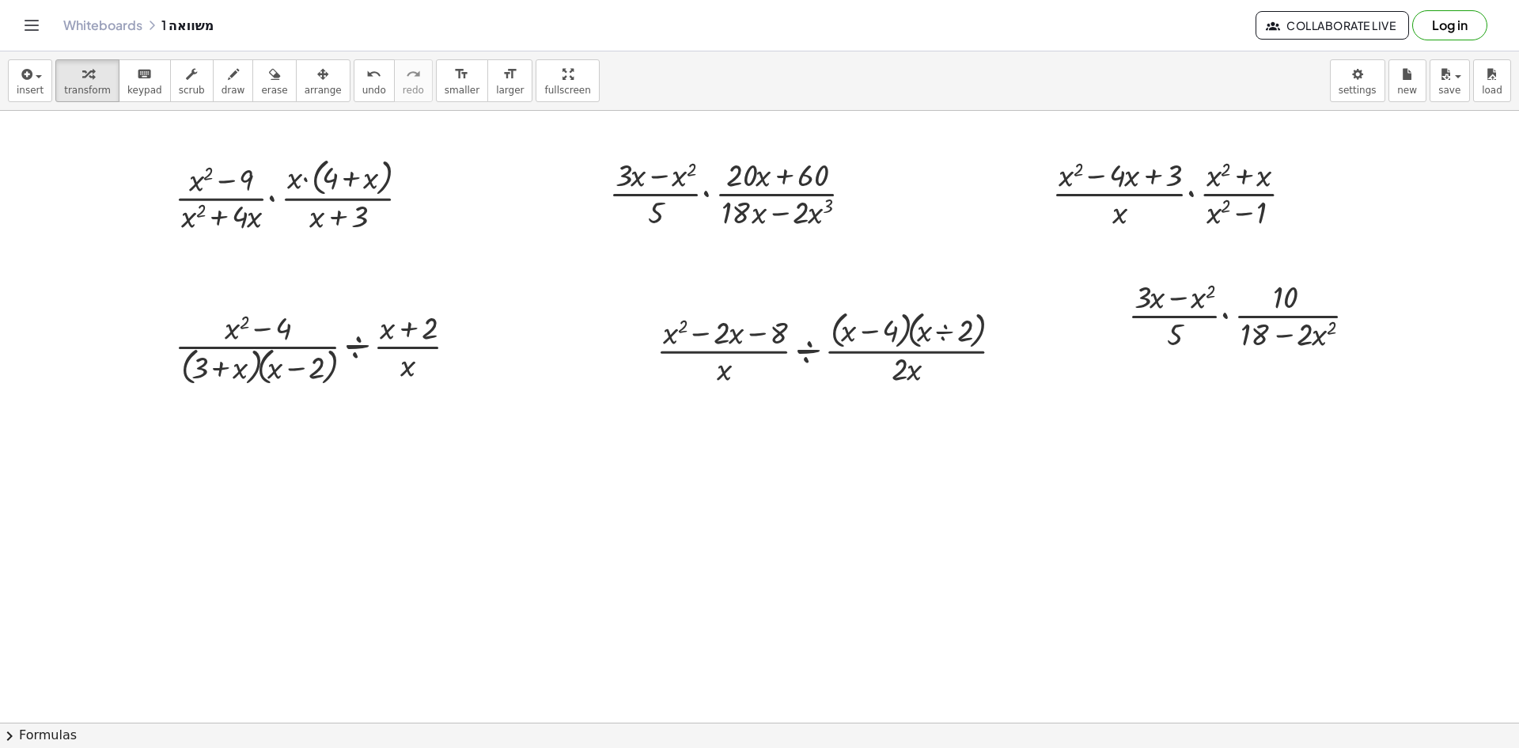
scroll to position [237, 0]
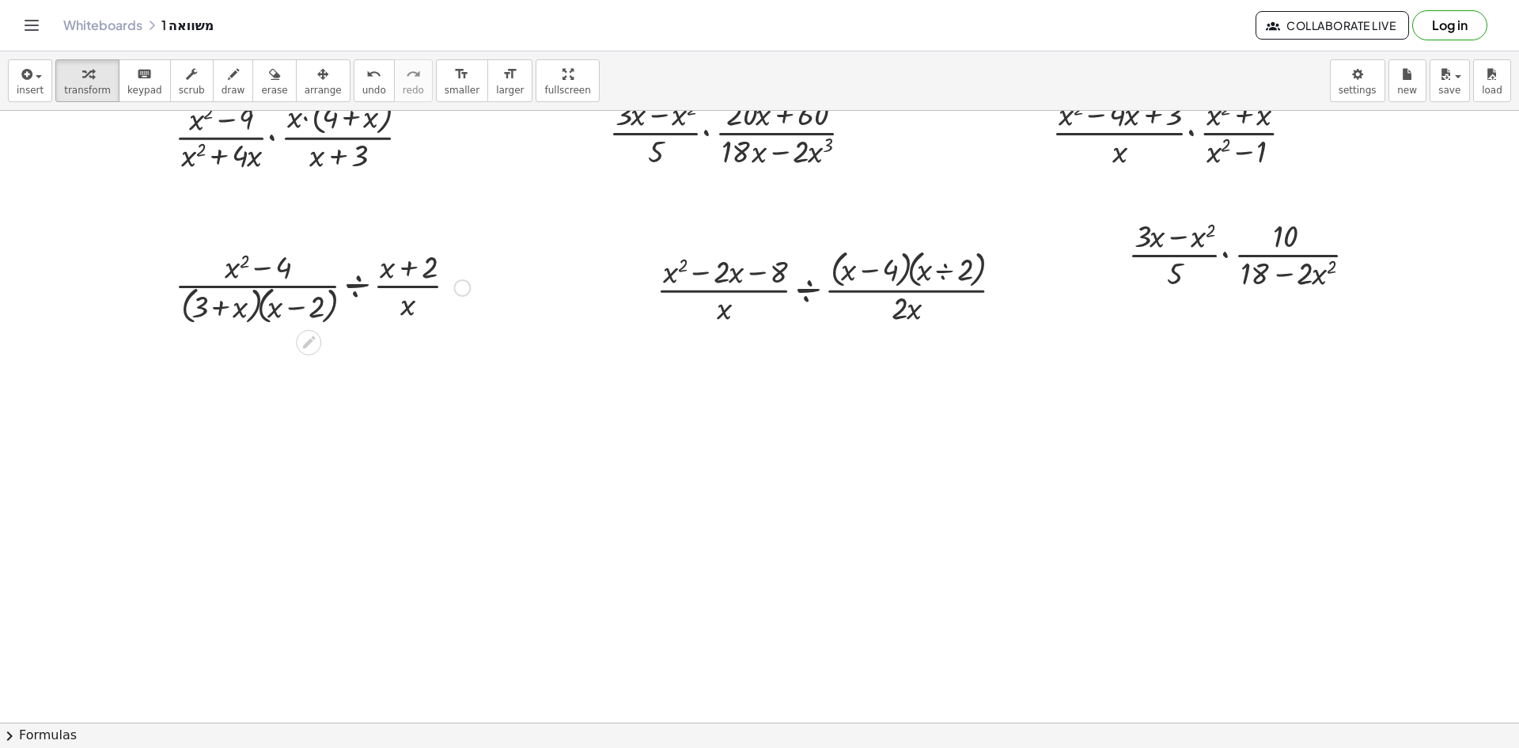
click at [460, 282] on div at bounding box center [461, 287] width 17 height 17
click at [544, 288] on span "Copy line as LaTeX" at bounding box center [543, 287] width 96 height 13
click at [1008, 288] on div at bounding box center [1007, 287] width 17 height 17
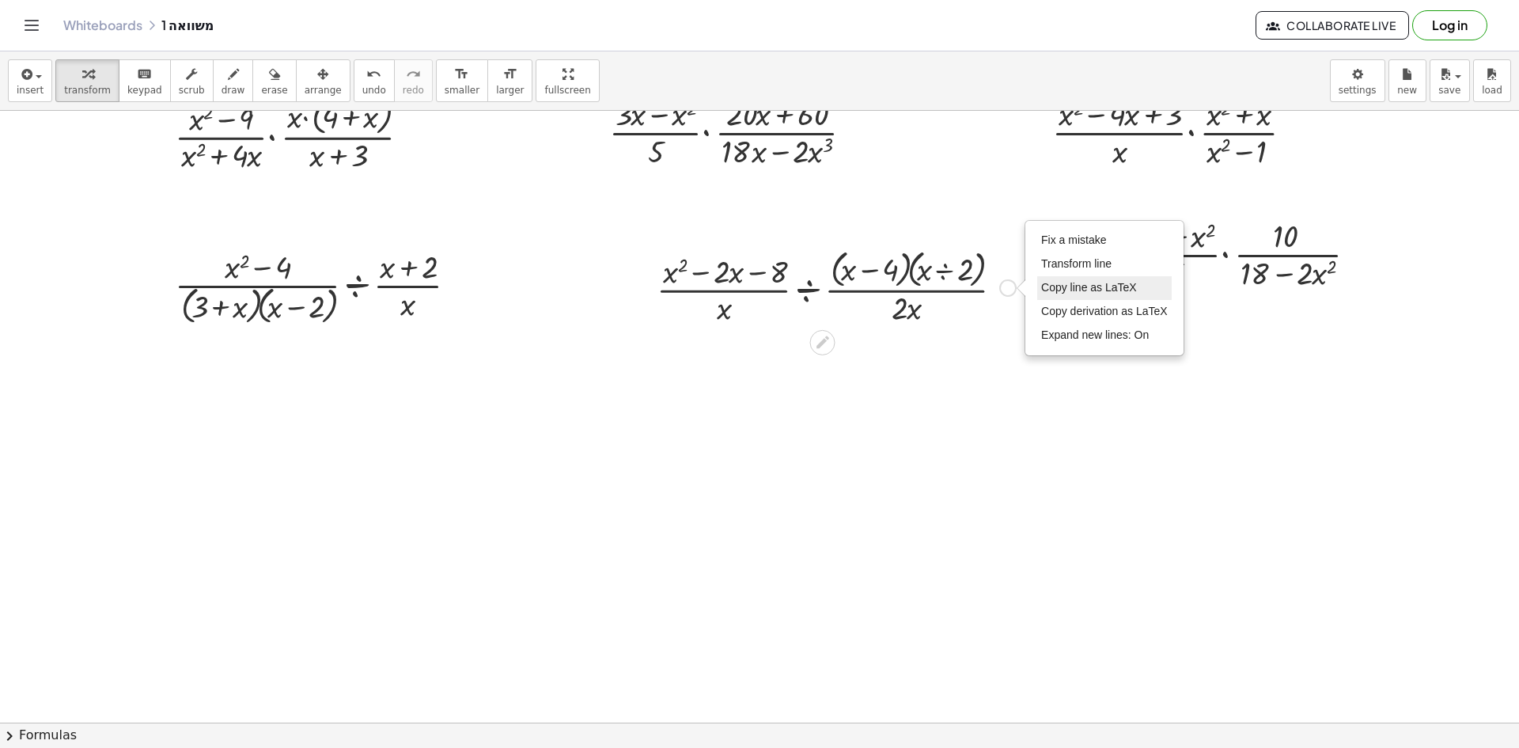
click at [1081, 289] on span "Copy line as LaTeX" at bounding box center [1089, 287] width 96 height 13
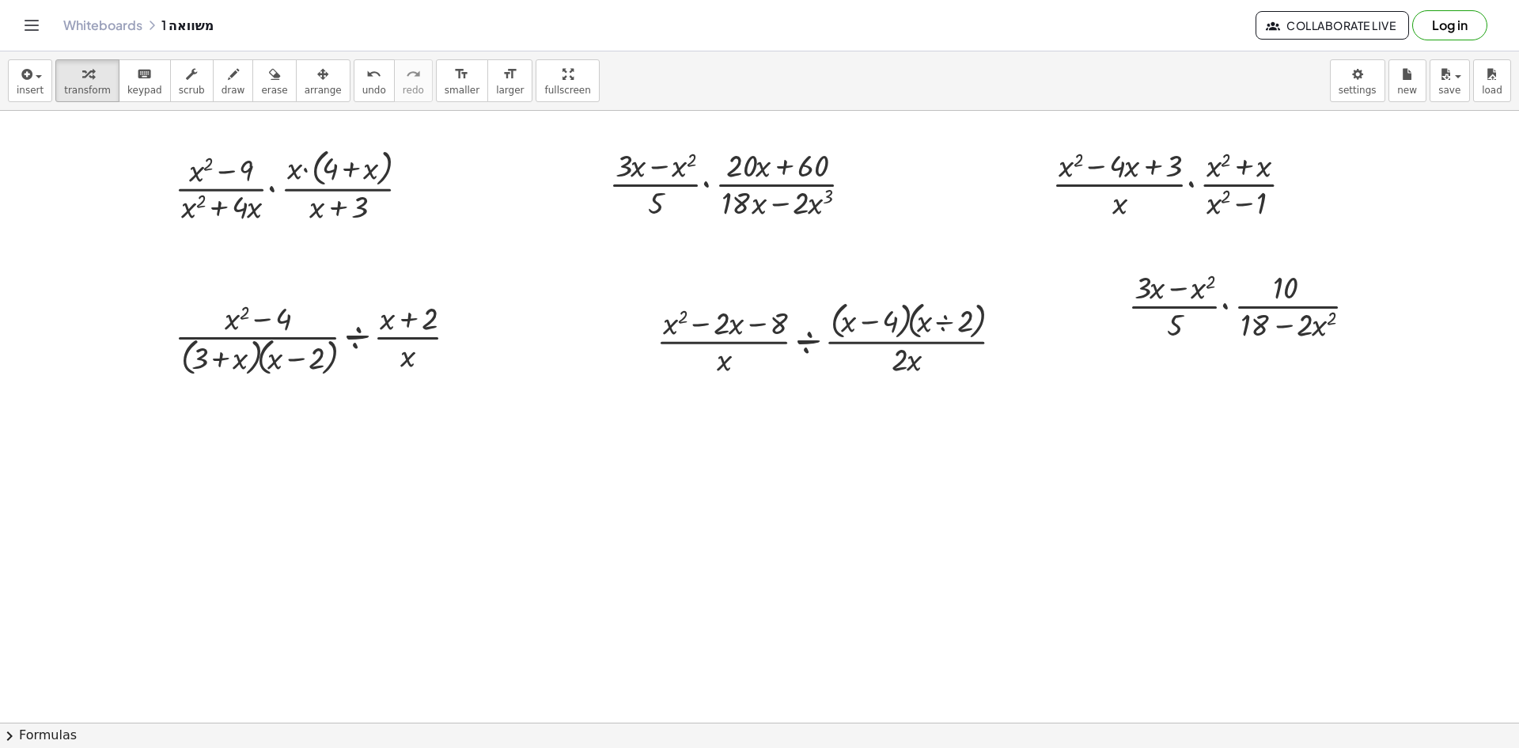
scroll to position [158, 0]
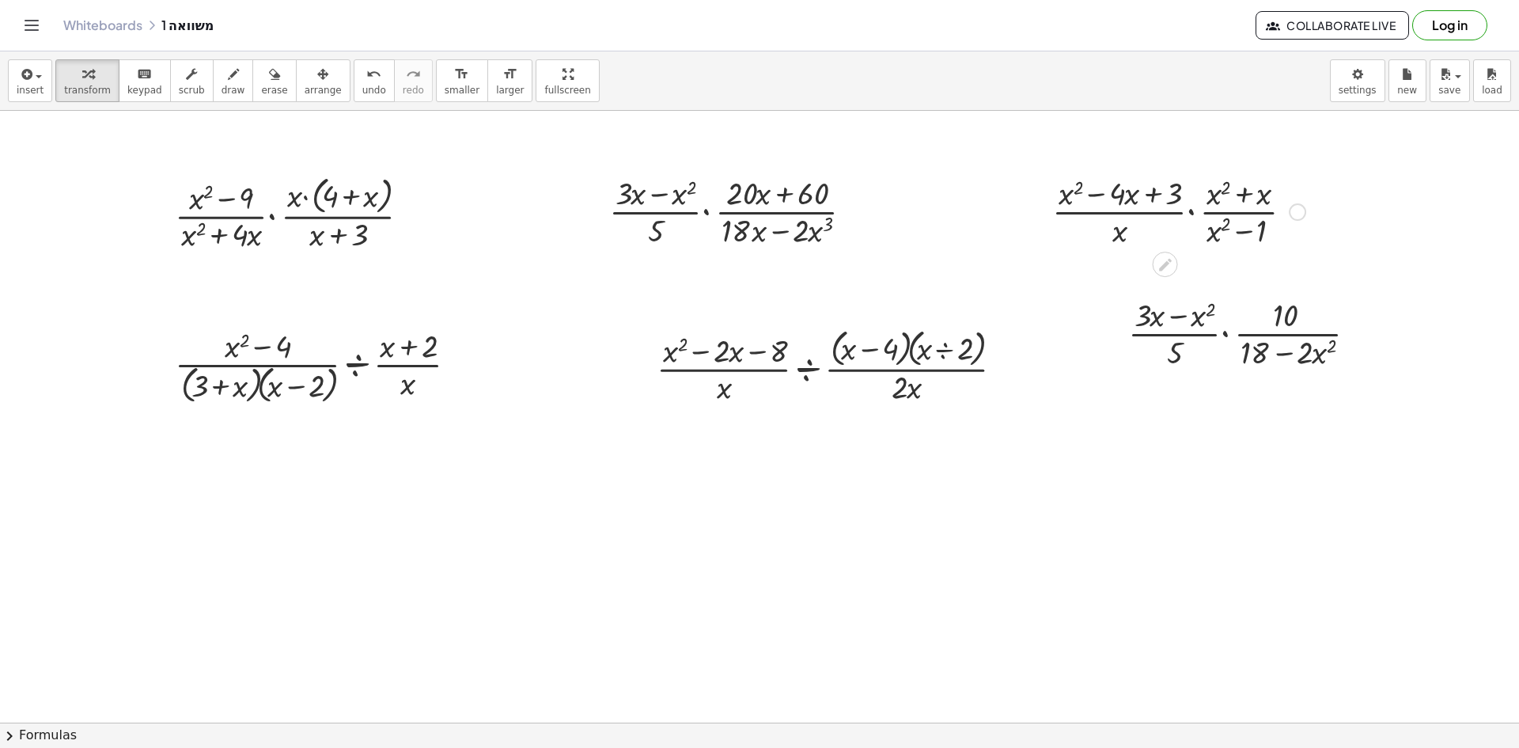
click at [1299, 218] on div at bounding box center [1297, 211] width 17 height 17
click at [1343, 214] on span "Copy line as LaTeX" at bounding box center [1379, 211] width 96 height 13
click at [1366, 335] on div at bounding box center [1361, 333] width 17 height 17
click at [1419, 339] on span "Copy line as LaTeX" at bounding box center [1443, 333] width 96 height 13
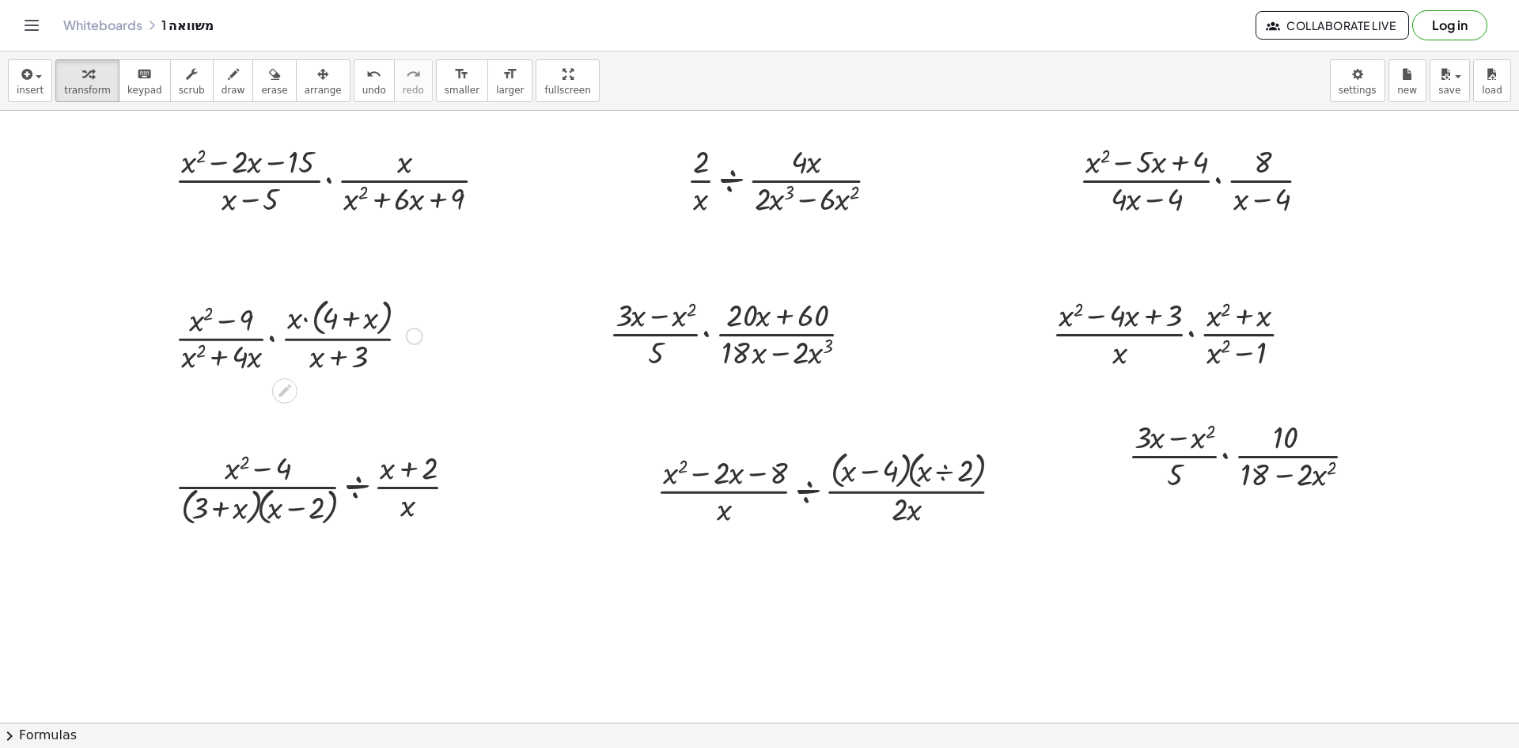
scroll to position [0, 0]
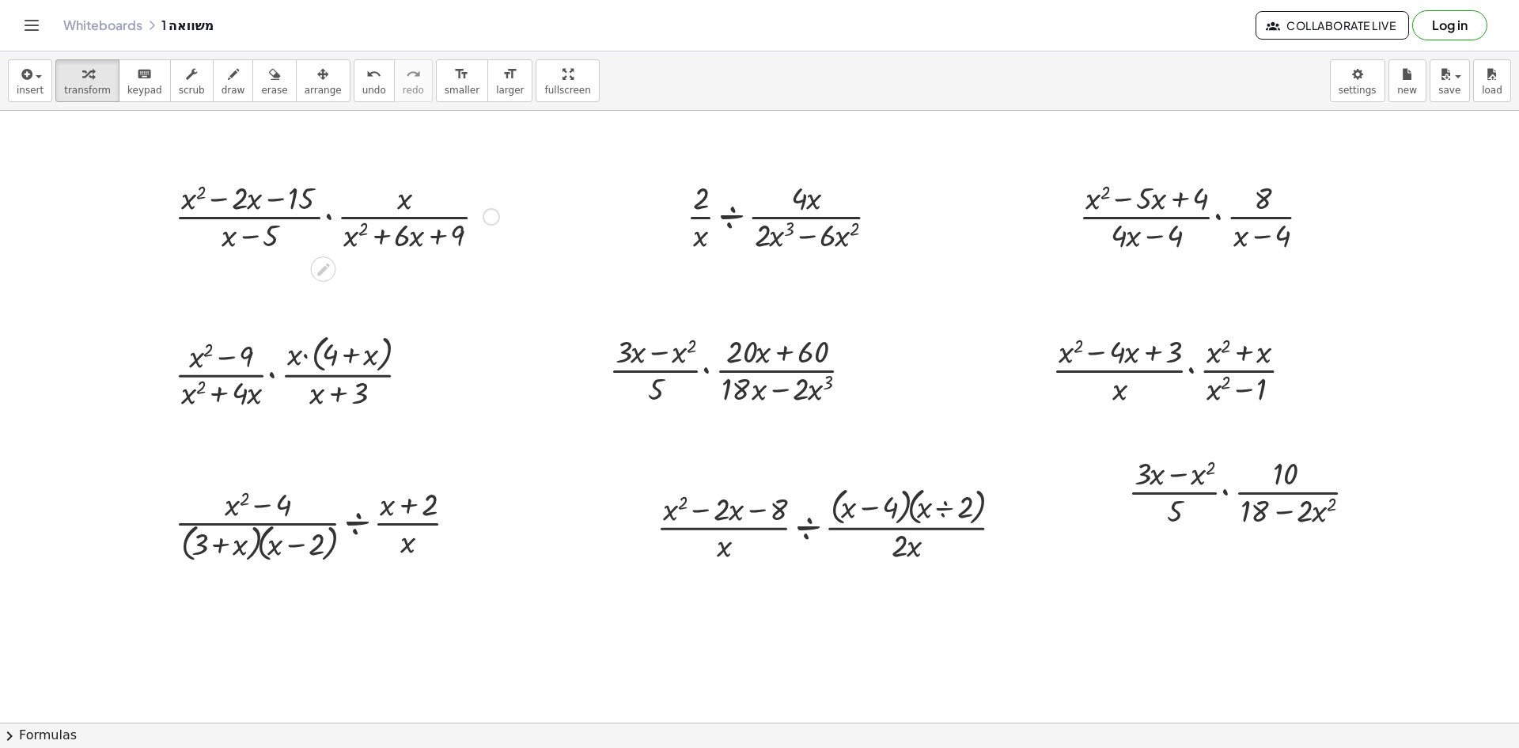
click at [492, 222] on div "Copied done" at bounding box center [491, 216] width 17 height 17
click at [585, 238] on span "Copy derivation as LaTeX" at bounding box center [588, 239] width 127 height 13
click at [491, 218] on div "Copied done" at bounding box center [491, 216] width 17 height 17
click at [560, 248] on li "Copy derivation as LaTeX" at bounding box center [588, 241] width 134 height 24
